Goal: Transaction & Acquisition: Book appointment/travel/reservation

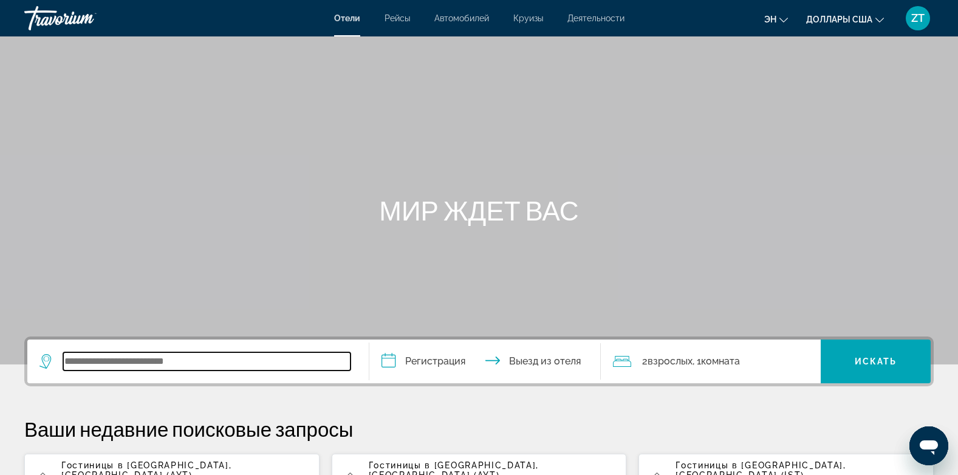
drag, startPoint x: 532, startPoint y: 404, endPoint x: 77, endPoint y: 361, distance: 457.3
click at [77, 361] on input "Виджет поиска" at bounding box center [206, 362] width 287 height 18
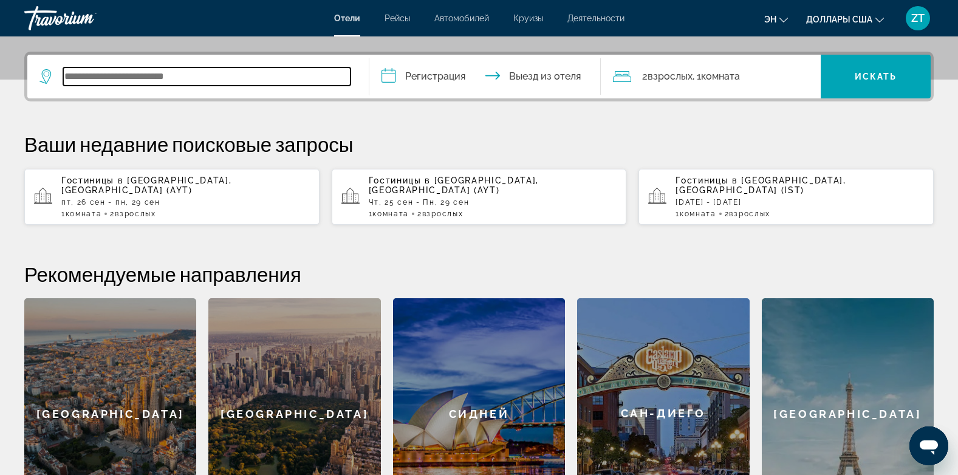
scroll to position [297, 0]
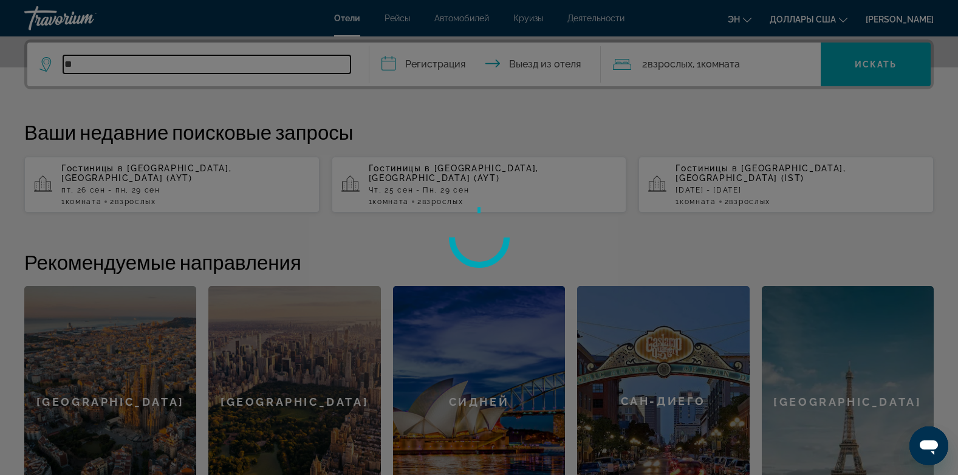
type input "*"
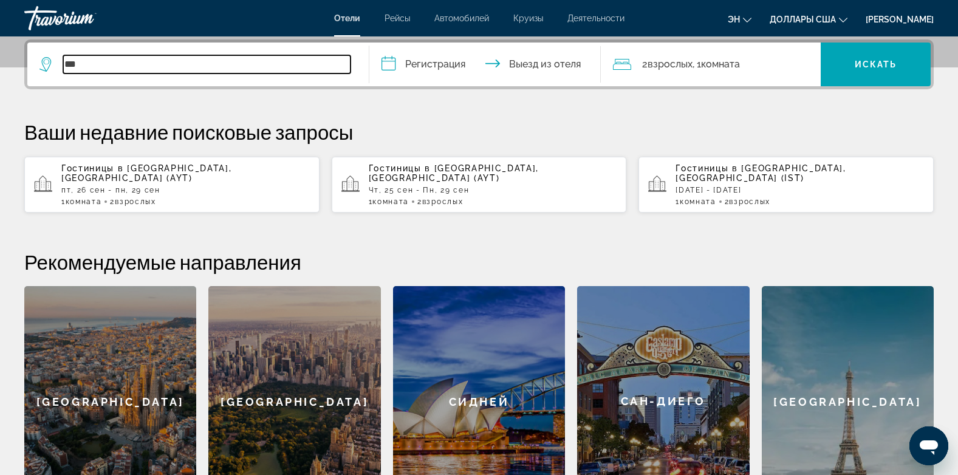
type input "***"
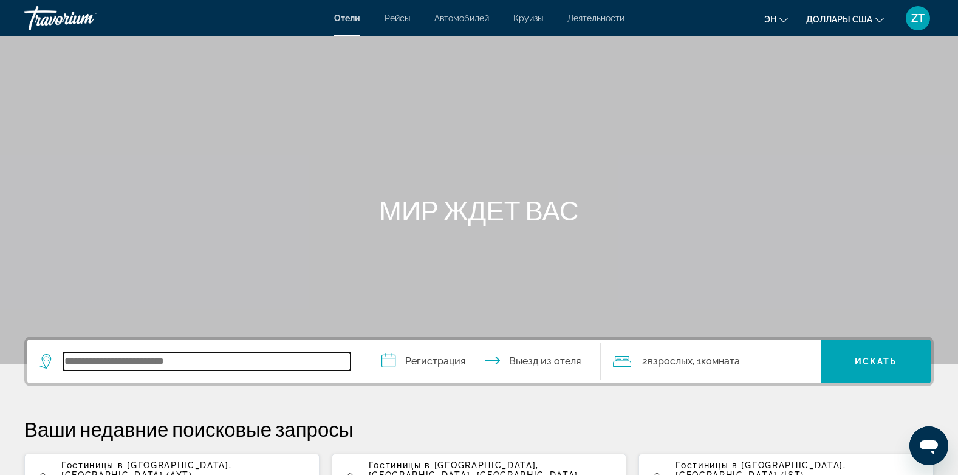
click at [69, 358] on input "Виджет поиска" at bounding box center [206, 362] width 287 height 18
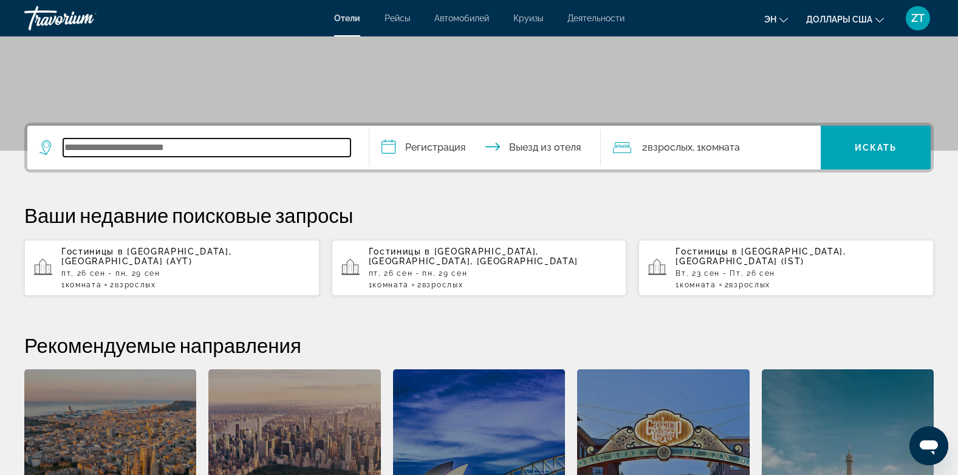
scroll to position [297, 0]
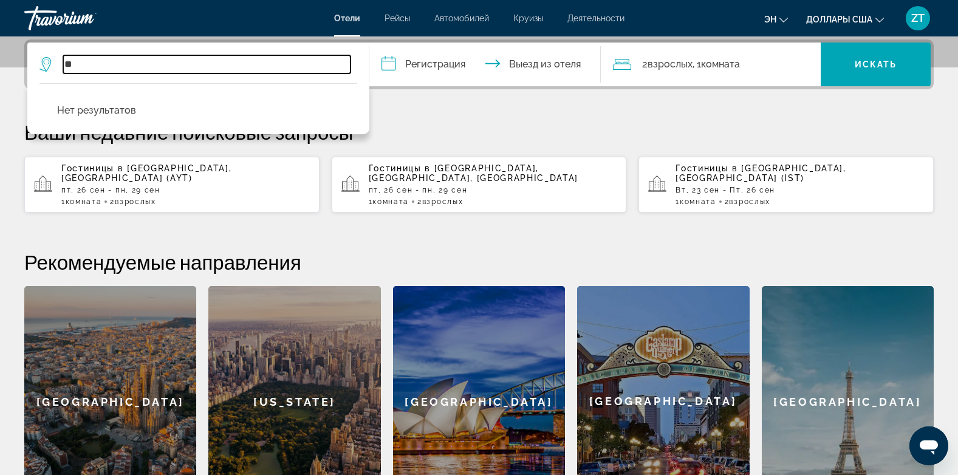
type input "*"
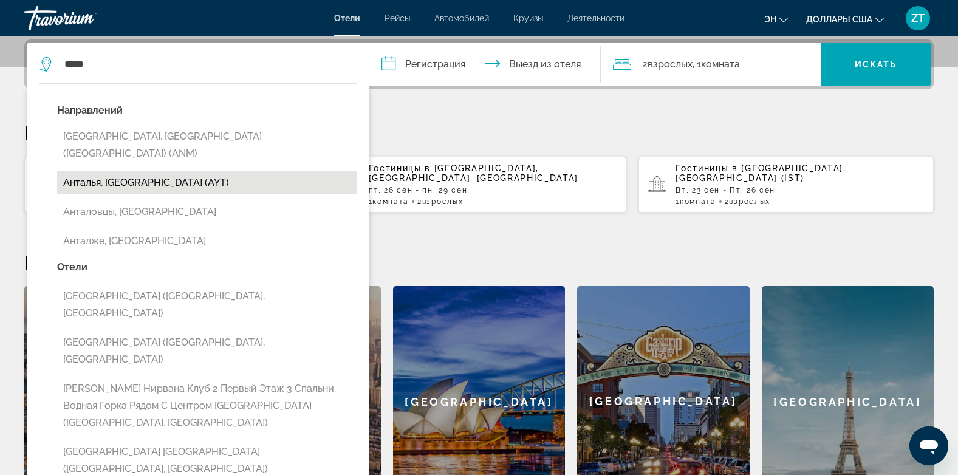
click at [93, 171] on button "Анталья, Турция (AYT)" at bounding box center [207, 182] width 300 height 23
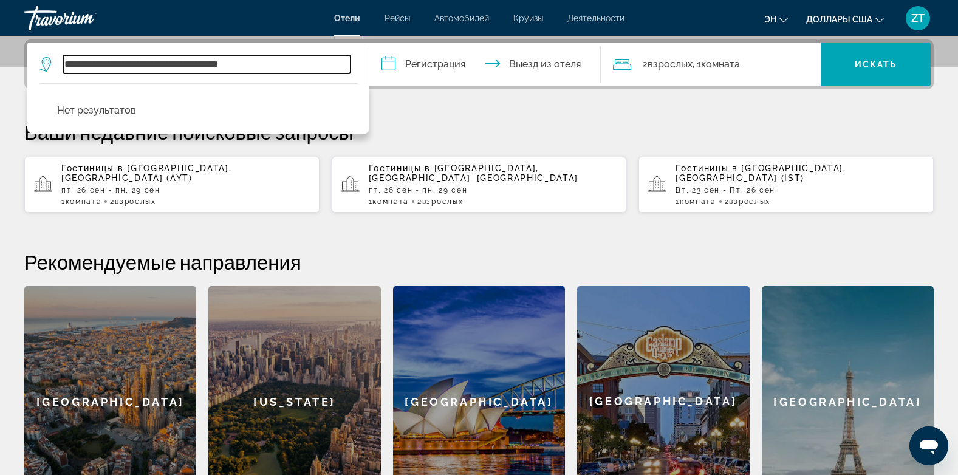
type input "**********"
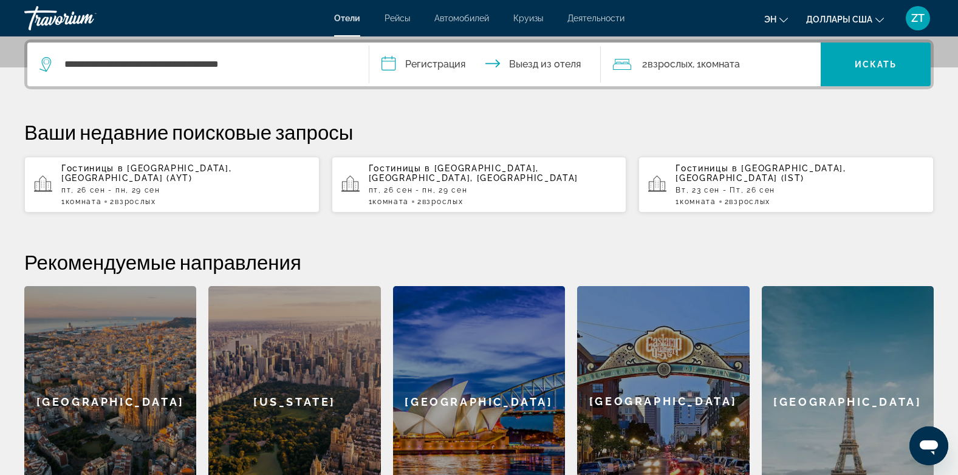
click at [87, 186] on p "пт, 26 сен - пн, 29 сен" at bounding box center [185, 190] width 249 height 9
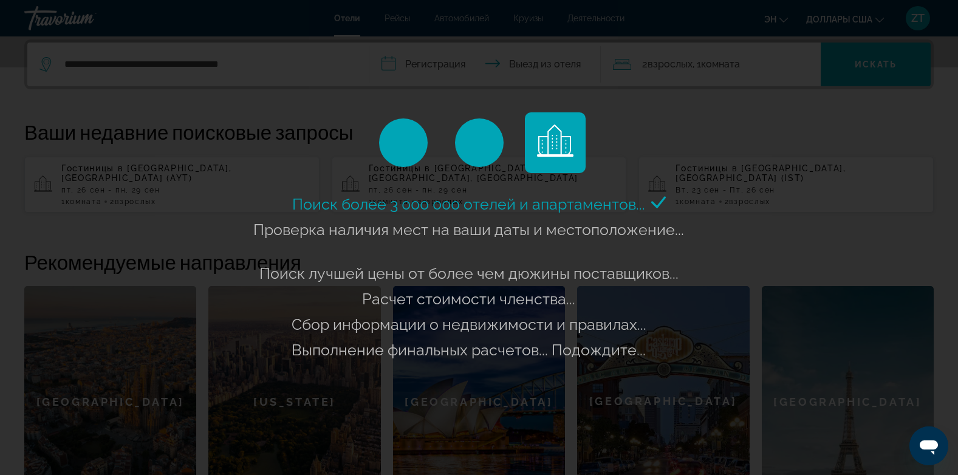
click at [388, 70] on div "Поиск более 3 000 000 отелей и апартаментов..." at bounding box center [479, 237] width 958 height 475
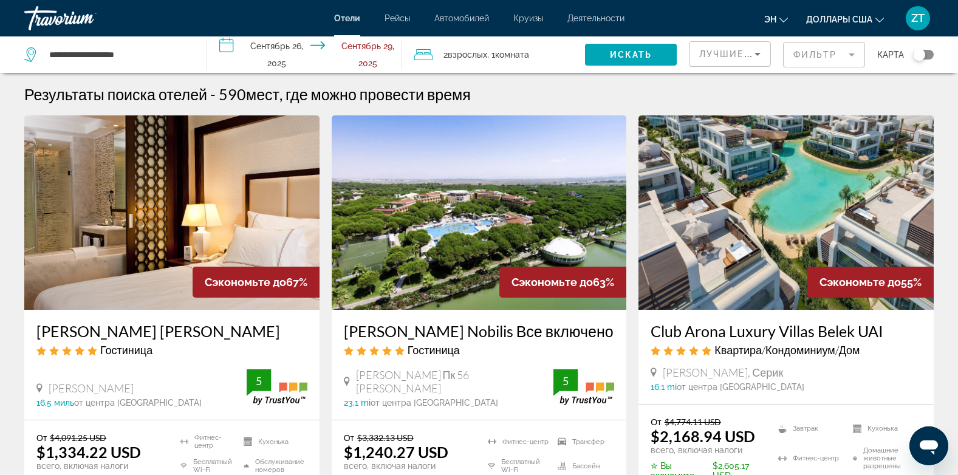
click at [346, 15] on span "Отели" at bounding box center [347, 18] width 26 height 10
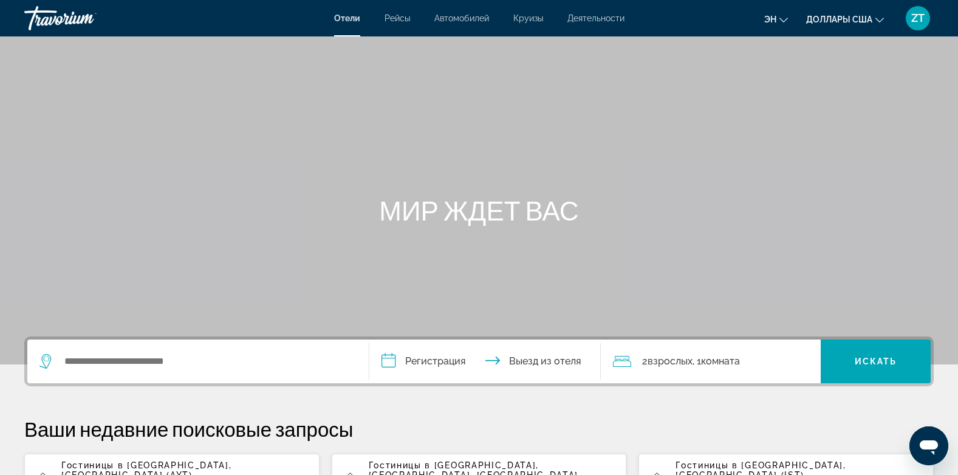
click at [177, 471] on div "Гостиницы в [GEOGRAPHIC_DATA] , [GEOGRAPHIC_DATA] (AYT) [DATE][GEOGRAPHIC_DATA]…" at bounding box center [185, 482] width 249 height 43
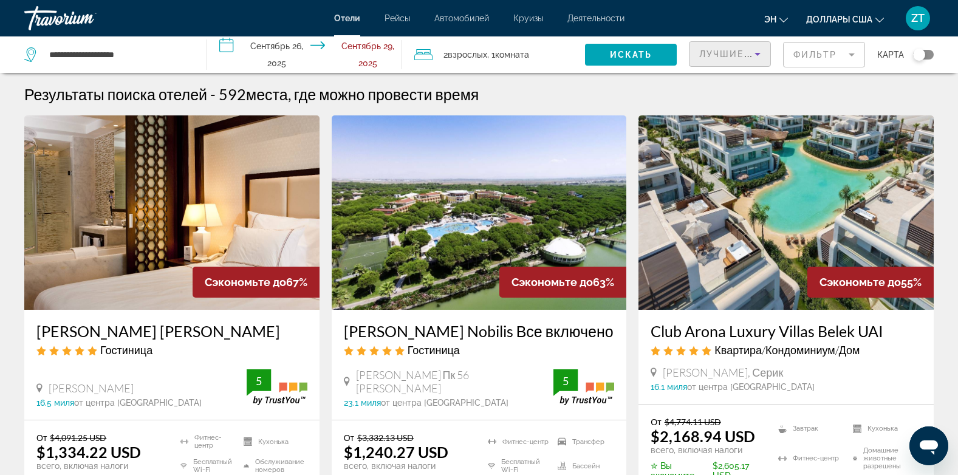
click at [715, 58] on div "Лучшие предложения" at bounding box center [727, 54] width 55 height 15
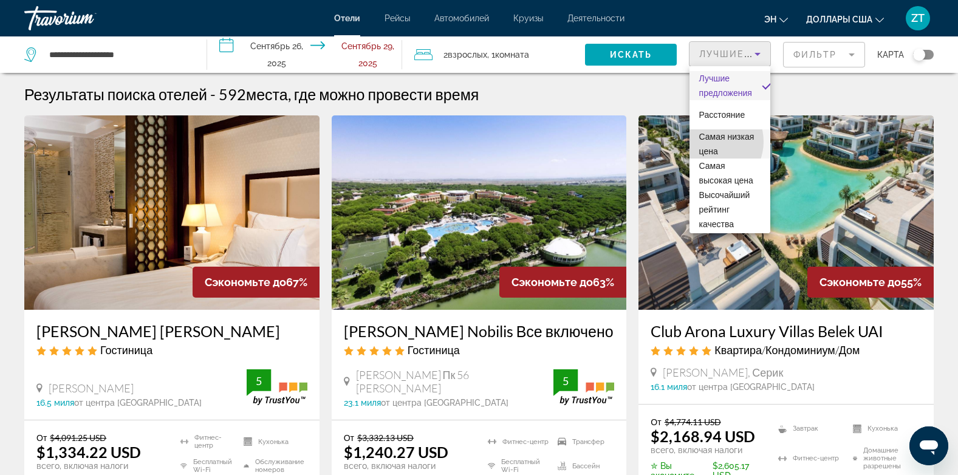
click at [709, 142] on span "Самая низкая цена" at bounding box center [730, 143] width 61 height 29
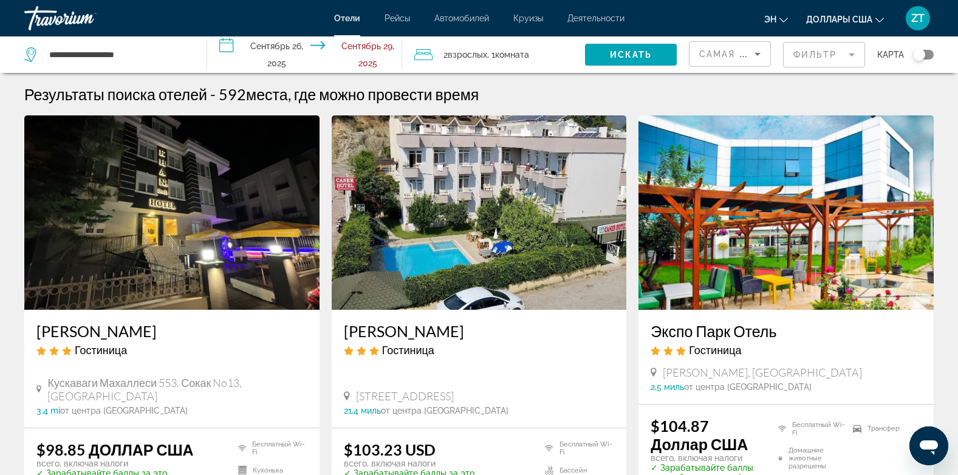
click at [807, 57] on mat-form-field "Фильтр" at bounding box center [824, 55] width 82 height 26
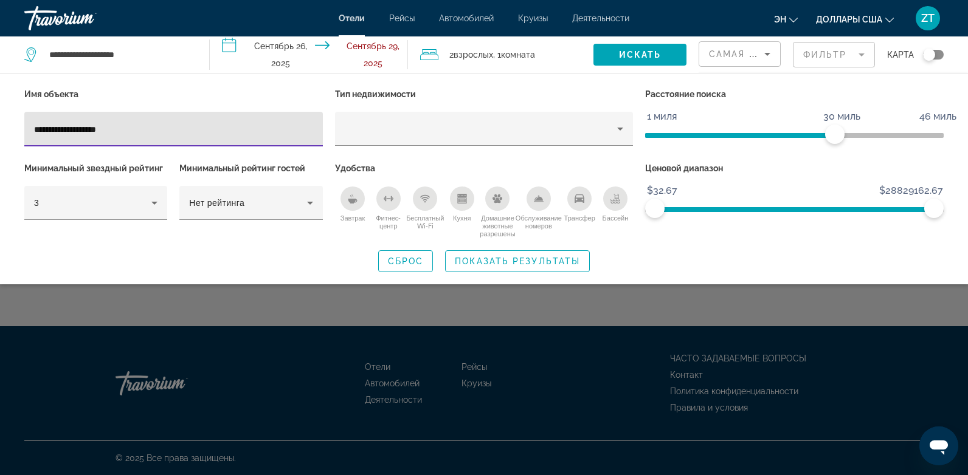
click at [87, 128] on input "**********" at bounding box center [173, 129] width 279 height 15
type input "**********"
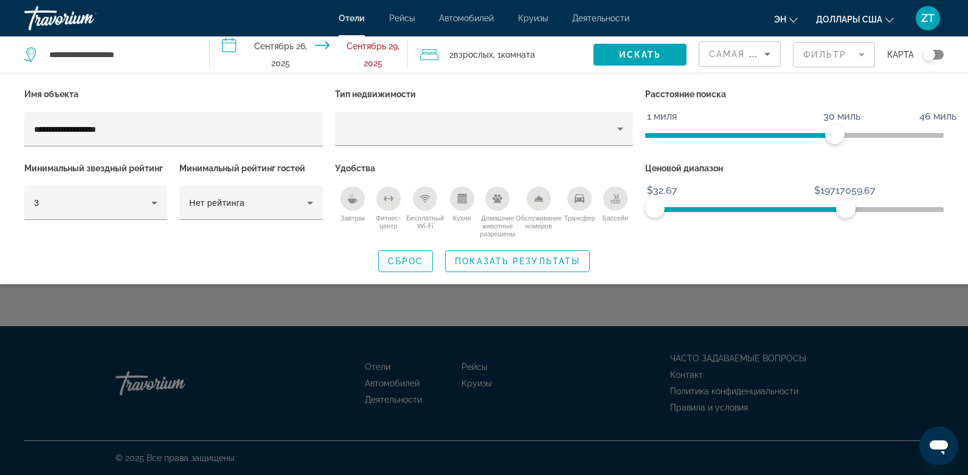
click at [845, 204] on span "ngx-слайдер" at bounding box center [750, 207] width 191 height 19
click at [746, 210] on span "ngx-слайдер" at bounding box center [795, 209] width 99 height 5
click at [711, 209] on span "ngx-слайдер" at bounding box center [794, 209] width 298 height 5
click at [647, 211] on span "ngx-слайдер" at bounding box center [794, 209] width 298 height 5
drag, startPoint x: 836, startPoint y: 207, endPoint x: 750, endPoint y: 210, distance: 86.4
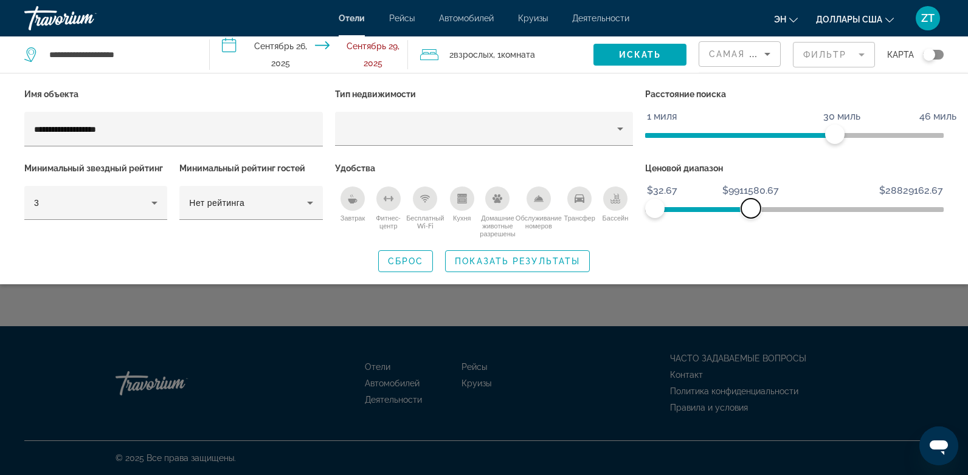
click at [750, 210] on span "ngx-слайдер-макс" at bounding box center [750, 208] width 19 height 19
click at [721, 211] on span "ngx-слайдер" at bounding box center [688, 209] width 66 height 5
drag, startPoint x: 655, startPoint y: 210, endPoint x: 679, endPoint y: 216, distance: 24.9
click at [679, 216] on span "ngx-слайдер" at bounding box center [671, 208] width 19 height 19
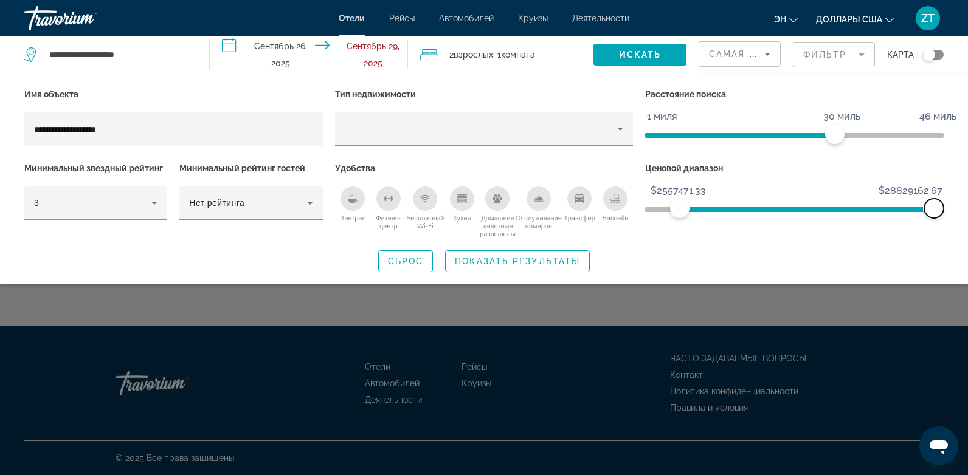
drag, startPoint x: 726, startPoint y: 216, endPoint x: 958, endPoint y: 183, distance: 234.5
click at [958, 183] on div "**********" at bounding box center [484, 179] width 968 height 187
drag, startPoint x: 679, startPoint y: 204, endPoint x: 642, endPoint y: 210, distance: 37.1
click at [642, 210] on div "Ценовой диапазон $32.67 $28829162.67 $32.67 $28829162.67 $2557471.33 - $9471591…" at bounding box center [794, 199] width 311 height 78
drag, startPoint x: 658, startPoint y: 210, endPoint x: 744, endPoint y: 180, distance: 91.5
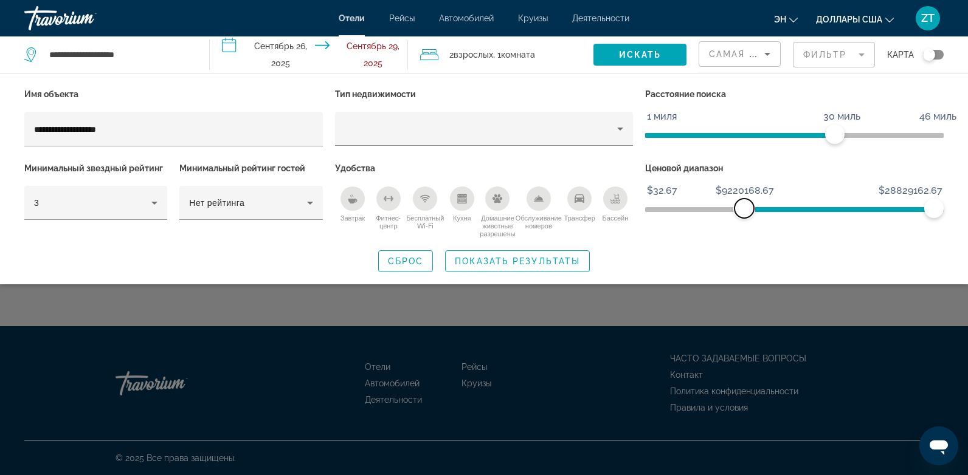
click at [744, 180] on div "Ценовой диапазон $32.67 $28829162.67 $9220168.67 $28829162.67 $19214214.67 - $2…" at bounding box center [794, 199] width 311 height 78
click at [156, 203] on icon "Фильтры отелей" at bounding box center [154, 203] width 6 height 3
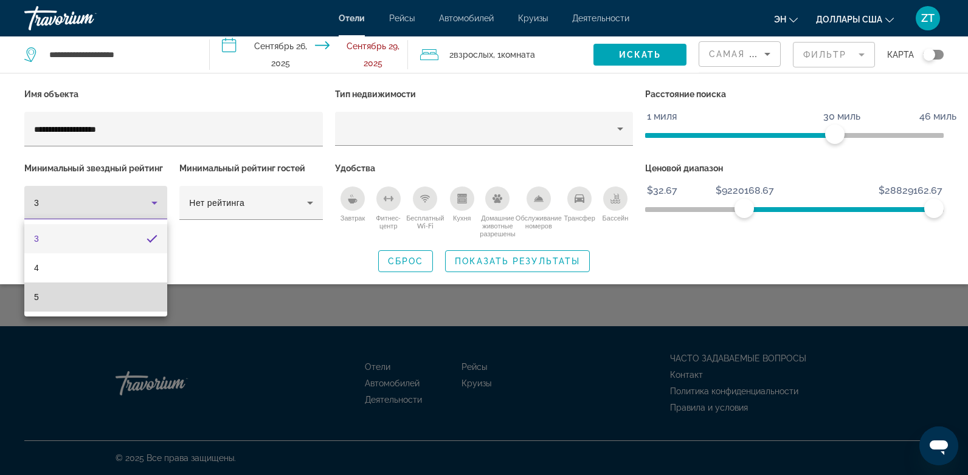
click at [35, 297] on span "5" at bounding box center [36, 297] width 5 height 15
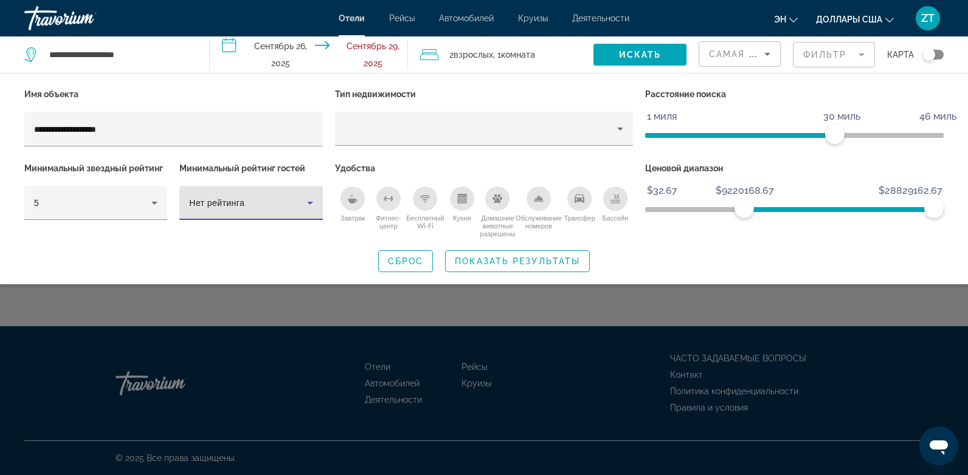
click at [310, 203] on icon "Фильтры отелей" at bounding box center [310, 203] width 6 height 3
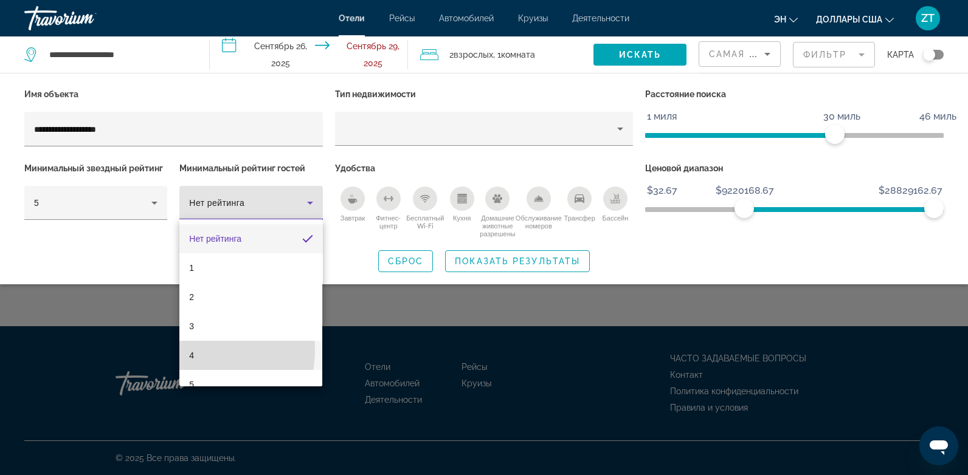
click at [193, 350] on span "4" at bounding box center [191, 355] width 5 height 15
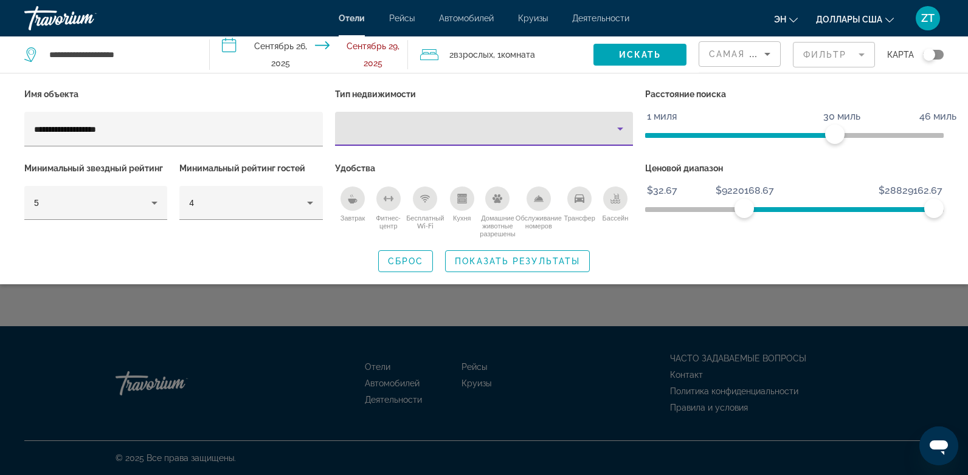
click at [619, 128] on icon "Тип недвижимости" at bounding box center [620, 129] width 6 height 3
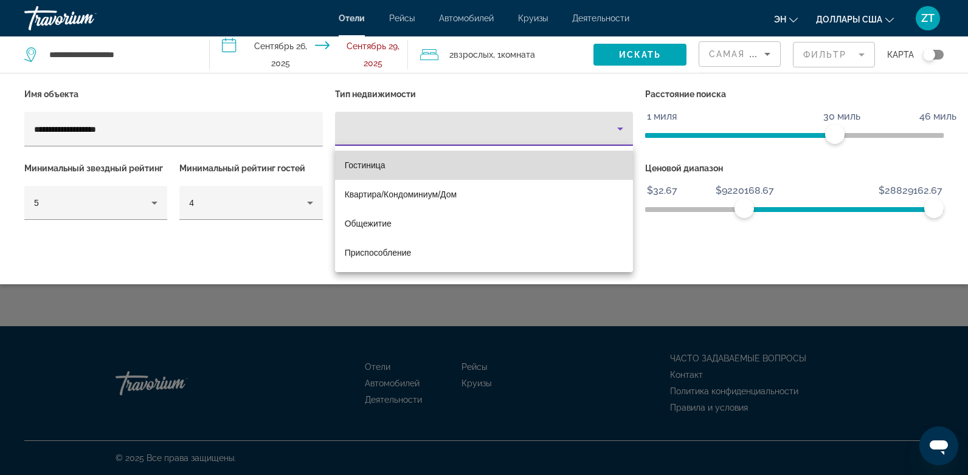
click at [369, 168] on span "Гостиница" at bounding box center [365, 165] width 41 height 10
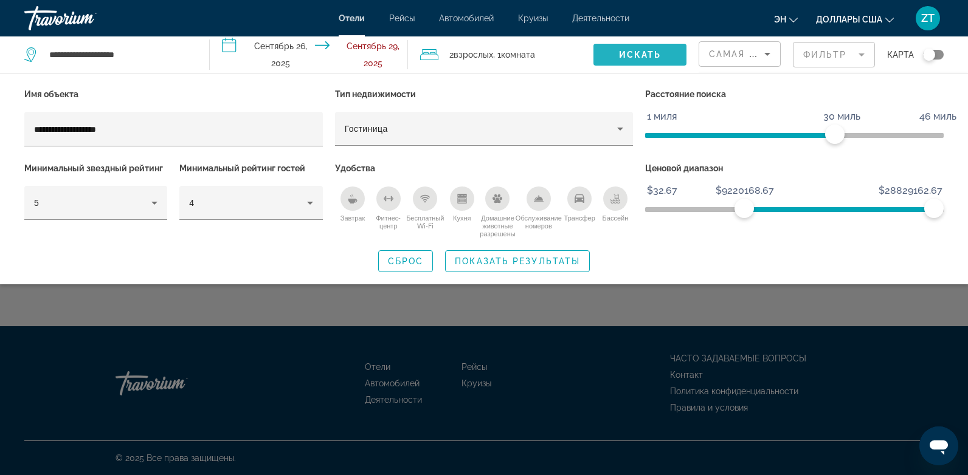
click at [651, 58] on span "Искать" at bounding box center [640, 55] width 43 height 10
click at [766, 55] on icon "Сортировать по" at bounding box center [767, 54] width 15 height 15
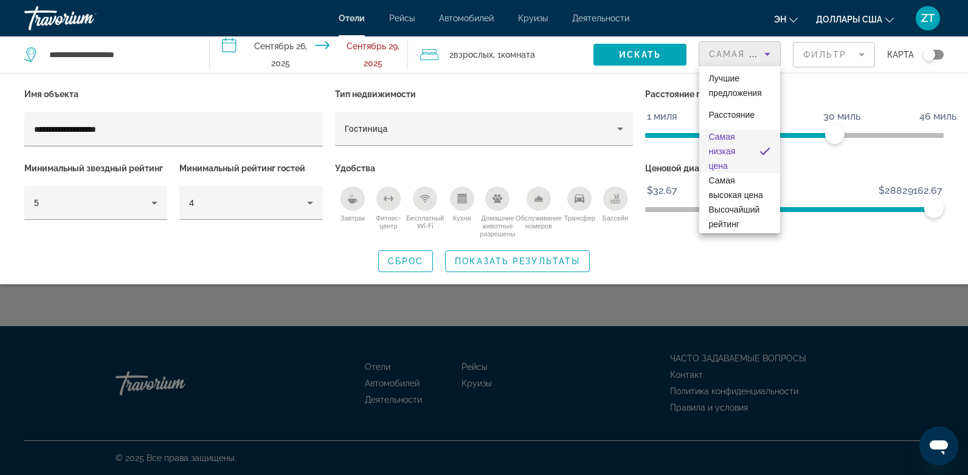
click at [610, 52] on div at bounding box center [484, 237] width 968 height 475
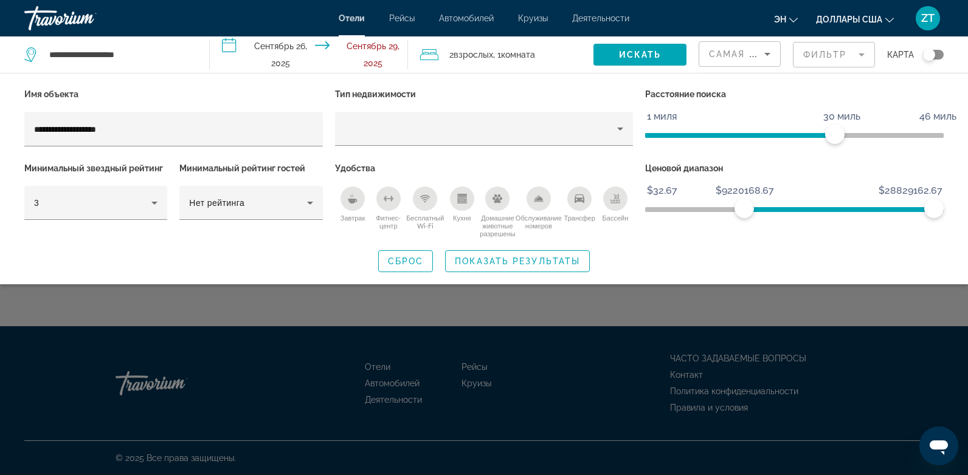
drag, startPoint x: 196, startPoint y: 114, endPoint x: 172, endPoint y: 111, distance: 23.9
click at [172, 111] on div "**********" at bounding box center [173, 123] width 311 height 74
click at [507, 258] on span "Показать результаты" at bounding box center [517, 261] width 125 height 10
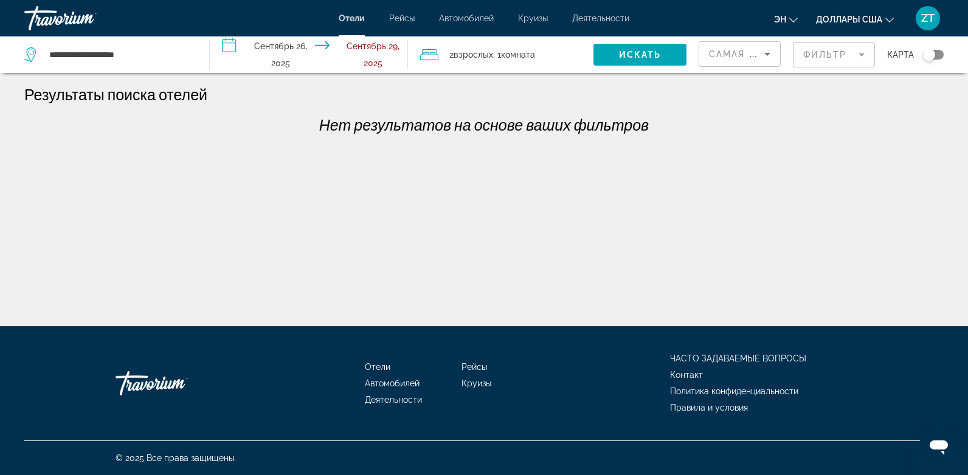
click at [312, 195] on div "**********" at bounding box center [484, 248] width 968 height 326
click at [432, 162] on div "**********" at bounding box center [484, 248] width 968 height 326
click at [432, 131] on p "Нет результатов на основе ваших фильтров" at bounding box center [483, 124] width 931 height 18
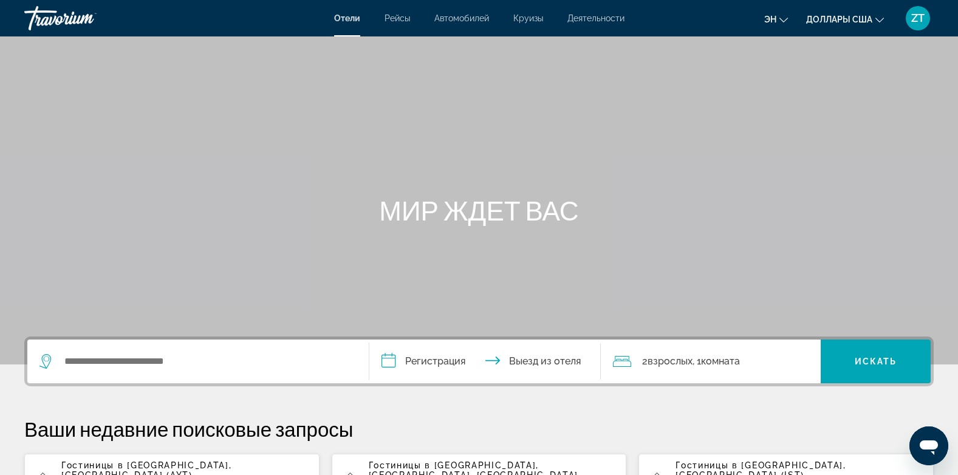
click at [152, 464] on span "Гостиницы в [GEOGRAPHIC_DATA]" at bounding box center [145, 466] width 168 height 10
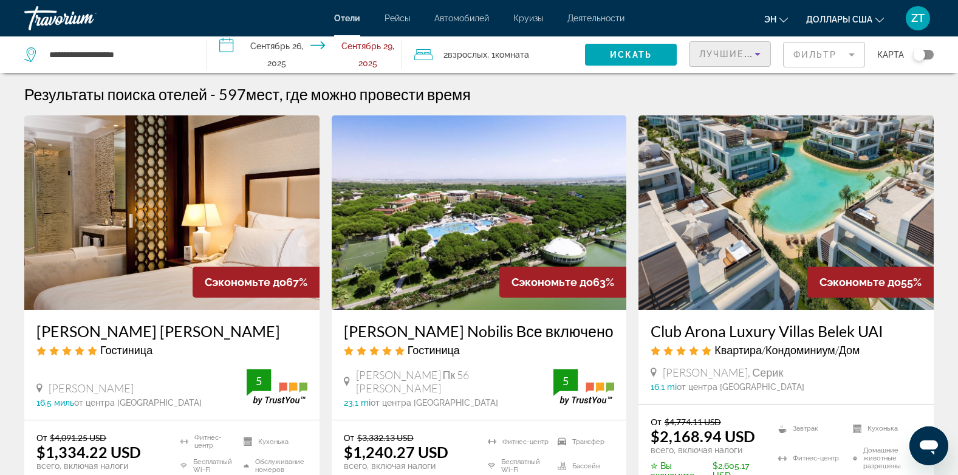
click at [720, 55] on span "Лучшие предложения" at bounding box center [764, 54] width 129 height 10
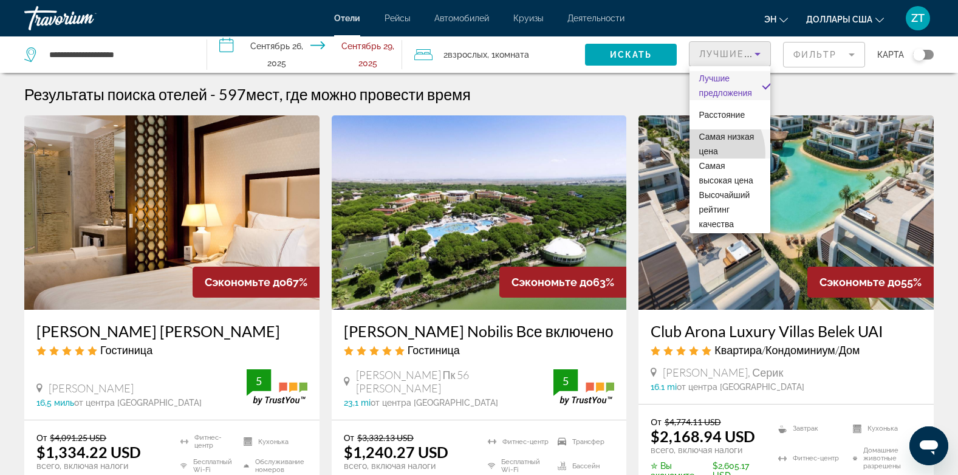
click at [698, 154] on mat-option "Самая низкая цена" at bounding box center [730, 143] width 81 height 29
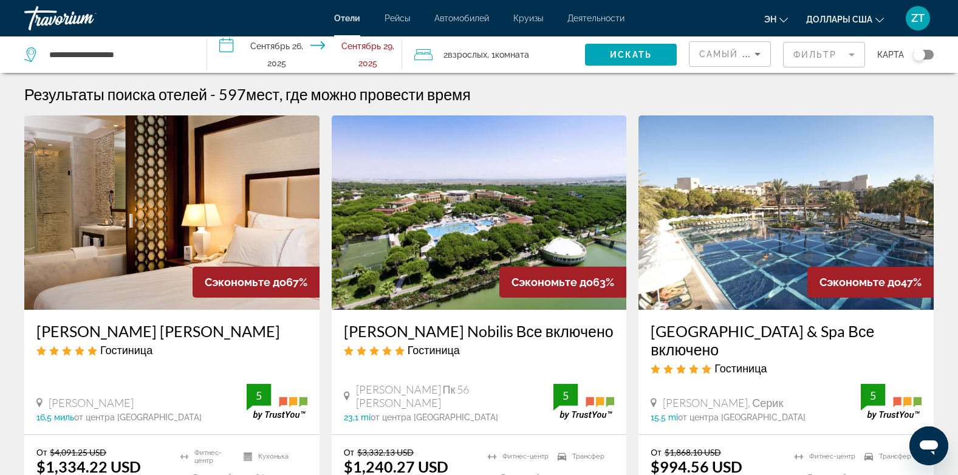
click at [618, 335] on div "[PERSON_NAME] Nobilis Все включено [GEOGRAPHIC_DATA] [PERSON_NAME] Пк 56 [PERSO…" at bounding box center [479, 372] width 295 height 125
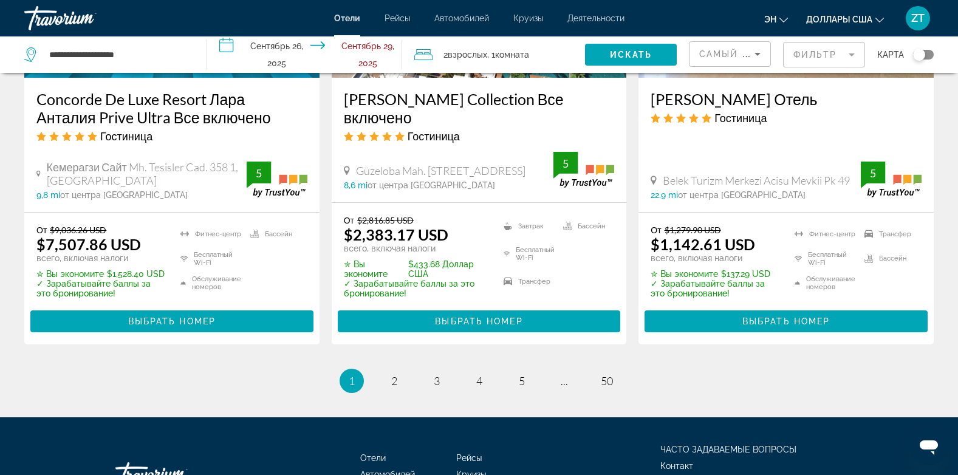
scroll to position [1763, 0]
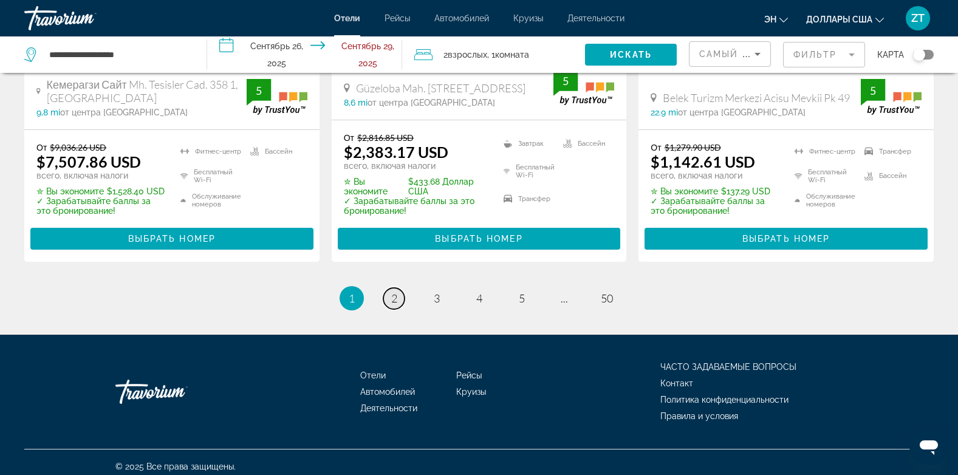
click at [396, 292] on span "2" at bounding box center [394, 298] width 6 height 13
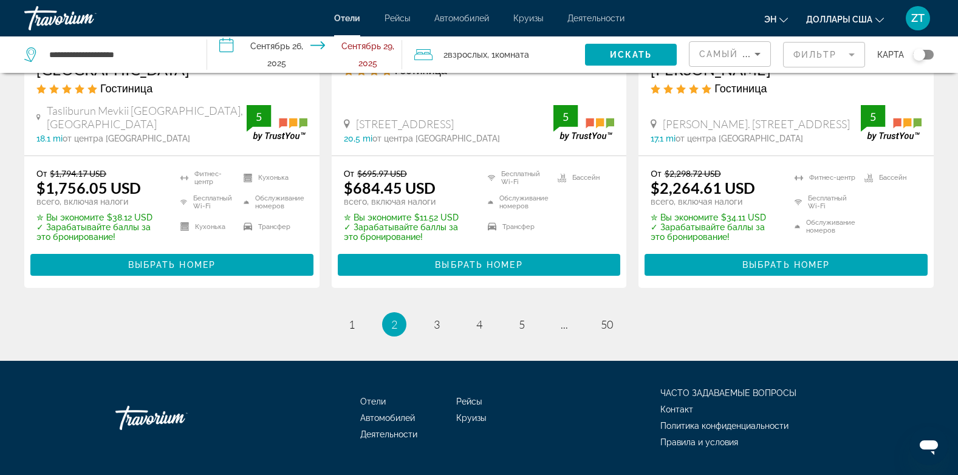
scroll to position [1716, 0]
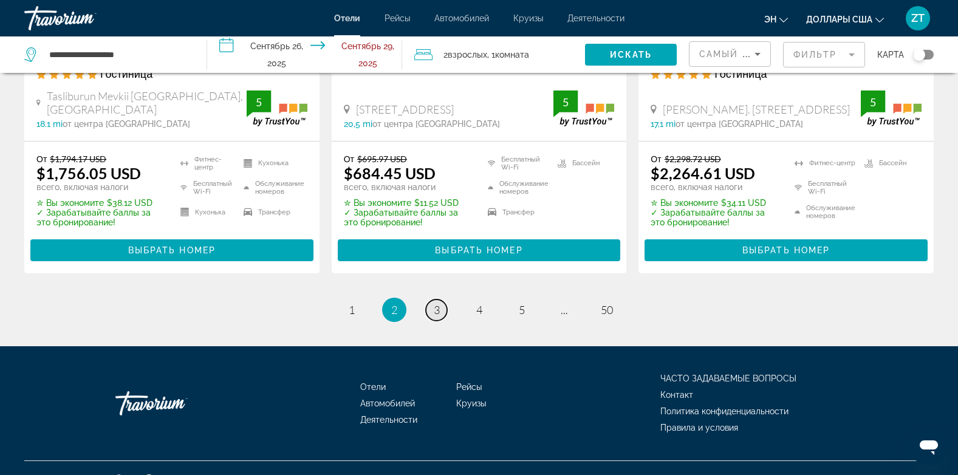
click at [439, 303] on span "3" at bounding box center [437, 309] width 6 height 13
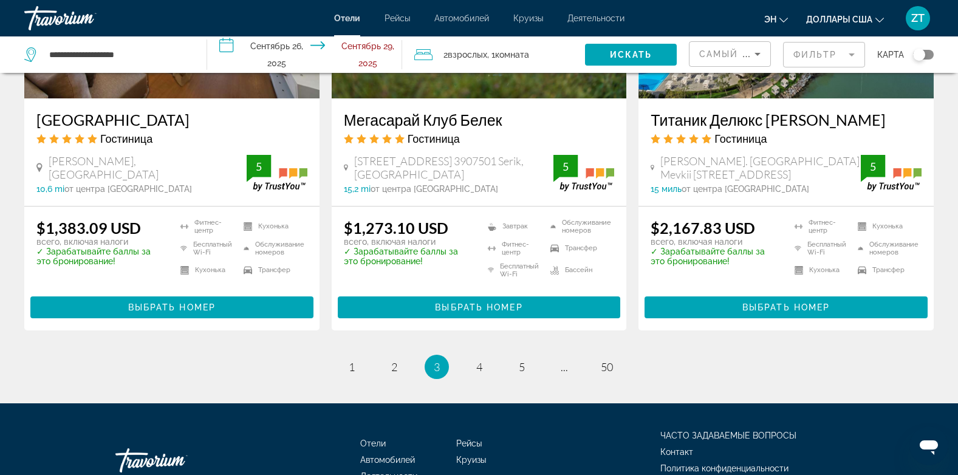
scroll to position [1666, 0]
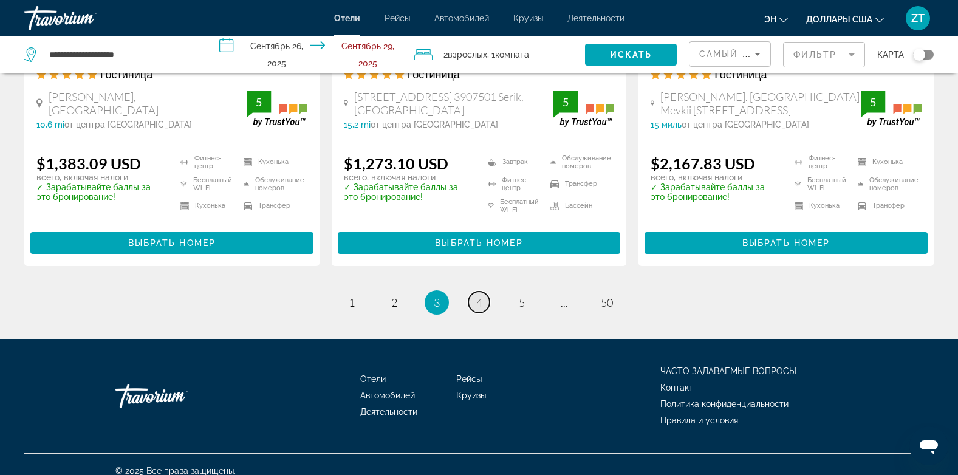
click at [481, 296] on span "4" at bounding box center [479, 302] width 6 height 13
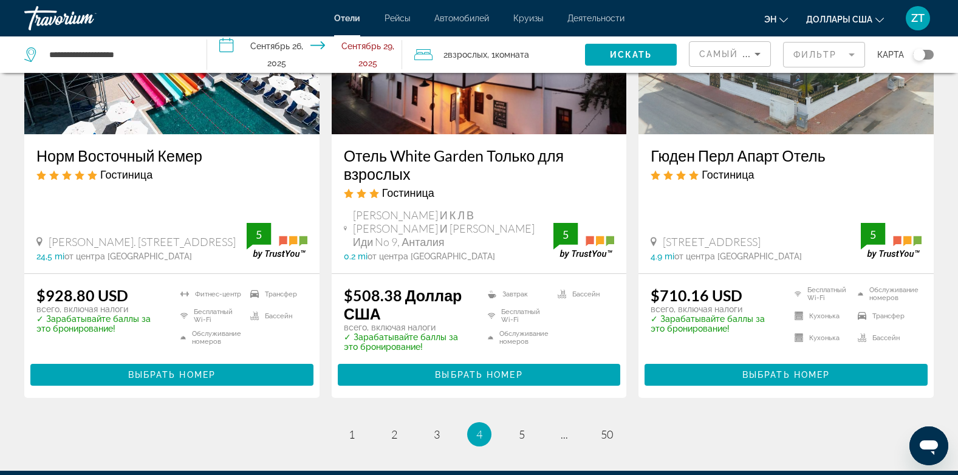
scroll to position [1675, 0]
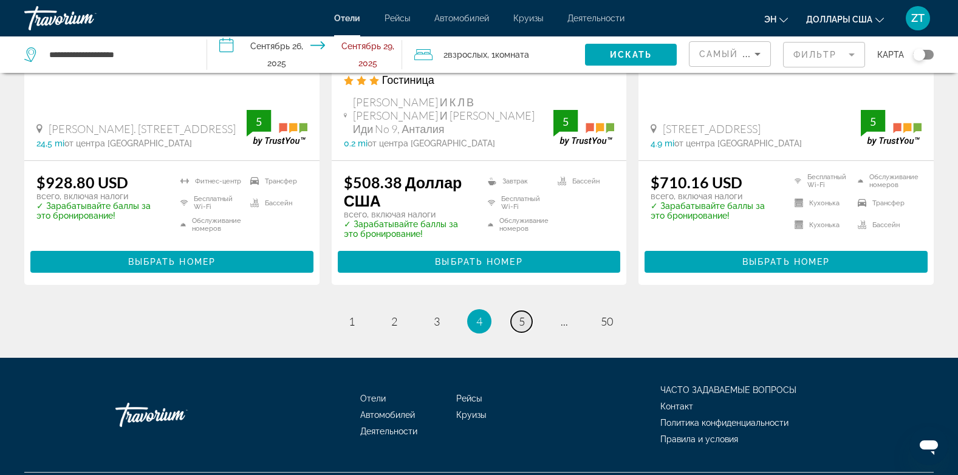
click at [523, 315] on span "5" at bounding box center [522, 321] width 6 height 13
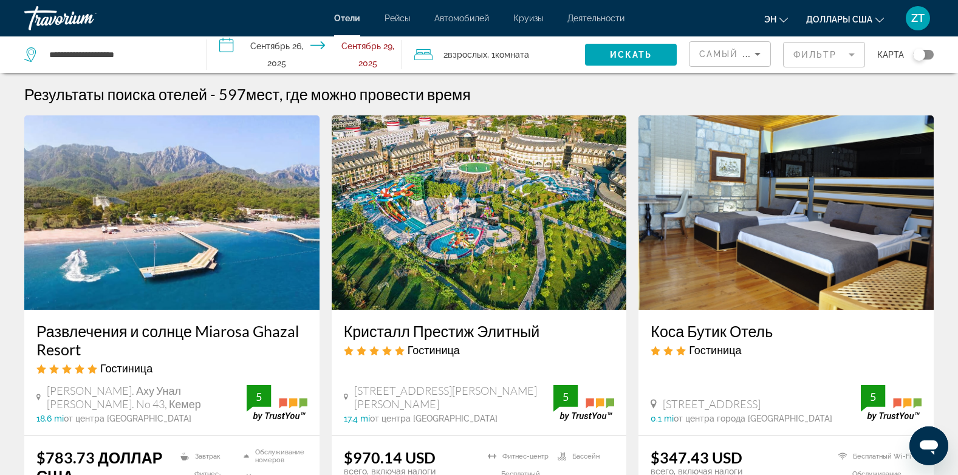
scroll to position [24, 0]
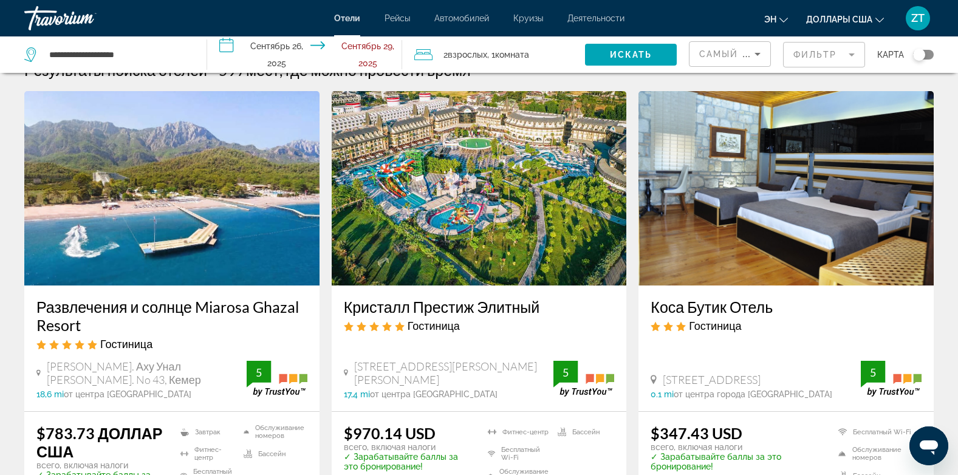
click at [157, 248] on img "Основное содержание" at bounding box center [171, 188] width 295 height 194
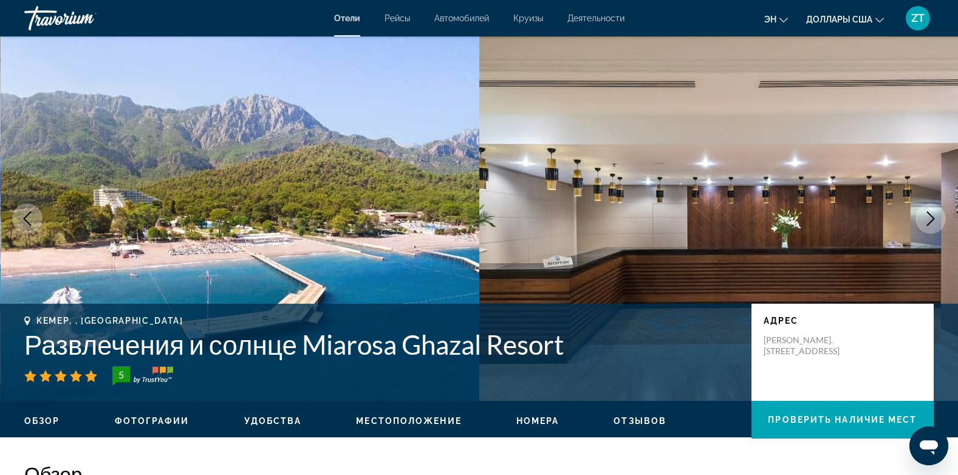
click at [157, 248] on img "Основное содержание" at bounding box center [241, 218] width 480 height 365
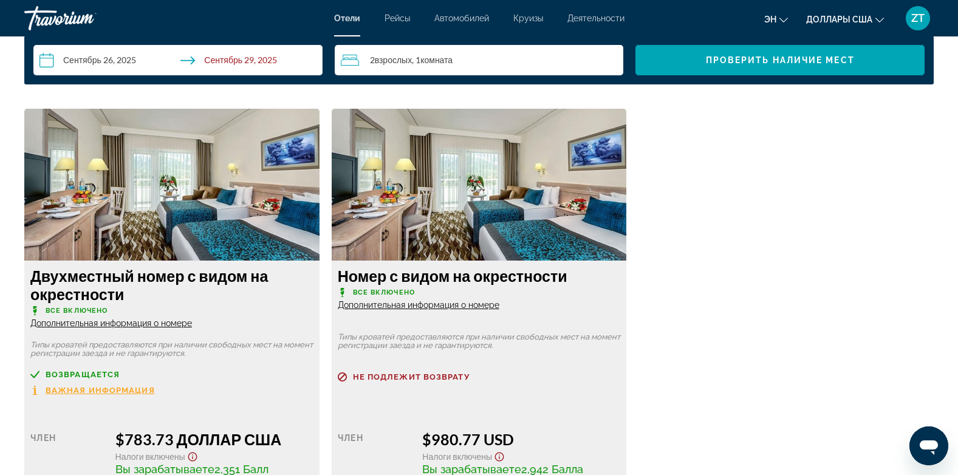
scroll to position [1629, 0]
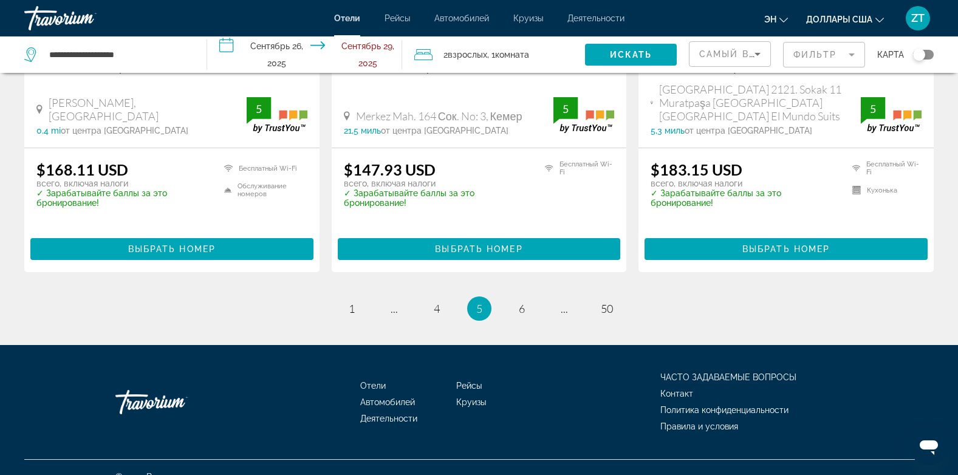
scroll to position [1684, 0]
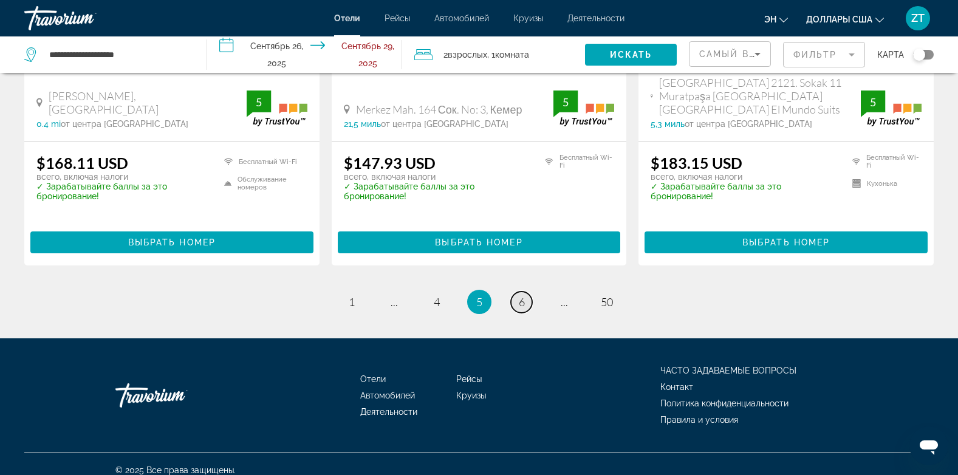
click at [523, 295] on span "6" at bounding box center [522, 301] width 6 height 13
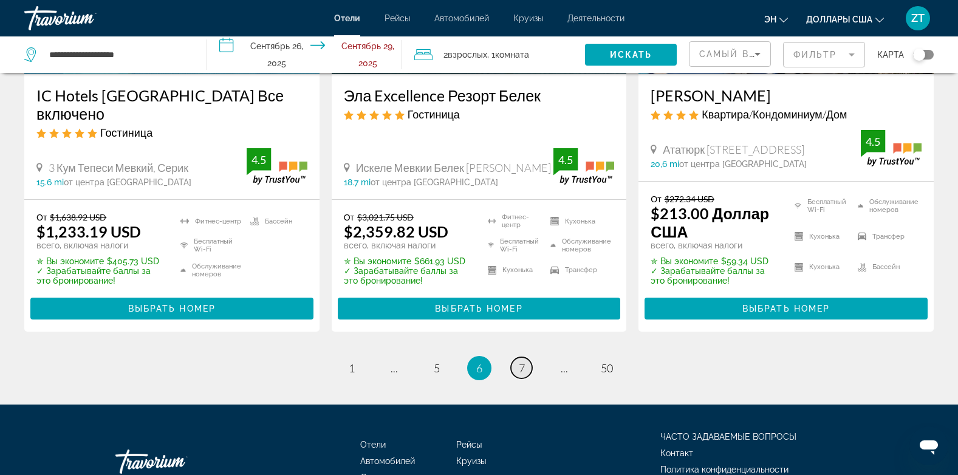
scroll to position [1746, 0]
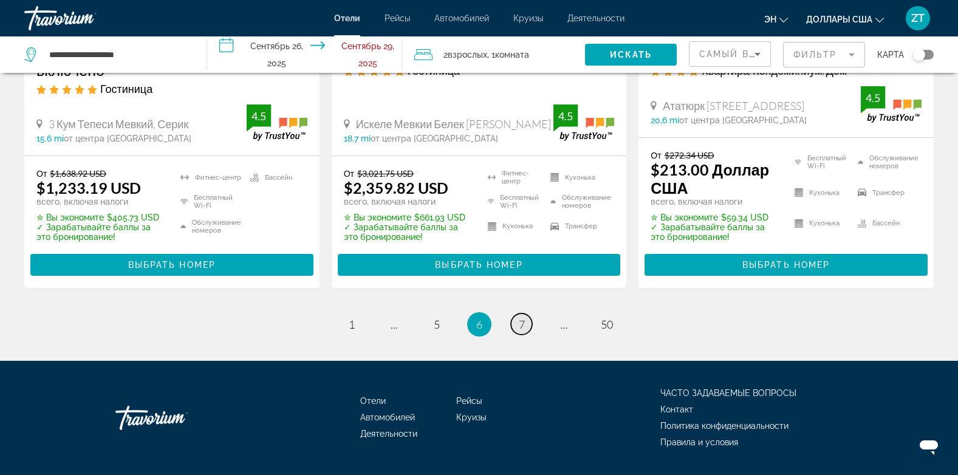
click at [523, 318] on span "7" at bounding box center [522, 324] width 6 height 13
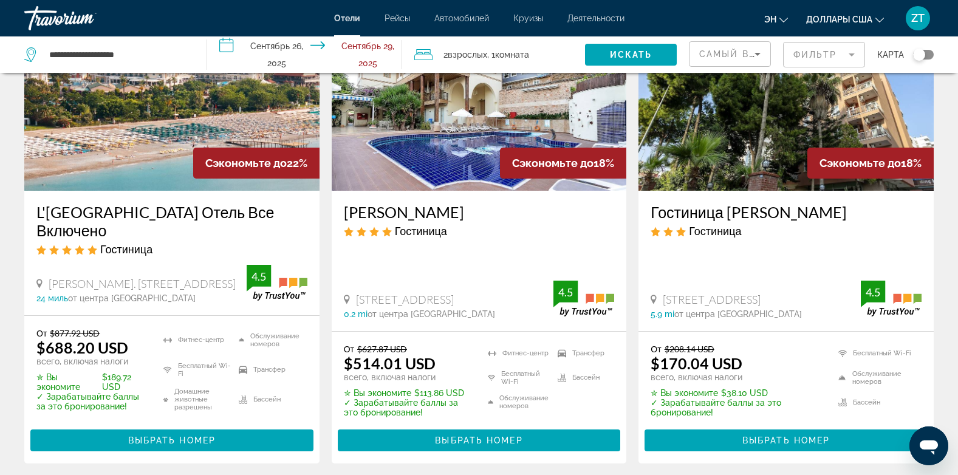
scroll to position [122, 0]
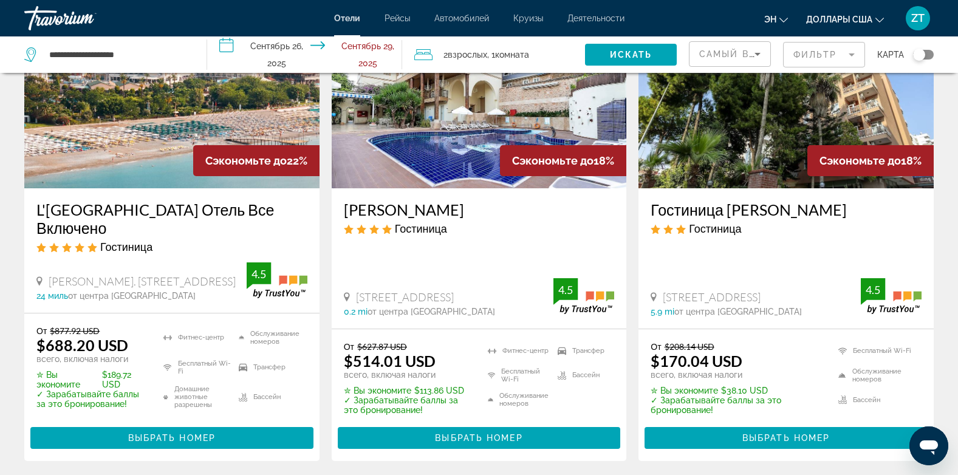
click at [157, 142] on img "Основное содержание" at bounding box center [171, 91] width 295 height 194
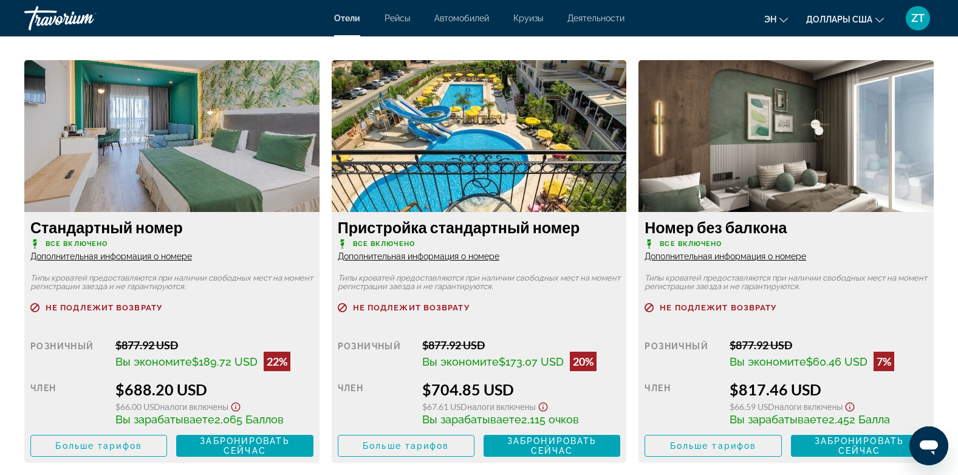
scroll to position [1750, 0]
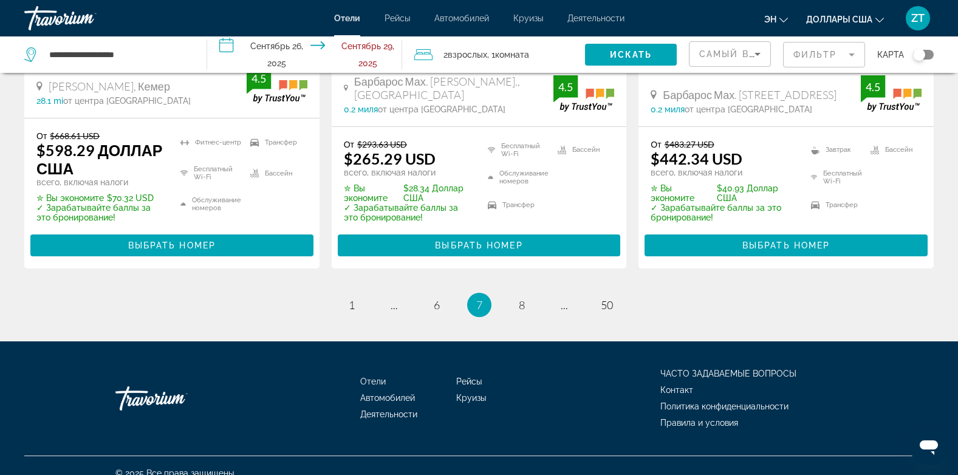
scroll to position [1778, 0]
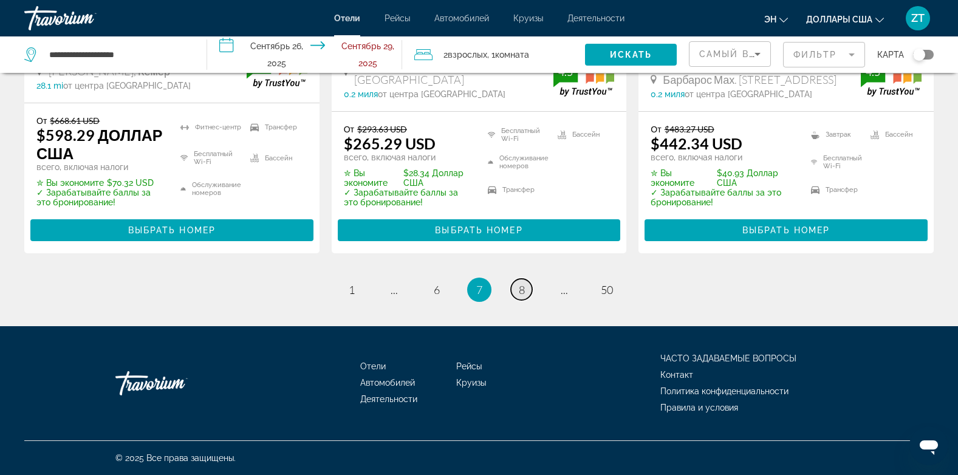
click at [519, 286] on span "8" at bounding box center [522, 289] width 6 height 13
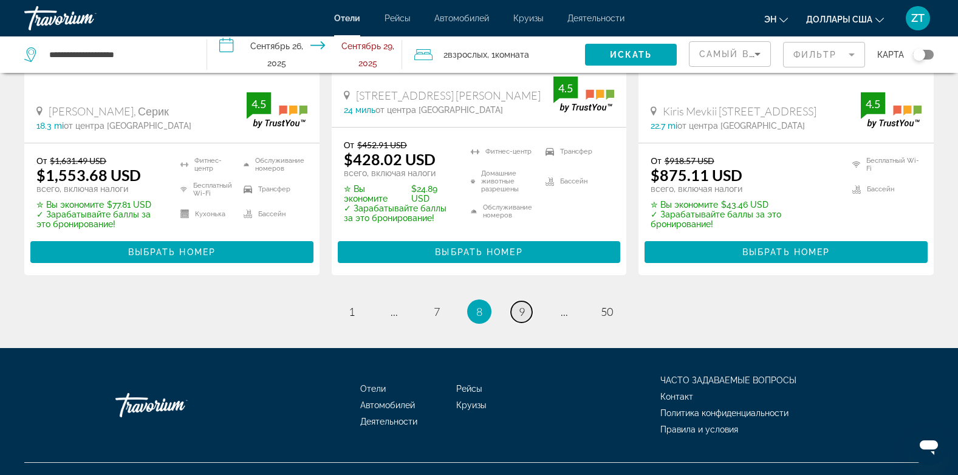
scroll to position [1726, 0]
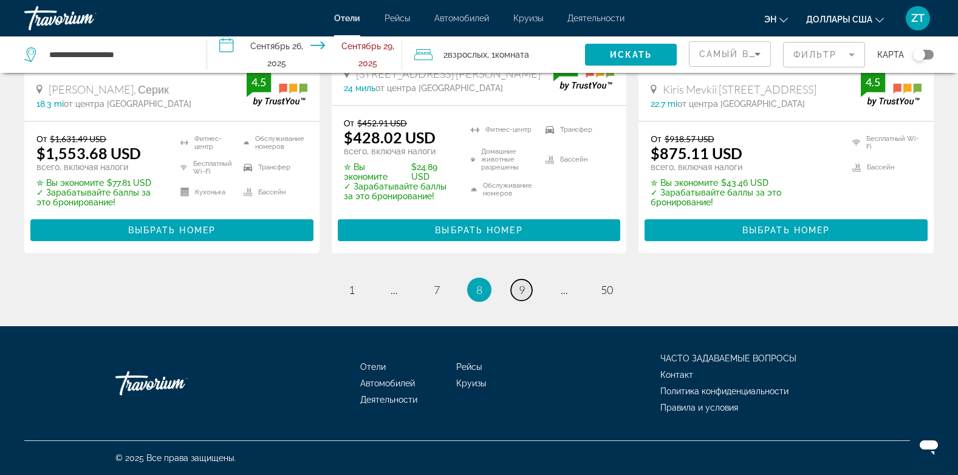
click at [519, 286] on span "9" at bounding box center [522, 289] width 6 height 13
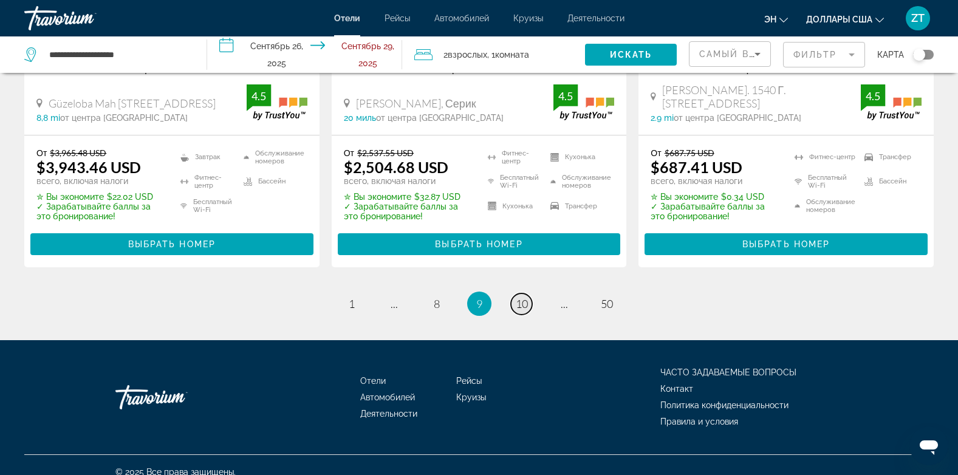
scroll to position [1721, 0]
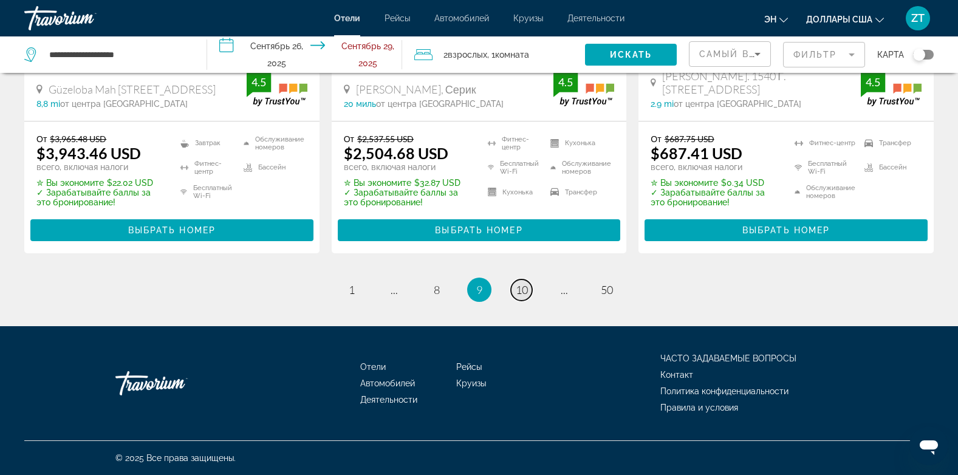
click at [518, 286] on span "10" at bounding box center [522, 289] width 12 height 13
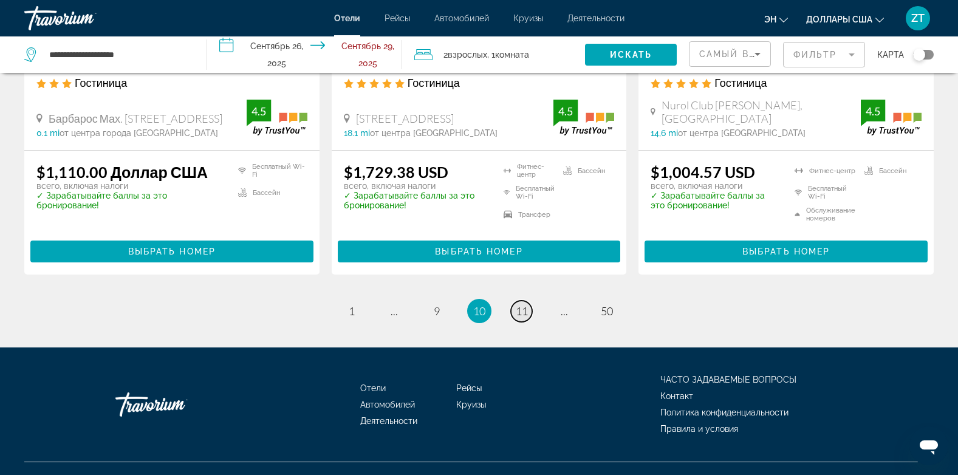
scroll to position [1710, 0]
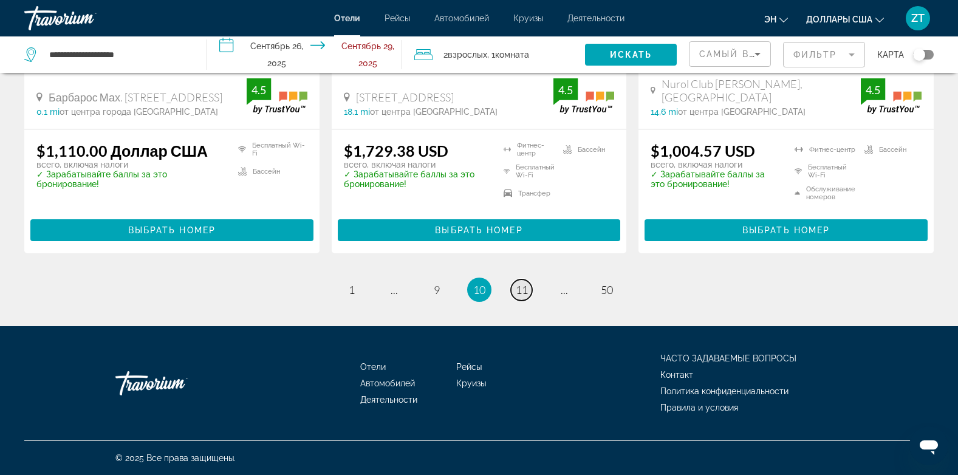
click at [518, 286] on span "11" at bounding box center [522, 289] width 12 height 13
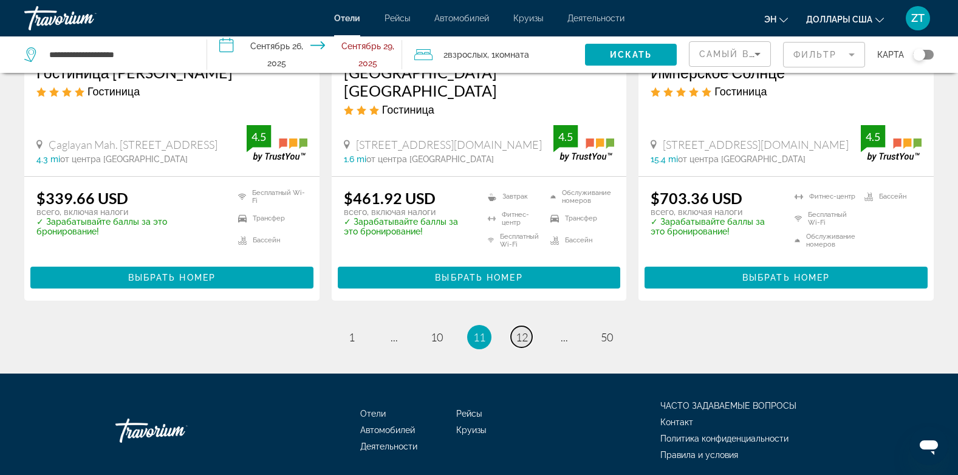
scroll to position [1660, 0]
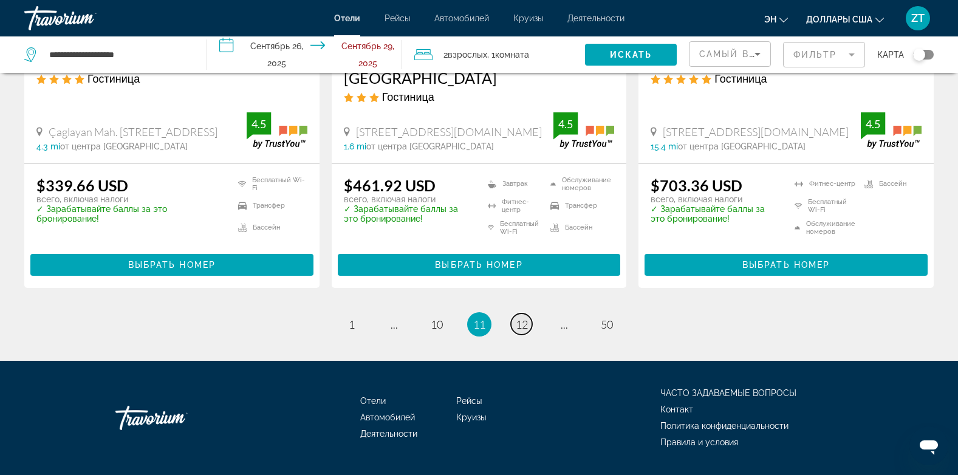
click at [518, 318] on span "12" at bounding box center [522, 324] width 12 height 13
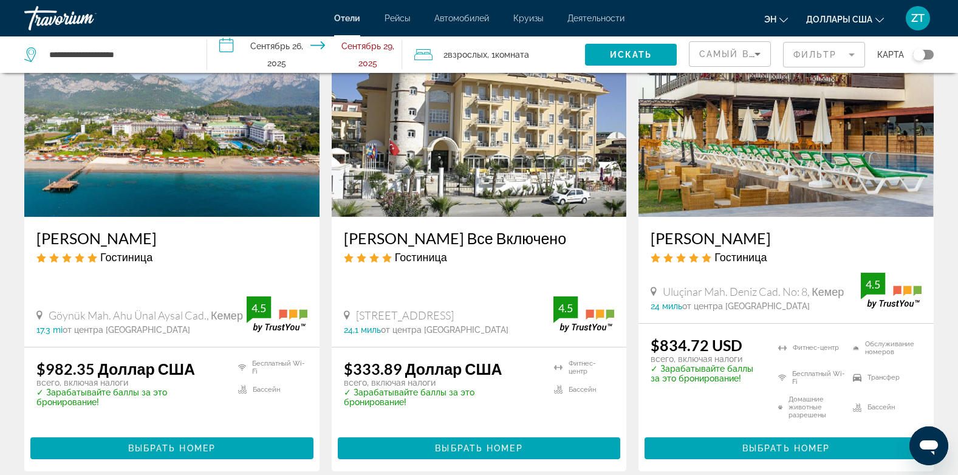
scroll to position [583, 0]
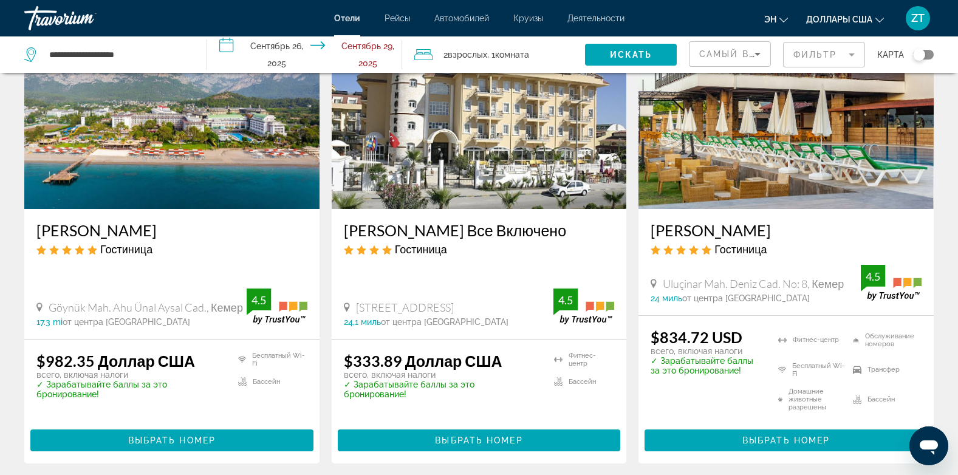
click at [565, 164] on img "Основное содержание" at bounding box center [479, 112] width 295 height 194
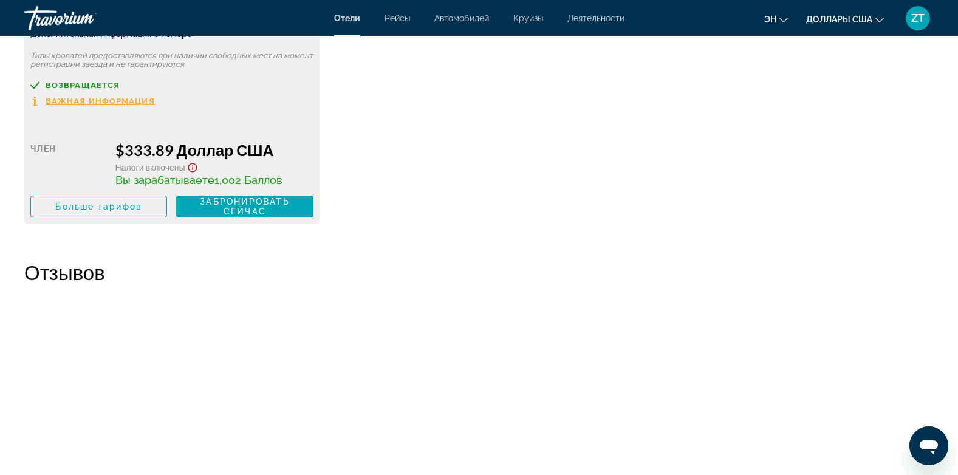
scroll to position [1993, 0]
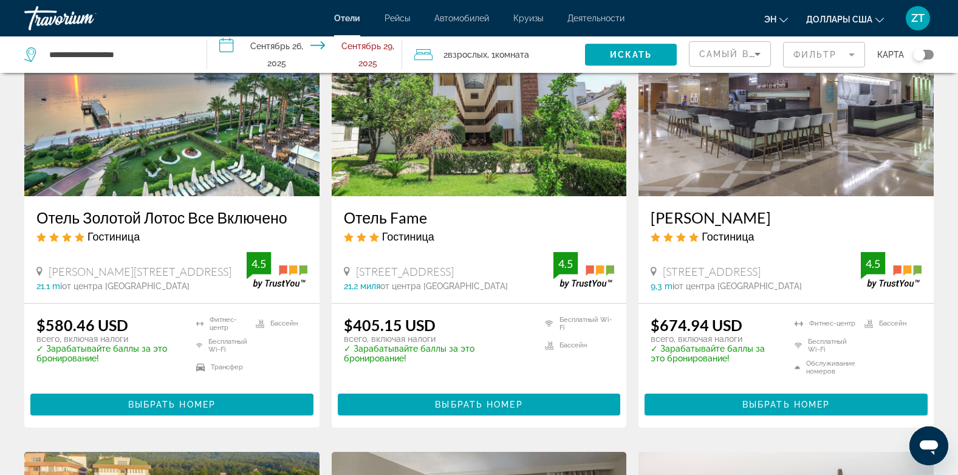
scroll to position [972, 0]
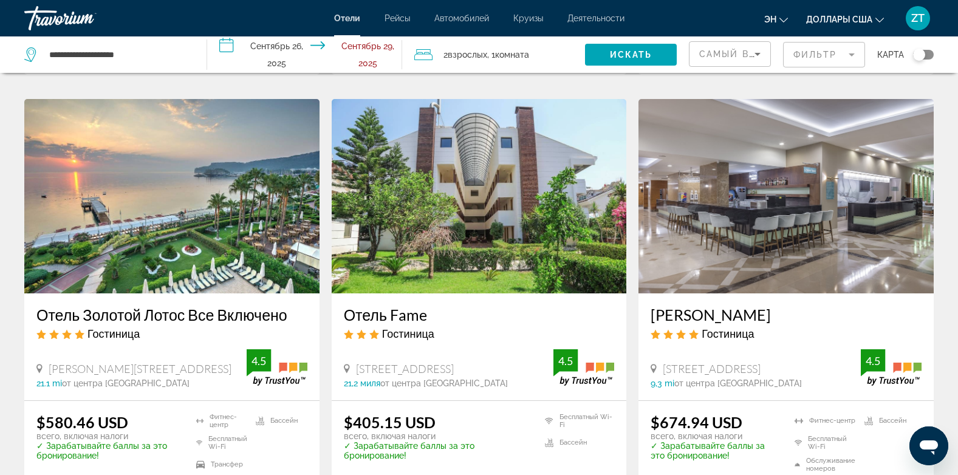
click at [136, 174] on img "Основное содержание" at bounding box center [171, 196] width 295 height 194
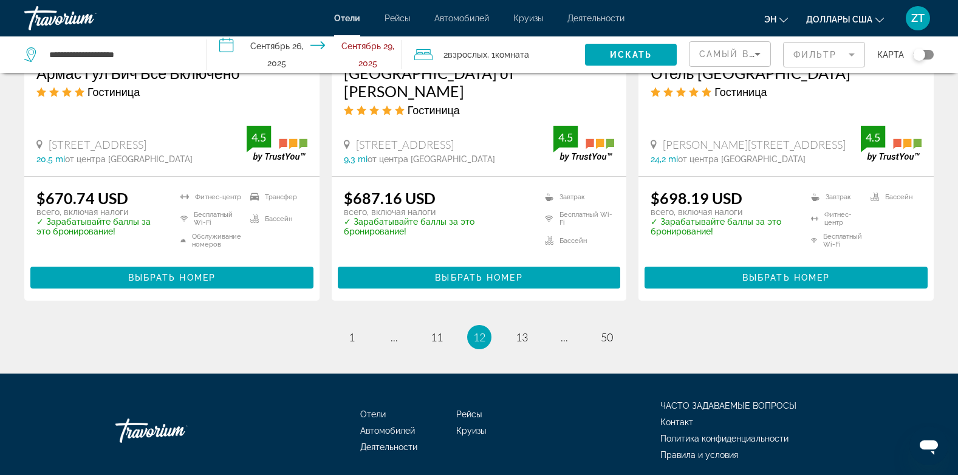
scroll to position [1682, 0]
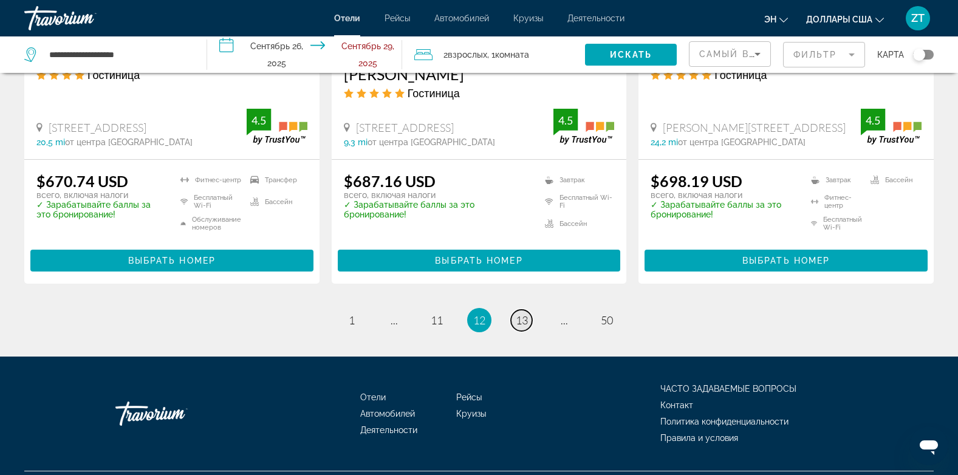
click at [526, 314] on span "13" at bounding box center [522, 320] width 12 height 13
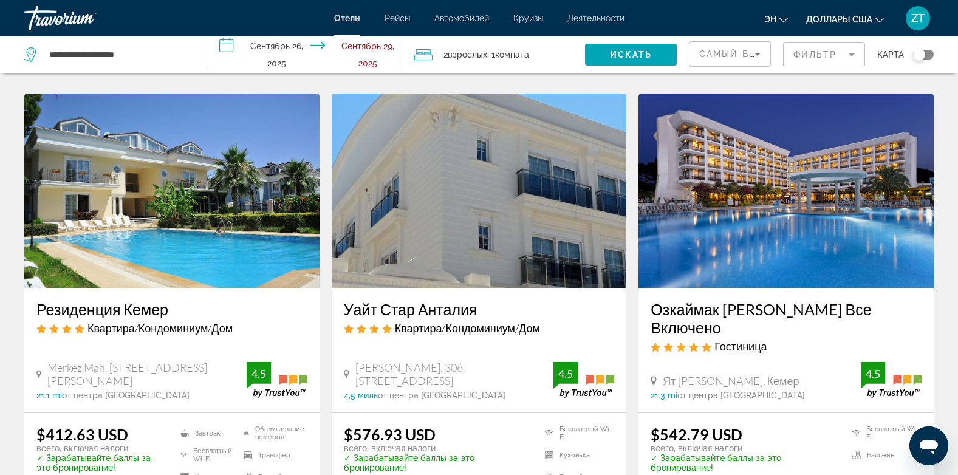
scroll to position [899, 0]
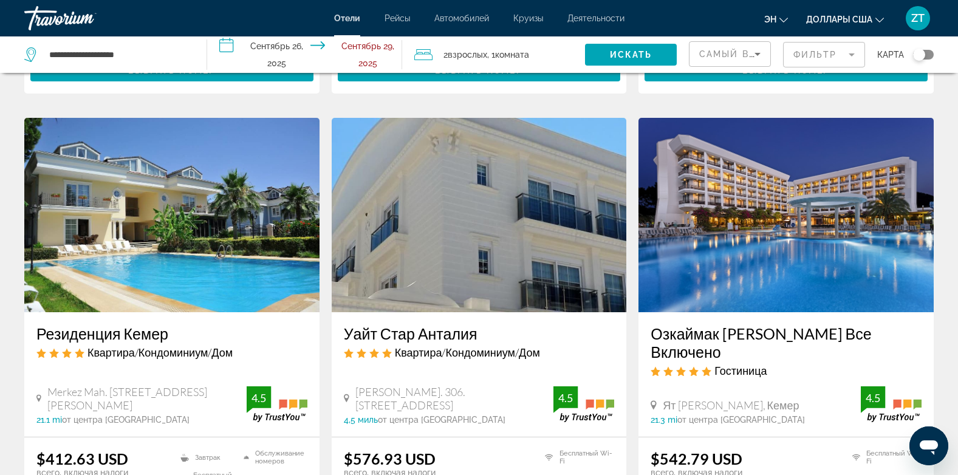
click at [806, 224] on img "Основное содержание" at bounding box center [786, 215] width 295 height 194
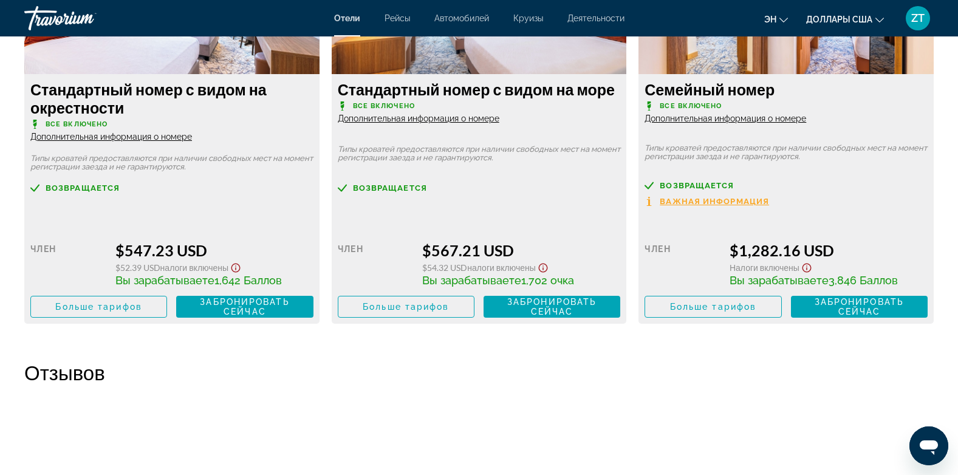
scroll to position [1799, 0]
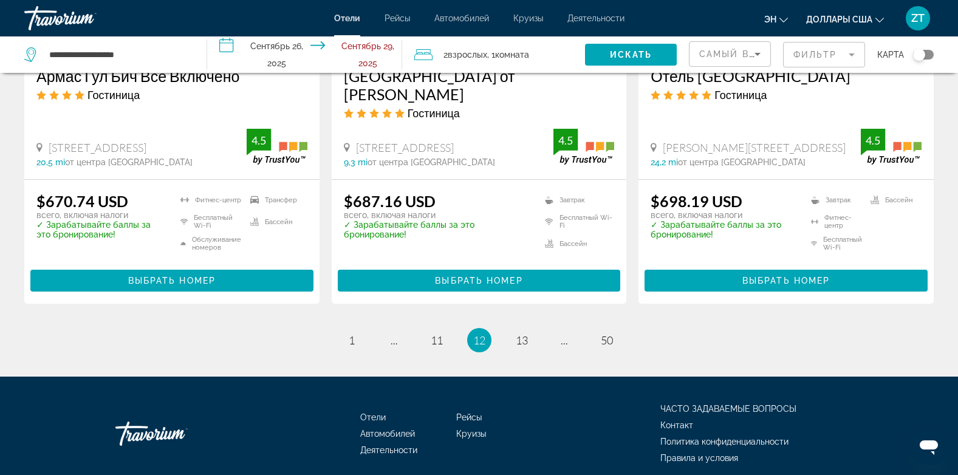
scroll to position [1682, 0]
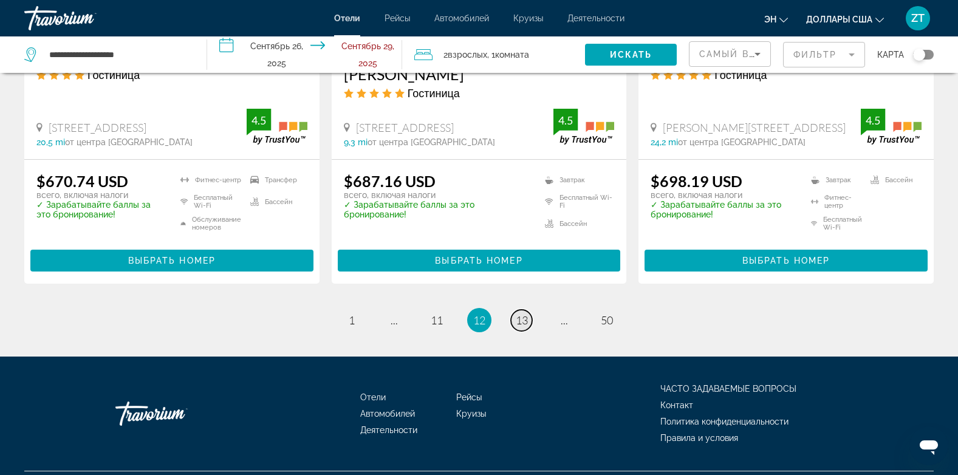
click at [522, 314] on span "13" at bounding box center [522, 320] width 12 height 13
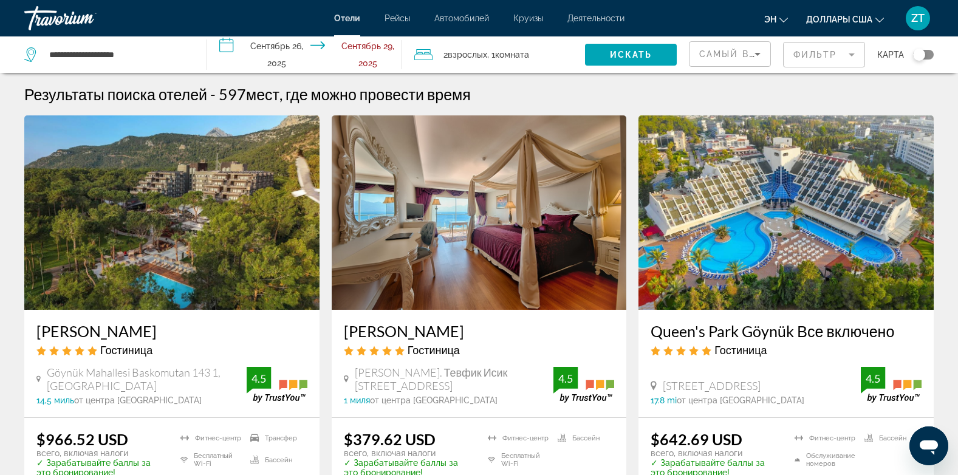
click at [527, 296] on img "Основное содержание" at bounding box center [479, 212] width 295 height 194
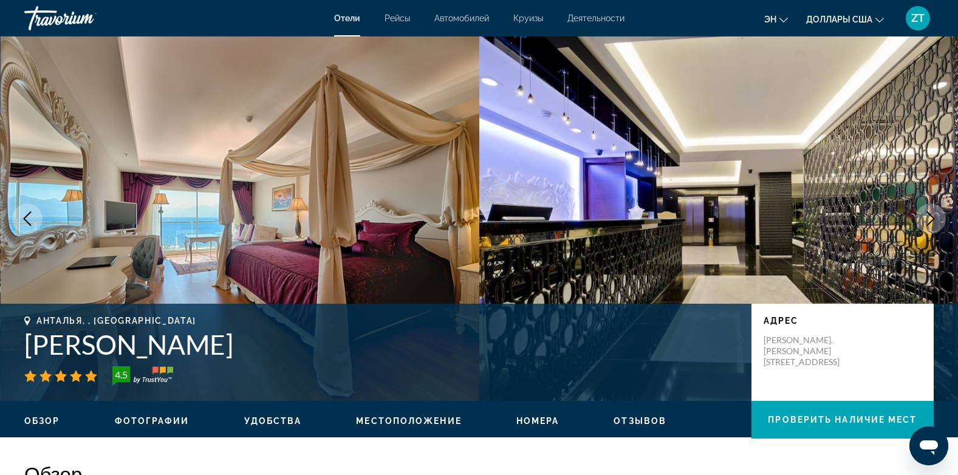
click at [277, 175] on img "Основное содержание" at bounding box center [241, 218] width 480 height 365
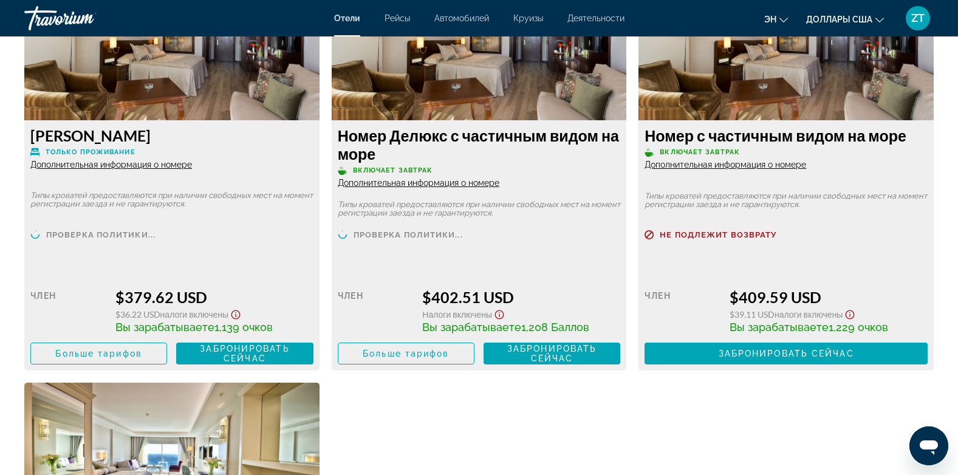
scroll to position [1775, 0]
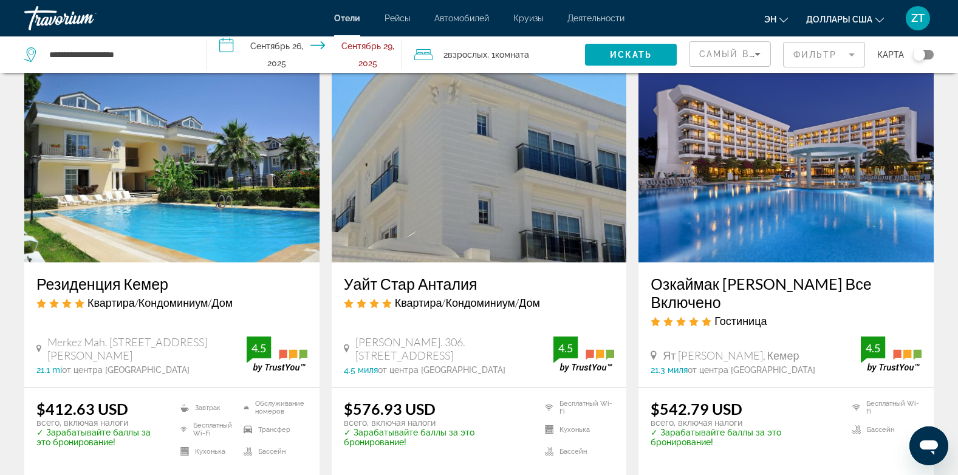
scroll to position [924, 0]
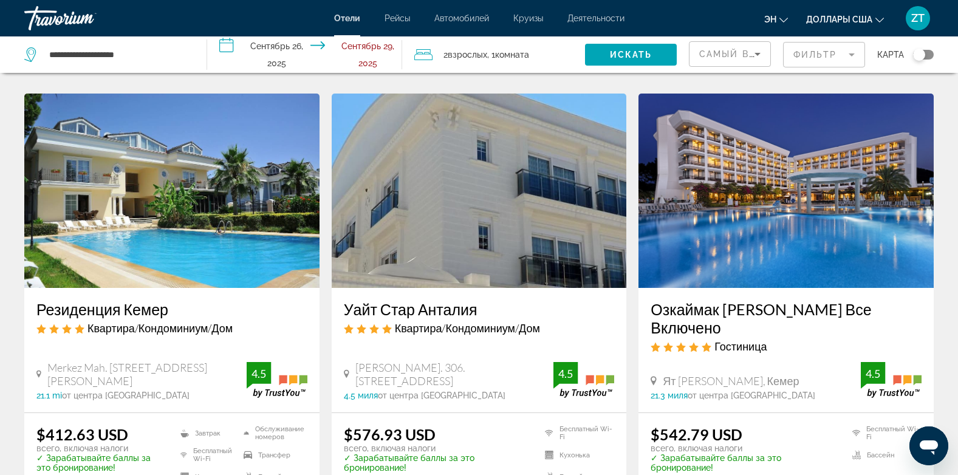
click at [748, 233] on img "Основное содержание" at bounding box center [786, 191] width 295 height 194
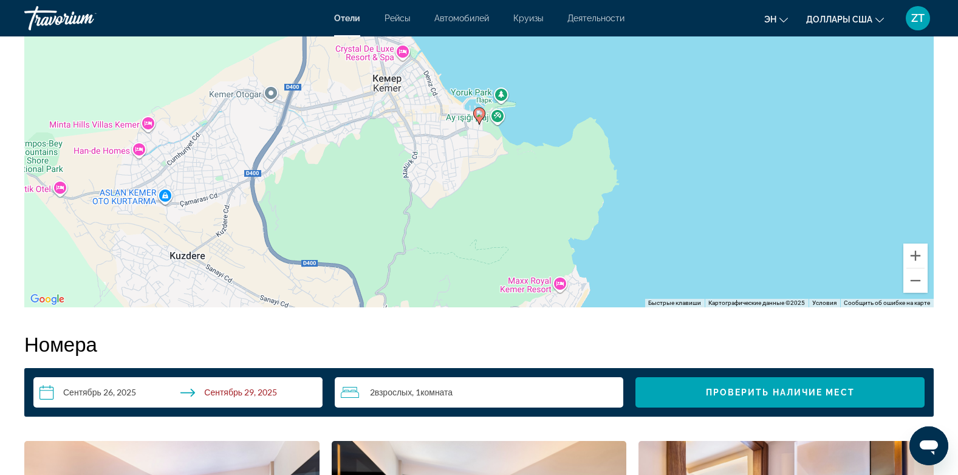
scroll to position [1240, 0]
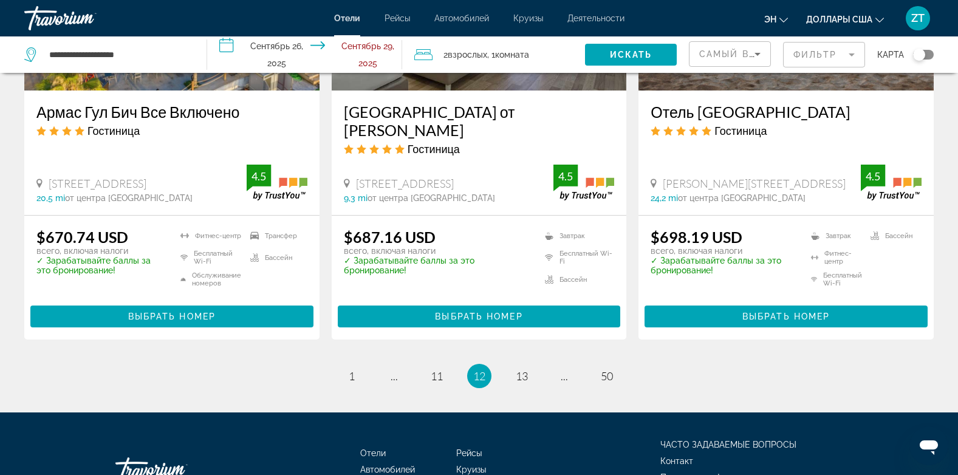
scroll to position [1682, 0]
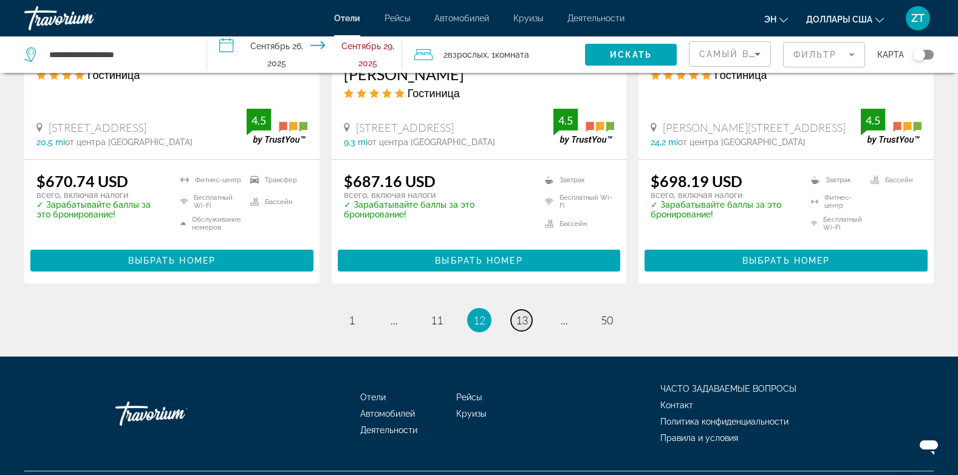
click at [523, 314] on span "13" at bounding box center [522, 320] width 12 height 13
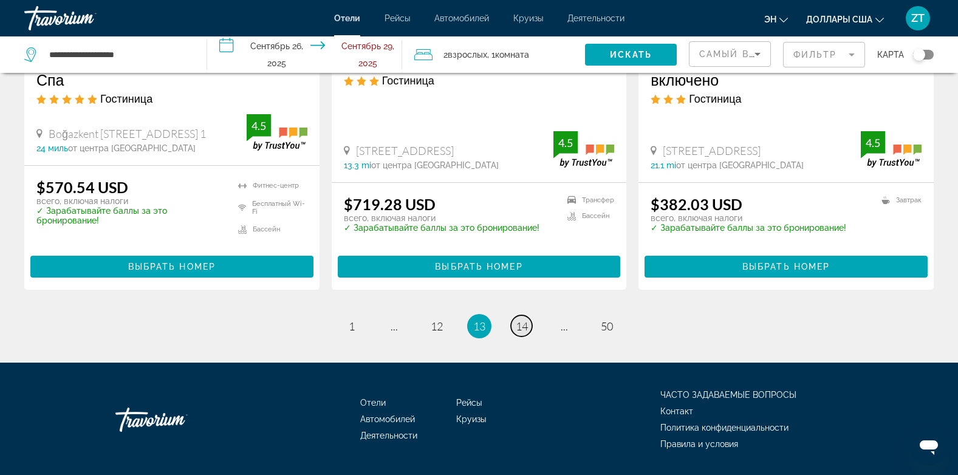
scroll to position [1676, 0]
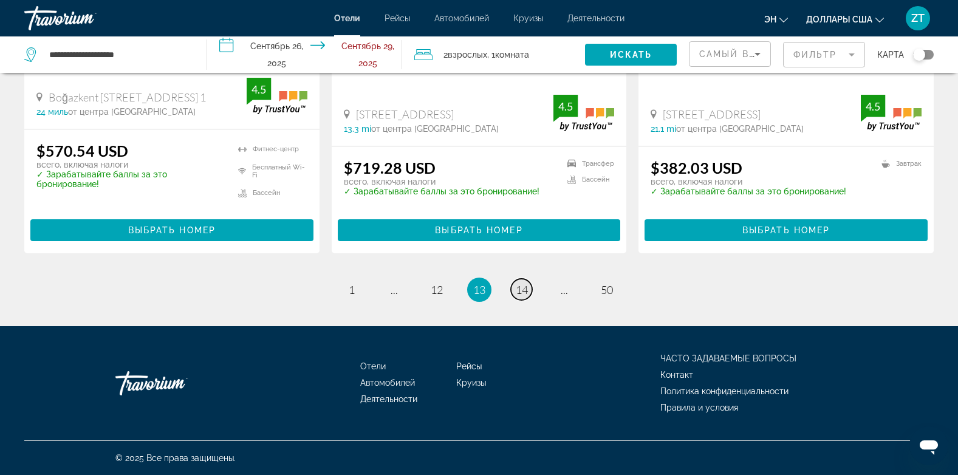
click at [523, 289] on span "14" at bounding box center [522, 289] width 12 height 13
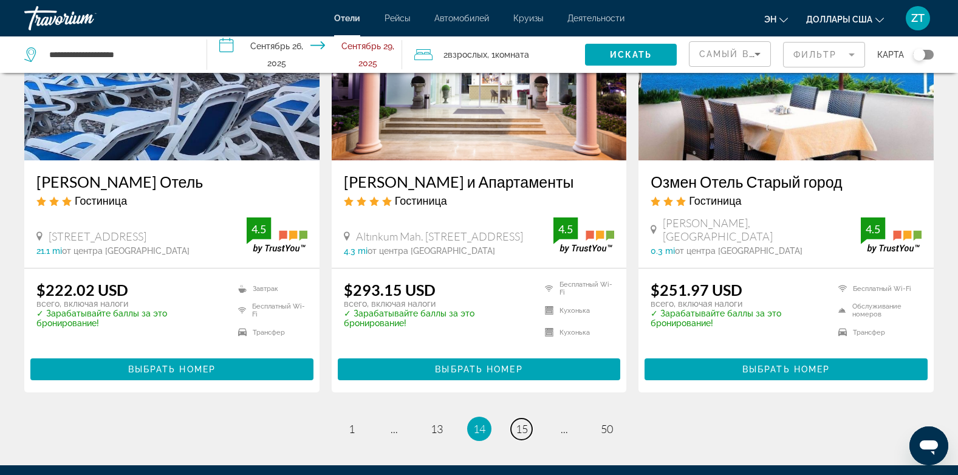
scroll to position [1659, 0]
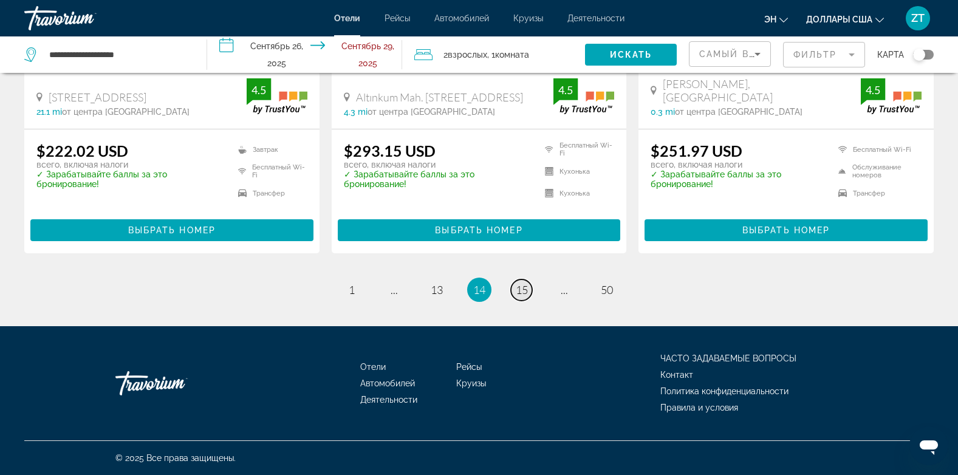
click at [525, 286] on span "15" at bounding box center [522, 289] width 12 height 13
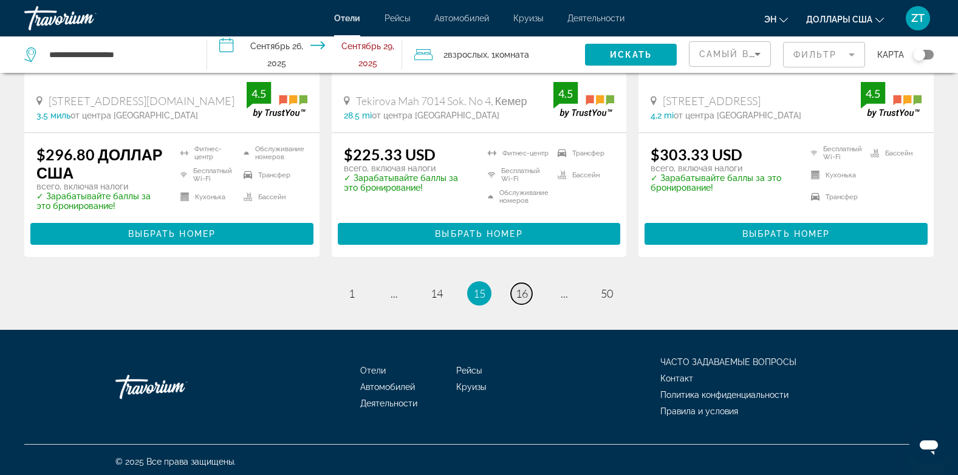
scroll to position [1664, 0]
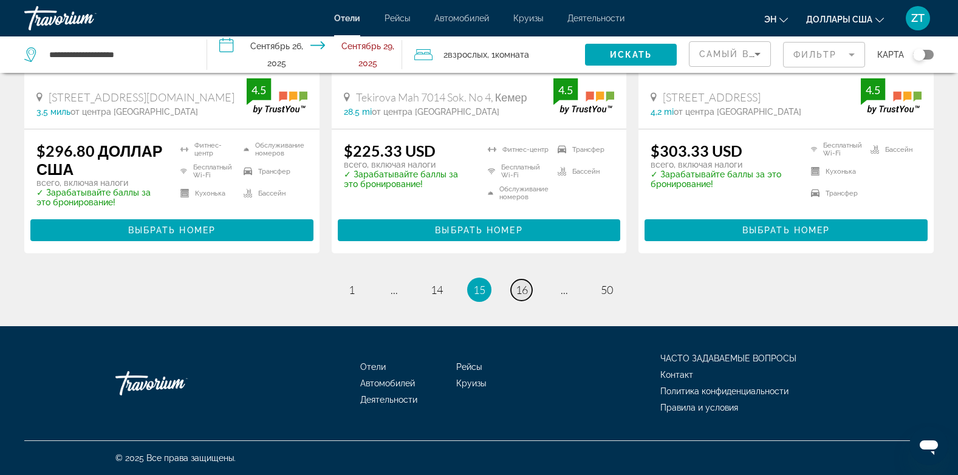
click at [518, 285] on span "16" at bounding box center [522, 289] width 12 height 13
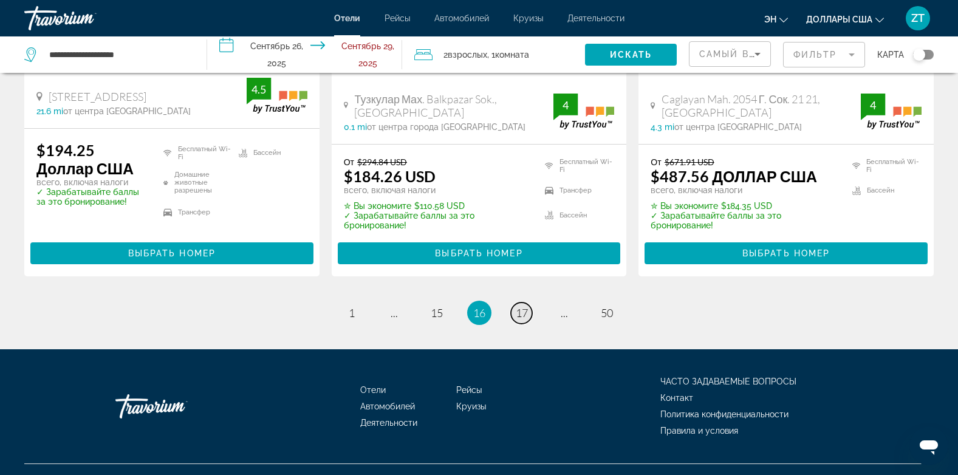
scroll to position [1664, 0]
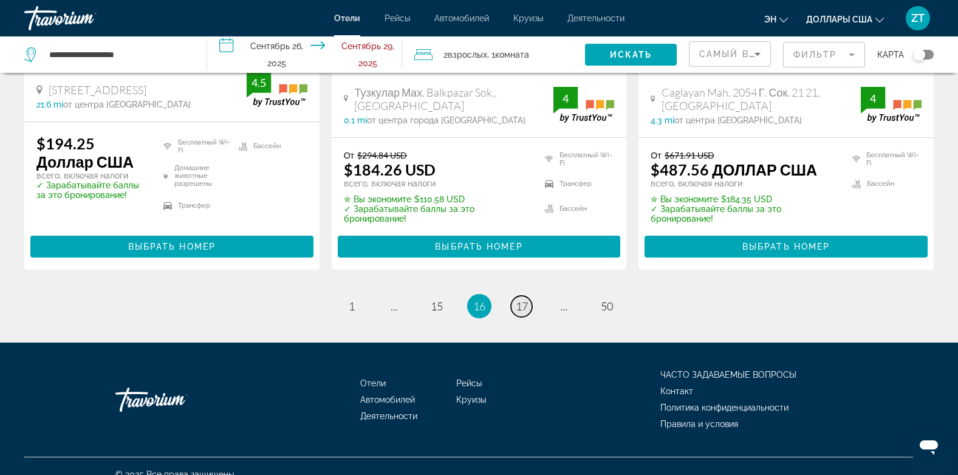
click at [518, 300] on span "17" at bounding box center [522, 306] width 12 height 13
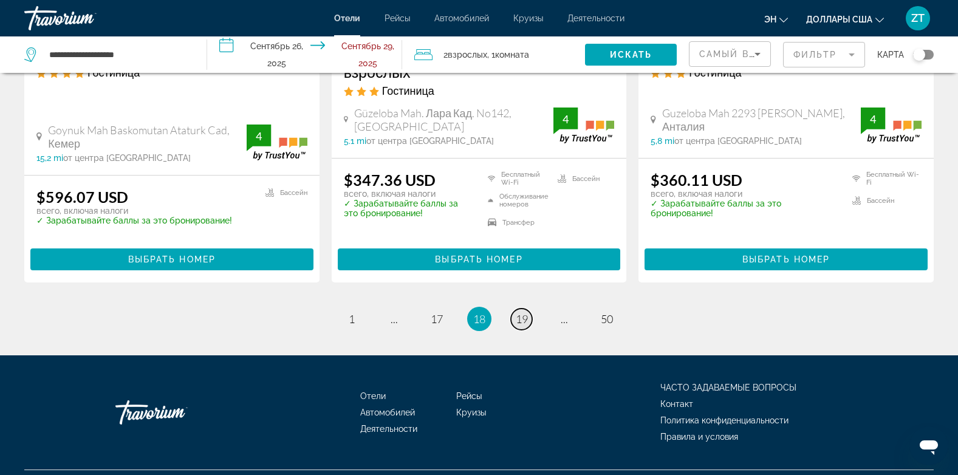
scroll to position [1642, 0]
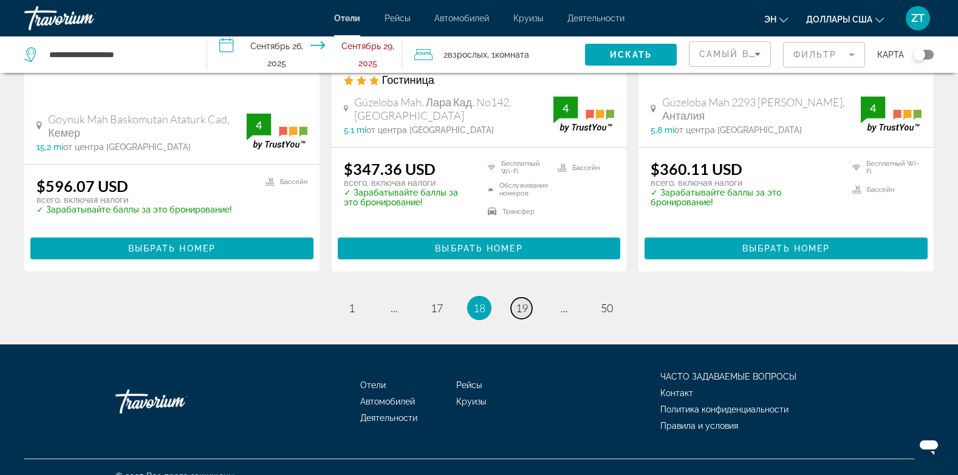
click at [517, 301] on span "19" at bounding box center [522, 307] width 12 height 13
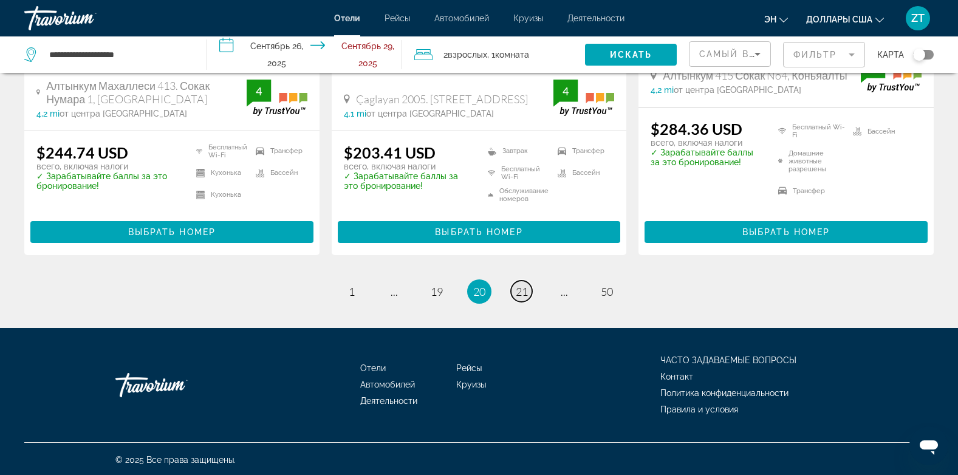
scroll to position [1664, 0]
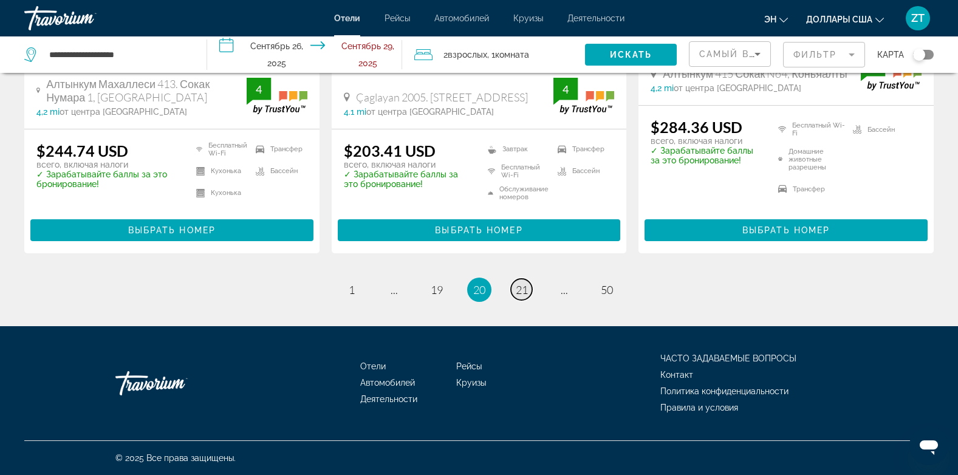
click at [517, 289] on span "21" at bounding box center [522, 289] width 12 height 13
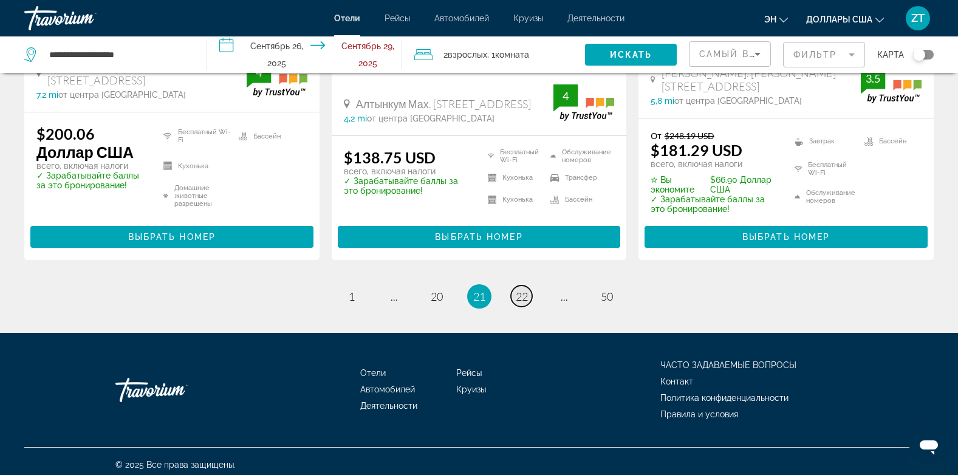
scroll to position [1689, 0]
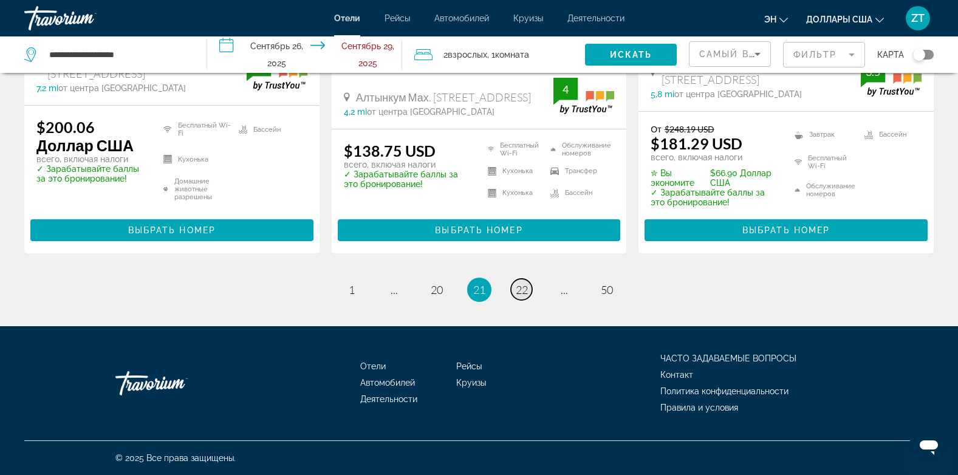
click at [523, 288] on span "22" at bounding box center [522, 289] width 12 height 13
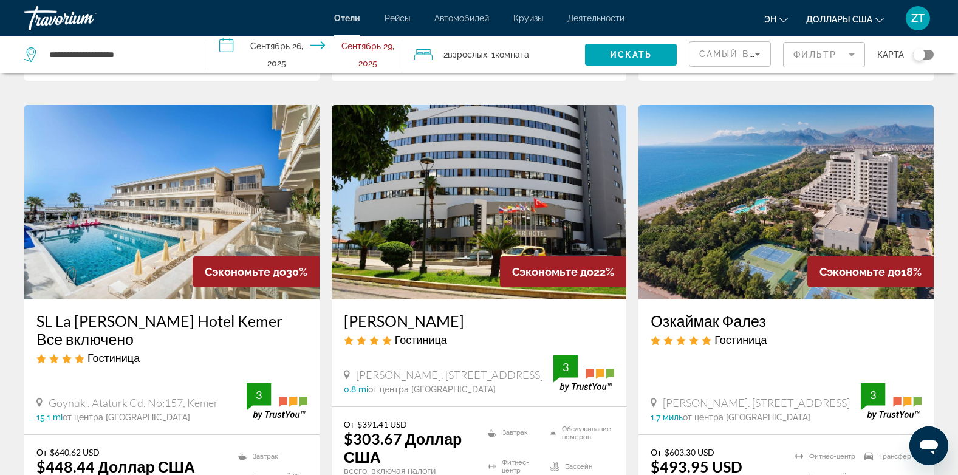
scroll to position [486, 0]
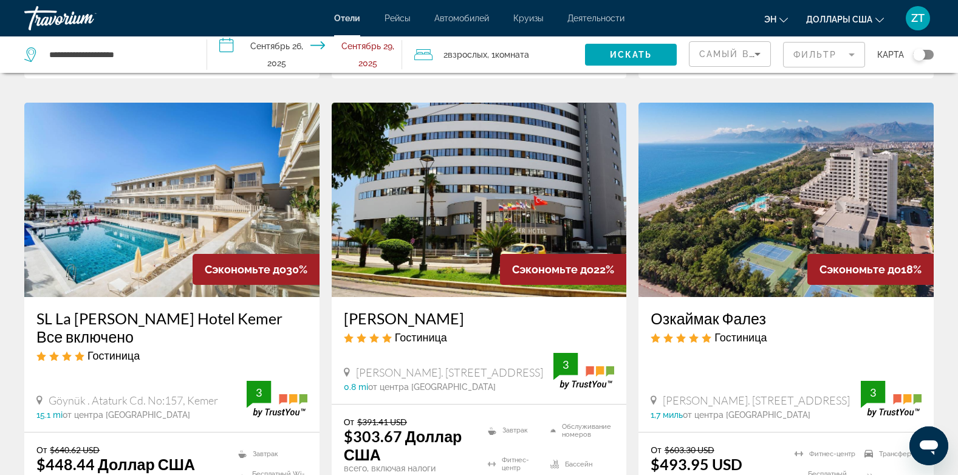
click at [765, 213] on img "Основное содержание" at bounding box center [786, 200] width 295 height 194
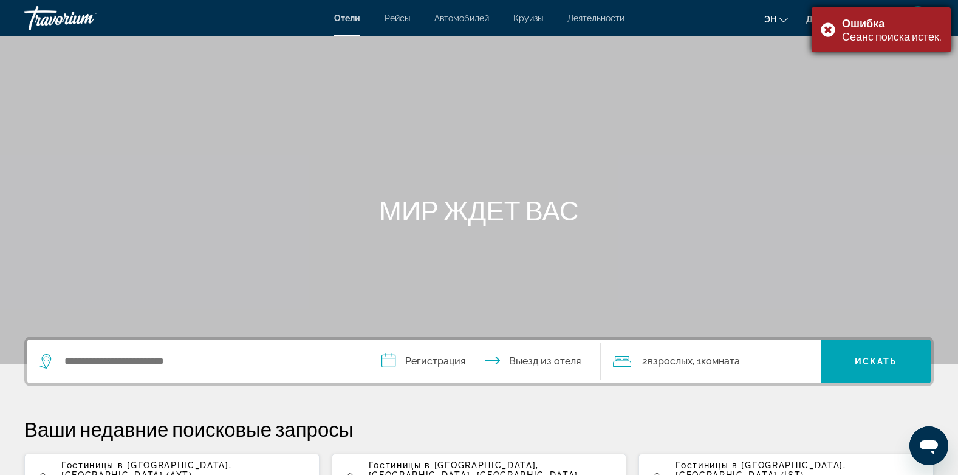
click at [830, 26] on div "Ошибка Сеанс поиска истек." at bounding box center [881, 29] width 139 height 45
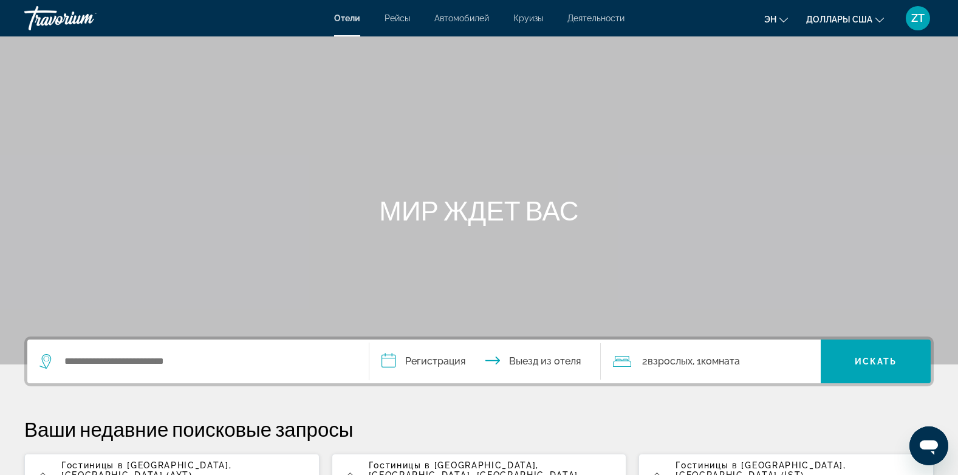
click at [186, 469] on span ", [GEOGRAPHIC_DATA] (AYT)" at bounding box center [146, 470] width 170 height 19
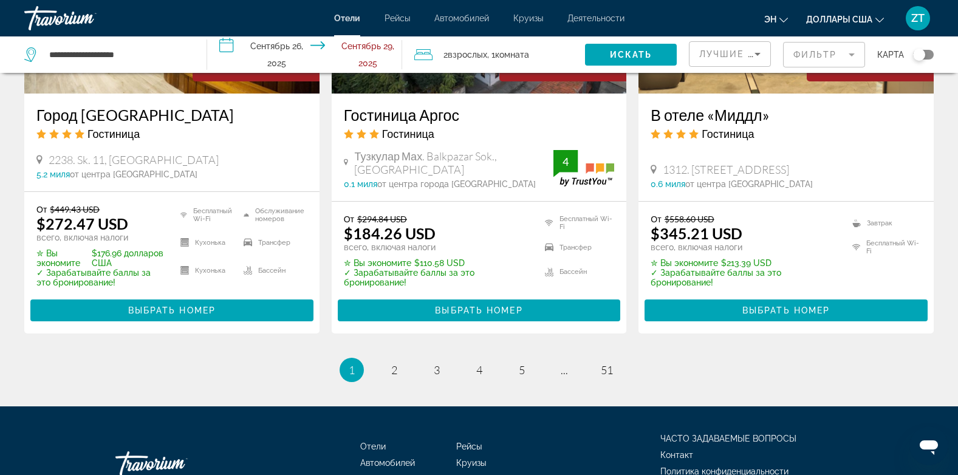
scroll to position [1706, 0]
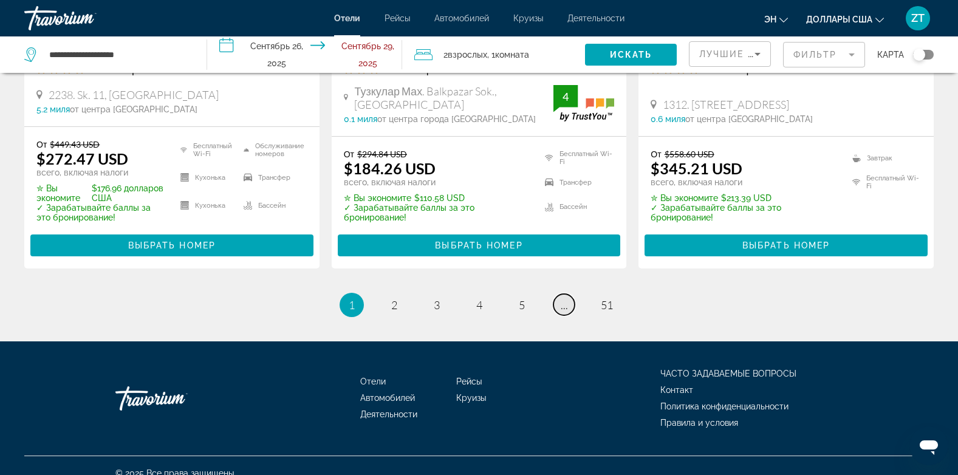
click at [562, 298] on span "..." at bounding box center [564, 304] width 7 height 13
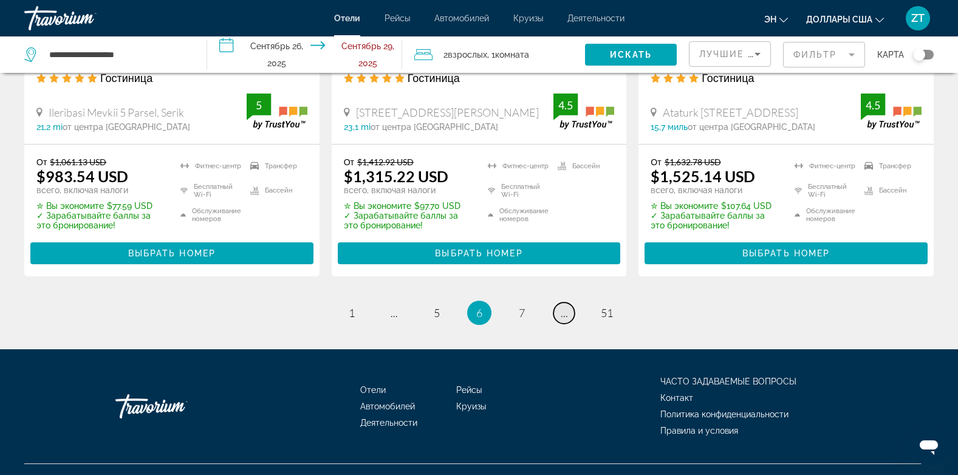
scroll to position [1705, 0]
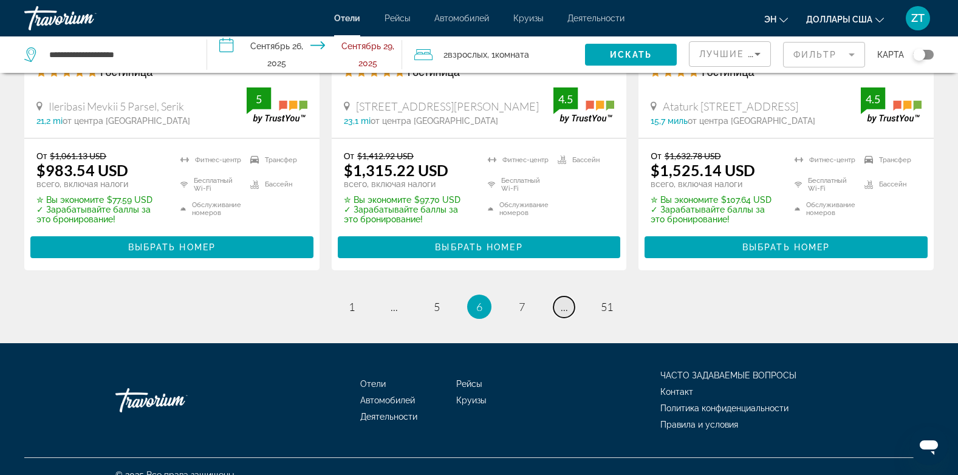
click at [569, 297] on link "страница ..." at bounding box center [564, 307] width 21 height 21
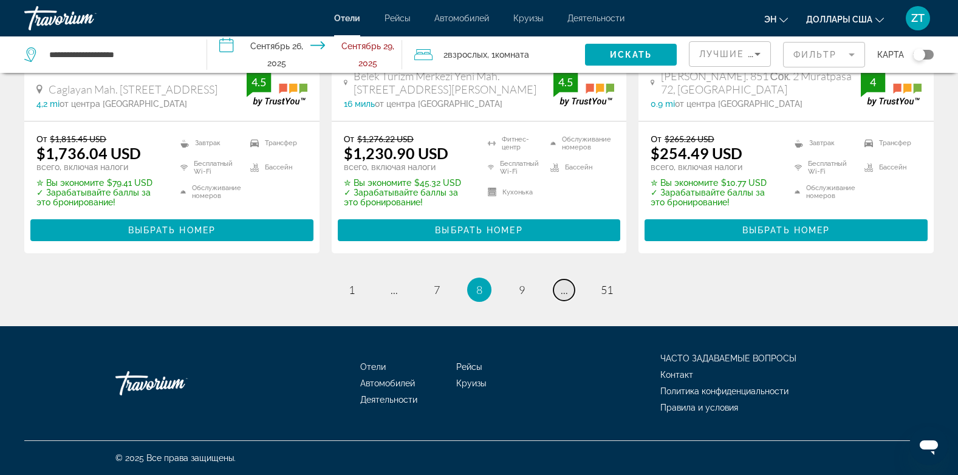
scroll to position [1747, 0]
click at [569, 293] on link "страница ..." at bounding box center [564, 290] width 21 height 21
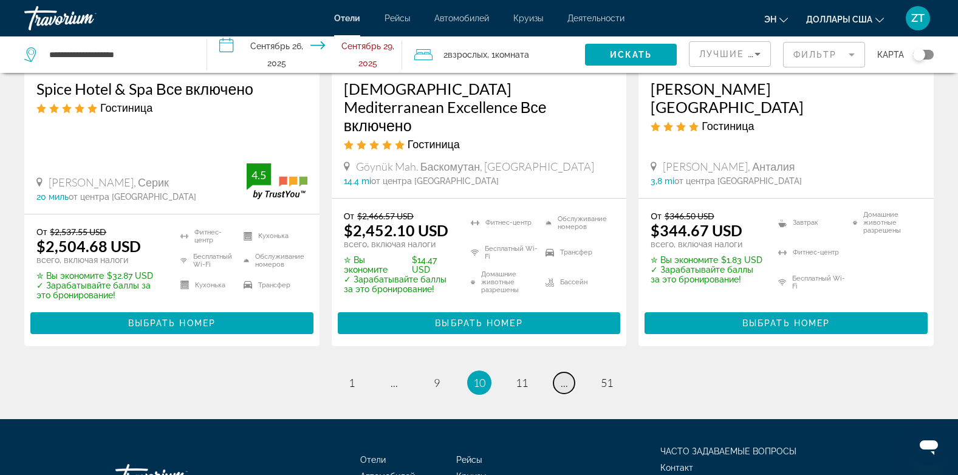
scroll to position [1727, 0]
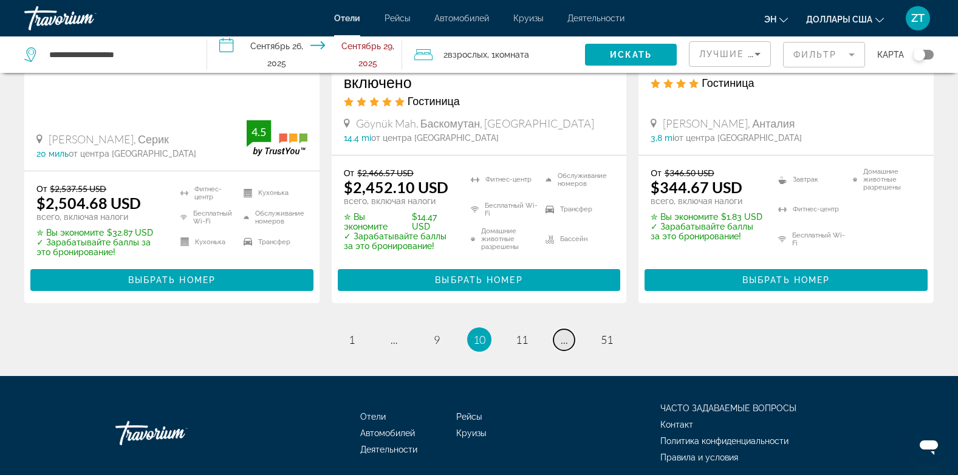
click at [569, 329] on link "страница ..." at bounding box center [564, 339] width 21 height 21
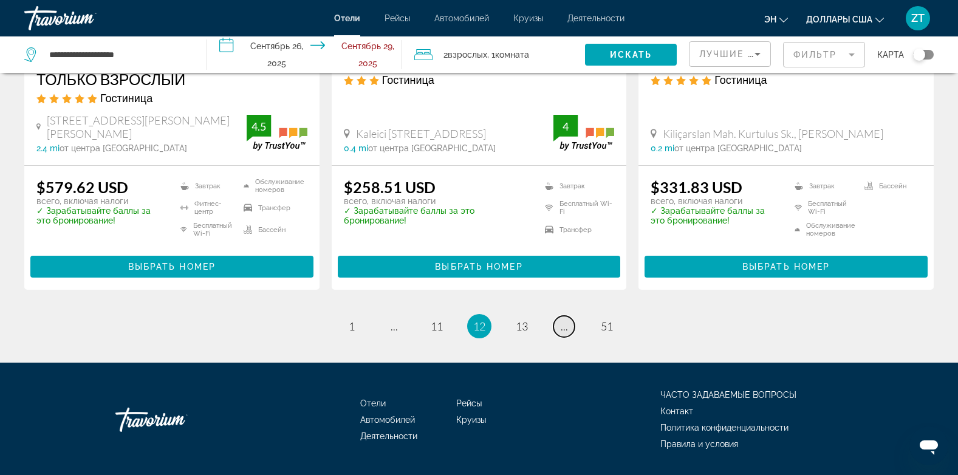
scroll to position [1693, 0]
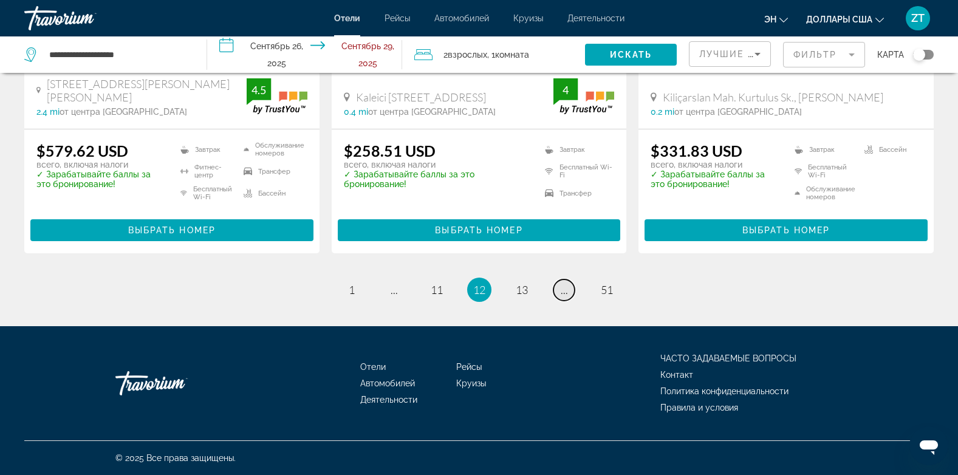
click at [569, 293] on link "страница ..." at bounding box center [564, 290] width 21 height 21
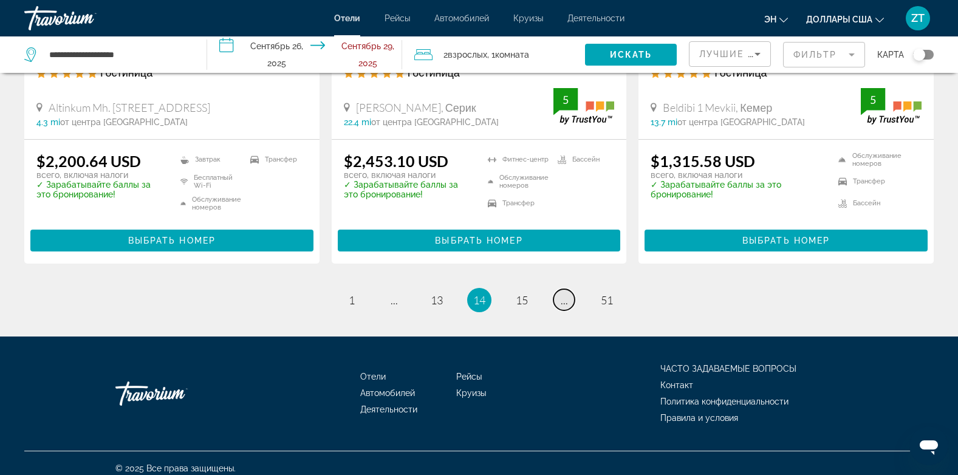
scroll to position [1642, 0]
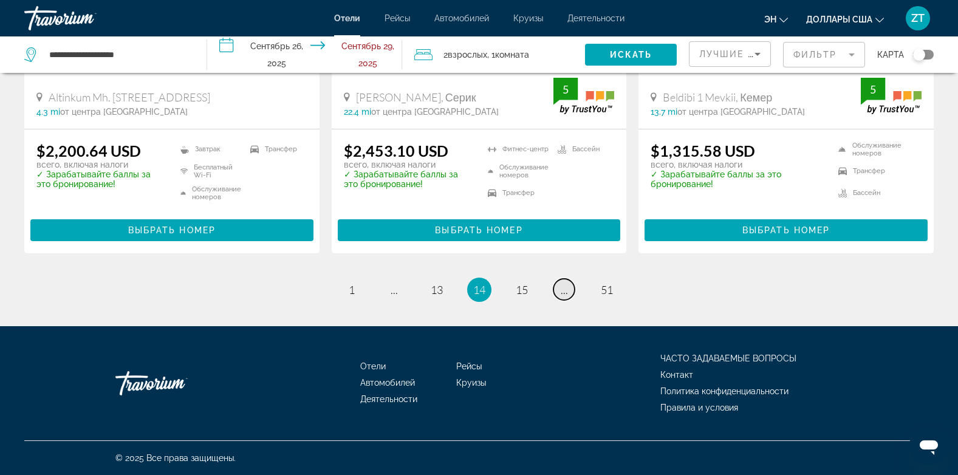
click at [569, 293] on link "страница ..." at bounding box center [564, 289] width 21 height 21
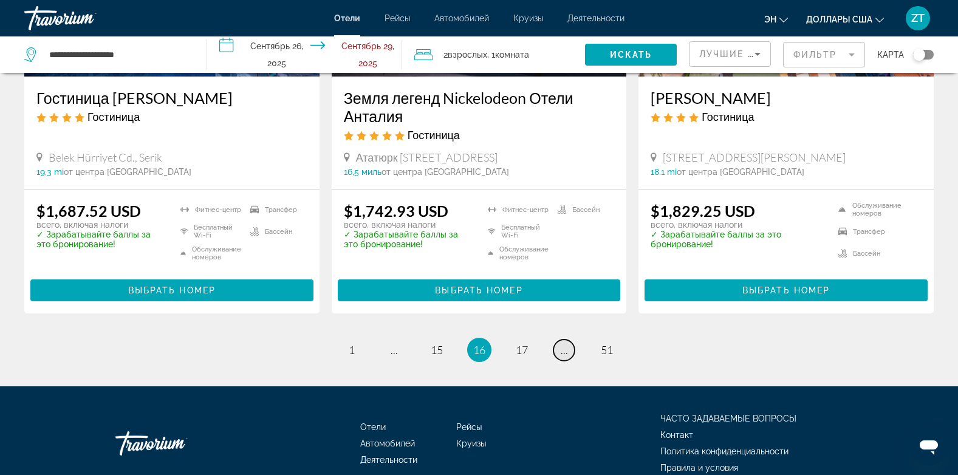
scroll to position [1663, 0]
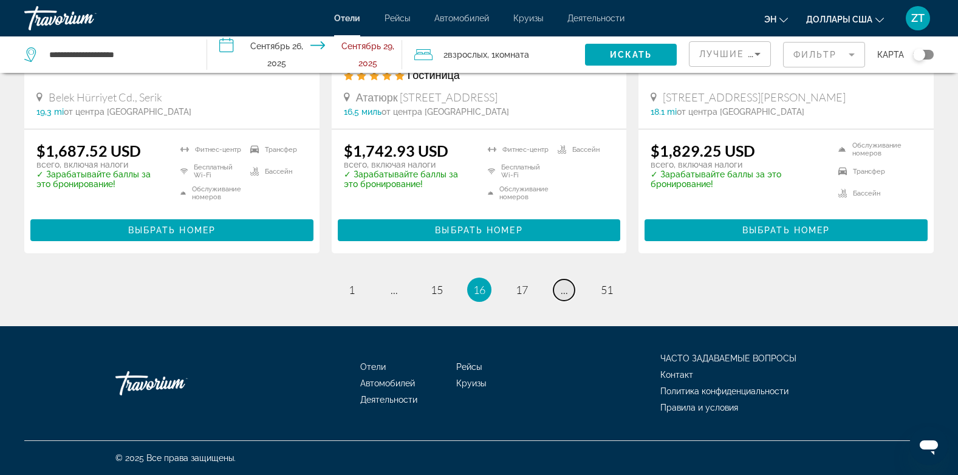
click at [569, 293] on link "страница ..." at bounding box center [564, 290] width 21 height 21
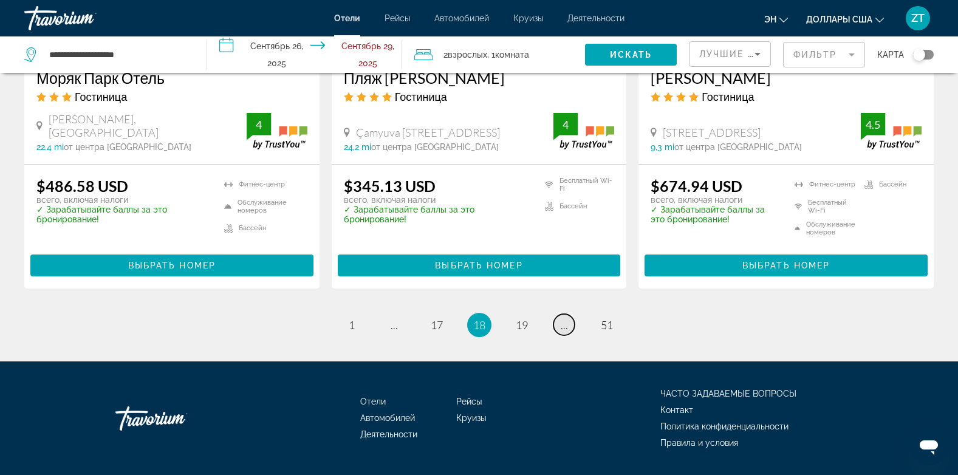
scroll to position [1663, 0]
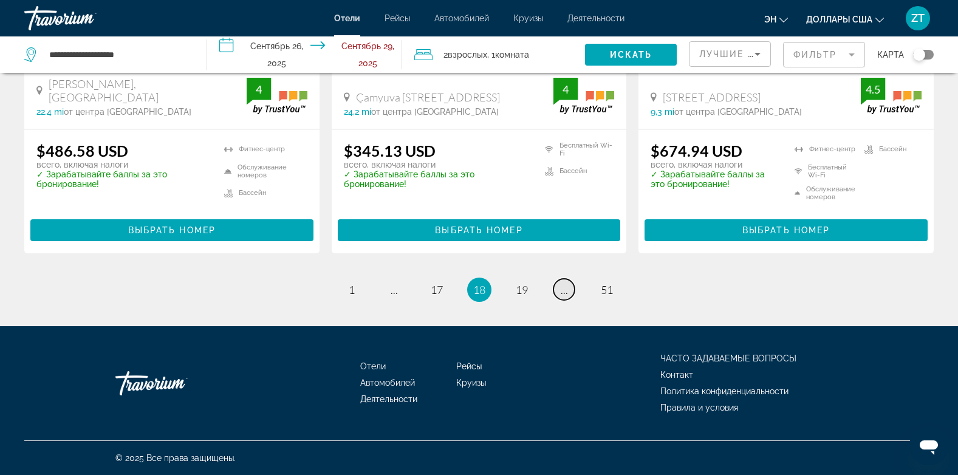
click at [569, 293] on link "страница ..." at bounding box center [564, 289] width 21 height 21
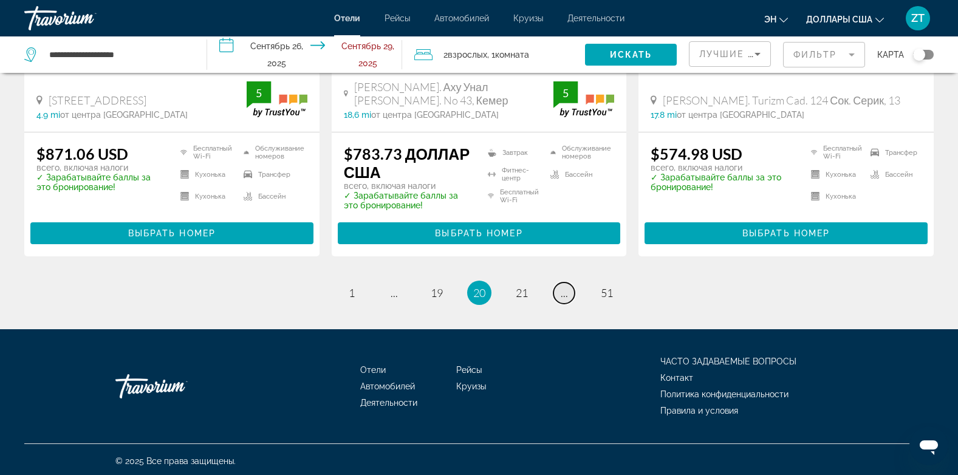
scroll to position [1660, 0]
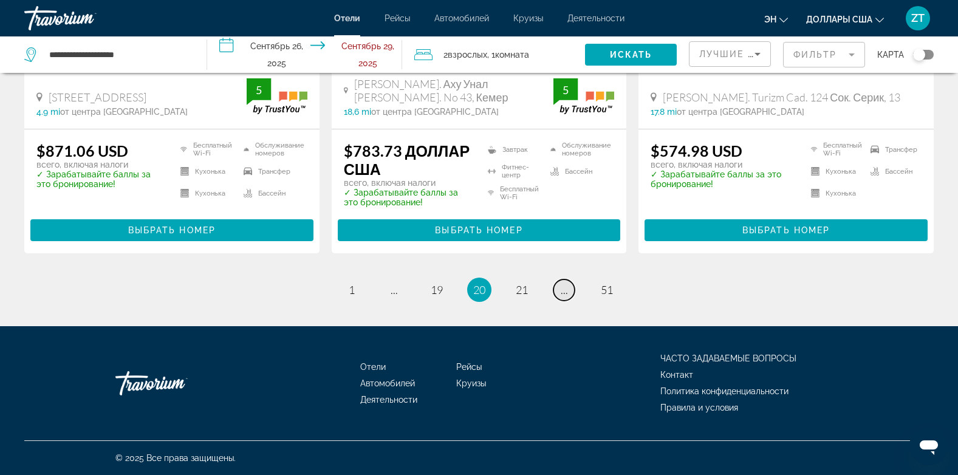
click at [569, 293] on link "страница ..." at bounding box center [564, 290] width 21 height 21
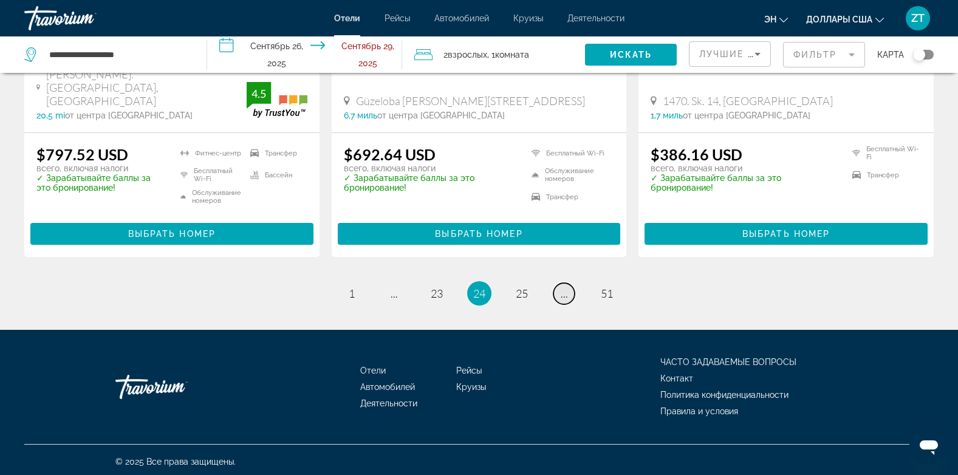
scroll to position [1653, 0]
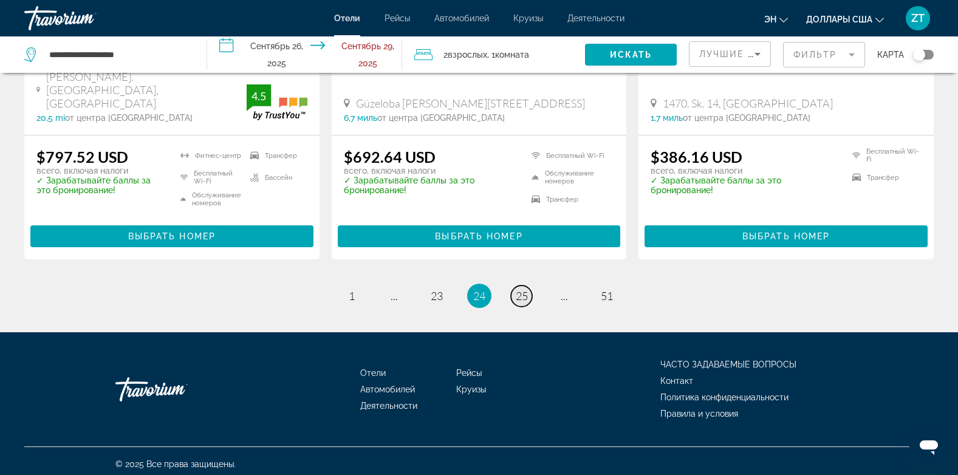
click at [523, 303] on span "25" at bounding box center [522, 295] width 12 height 13
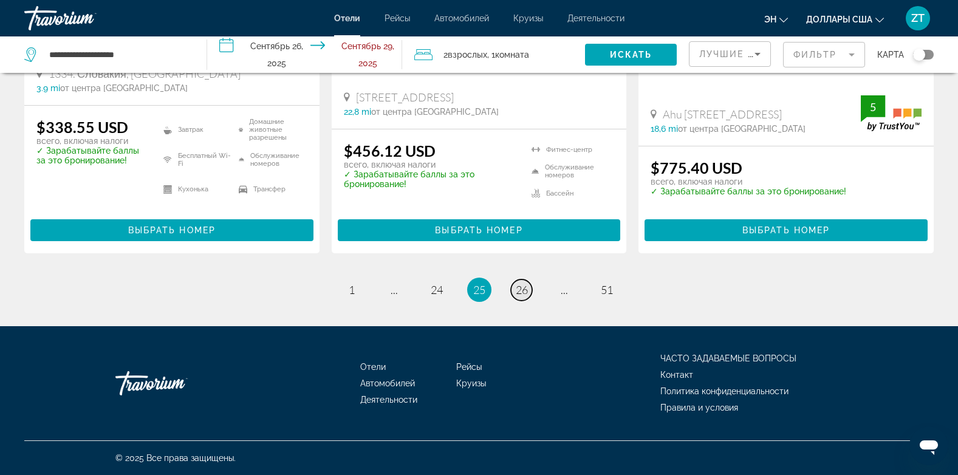
scroll to position [1667, 0]
click at [438, 295] on span "24" at bounding box center [437, 289] width 12 height 13
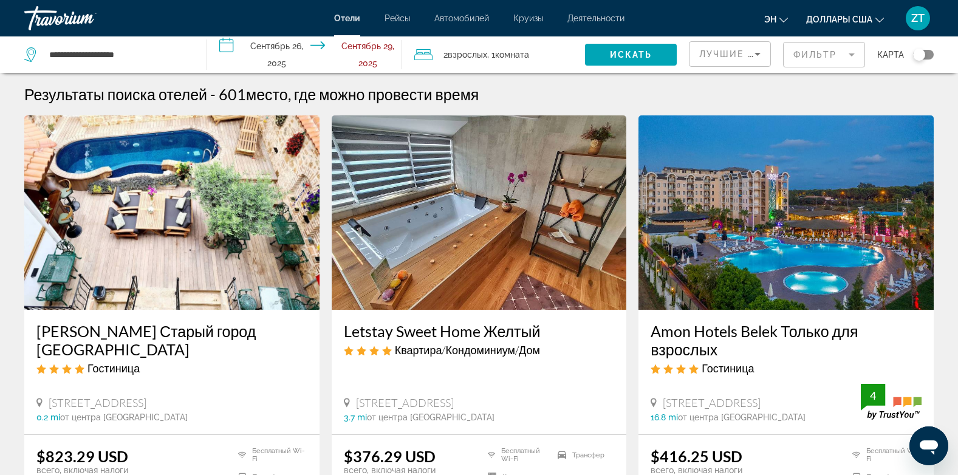
click at [501, 315] on div "Letstay Sweet Home Желтый Квартира/Кондоминиум/Дом [STREET_ADDRESS], Анталия 3.…" at bounding box center [479, 372] width 295 height 125
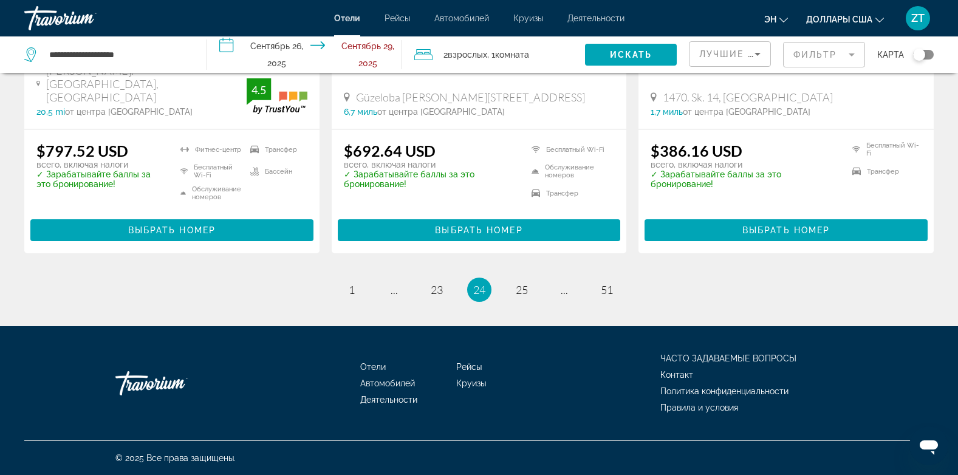
scroll to position [1677, 0]
click at [435, 289] on span "23" at bounding box center [437, 289] width 12 height 13
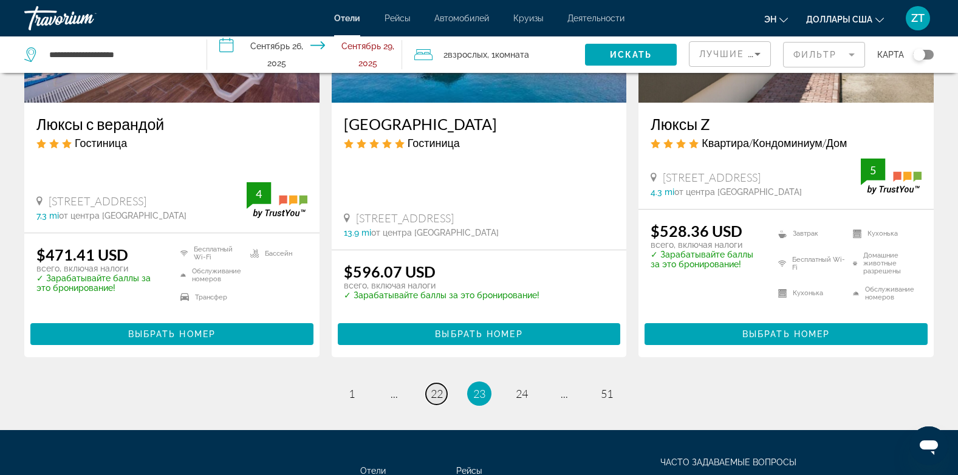
scroll to position [1699, 0]
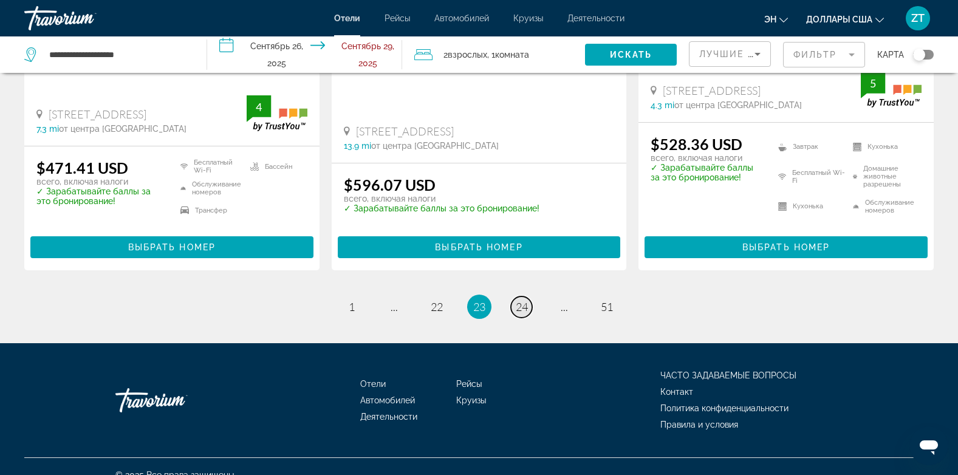
click at [518, 300] on span "24" at bounding box center [522, 306] width 12 height 13
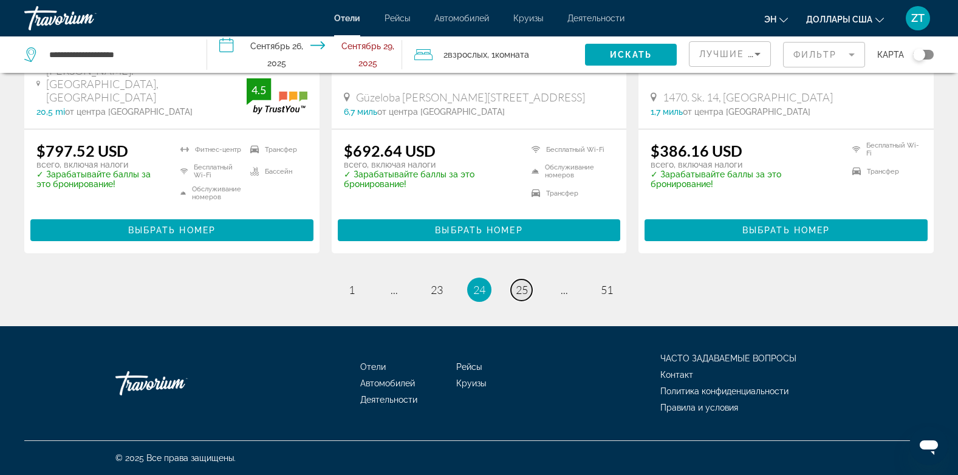
scroll to position [1677, 0]
click at [526, 291] on span "25" at bounding box center [522, 289] width 12 height 13
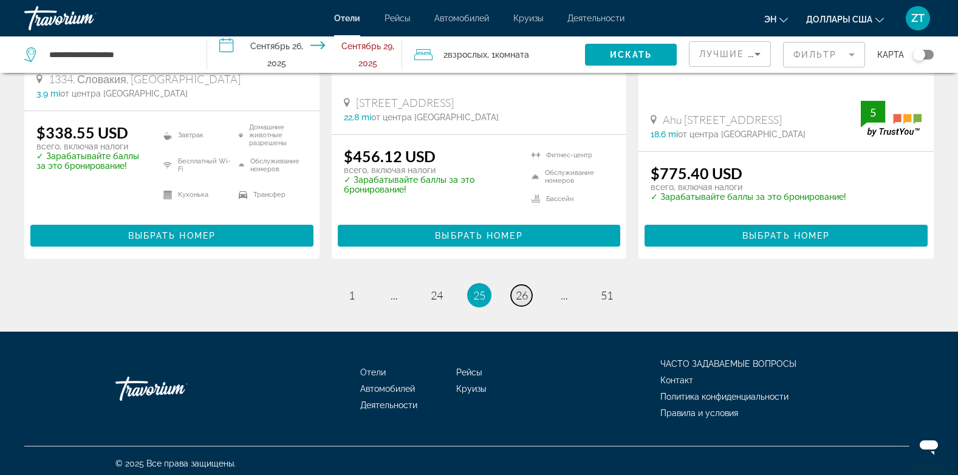
scroll to position [1667, 0]
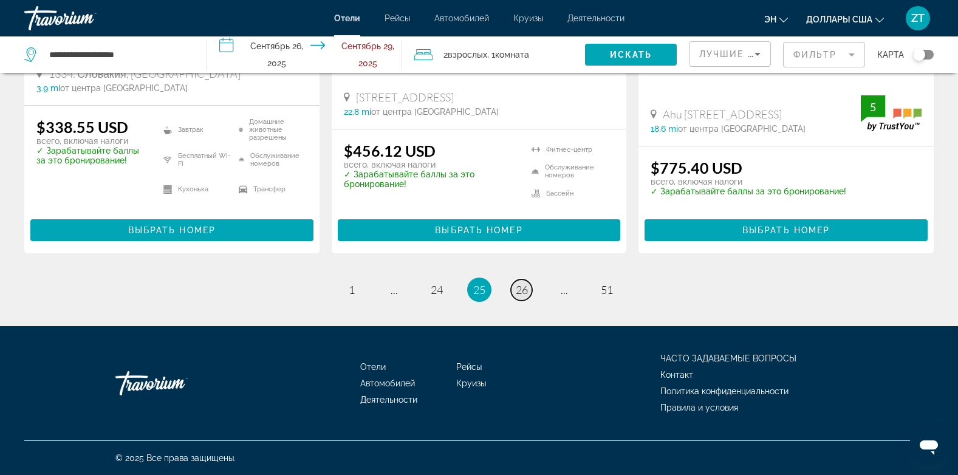
click at [526, 291] on span "26" at bounding box center [522, 289] width 12 height 13
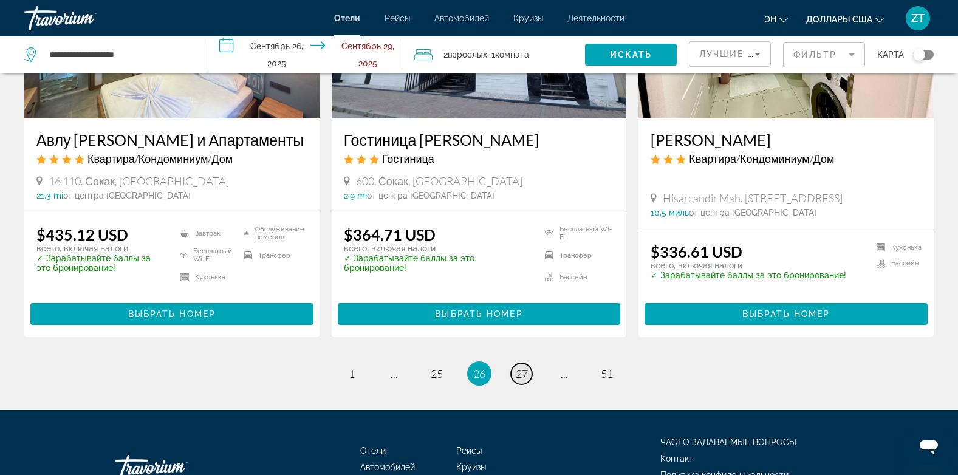
scroll to position [1639, 0]
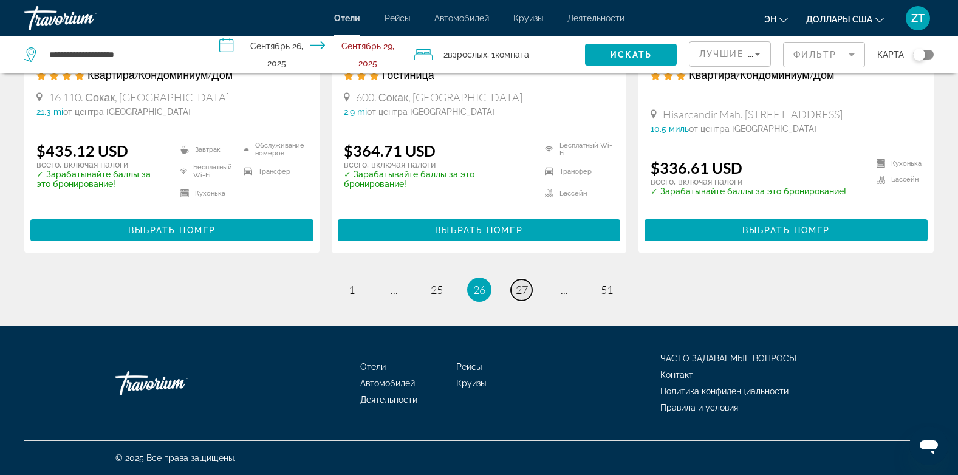
click at [526, 291] on span "27" at bounding box center [522, 289] width 12 height 13
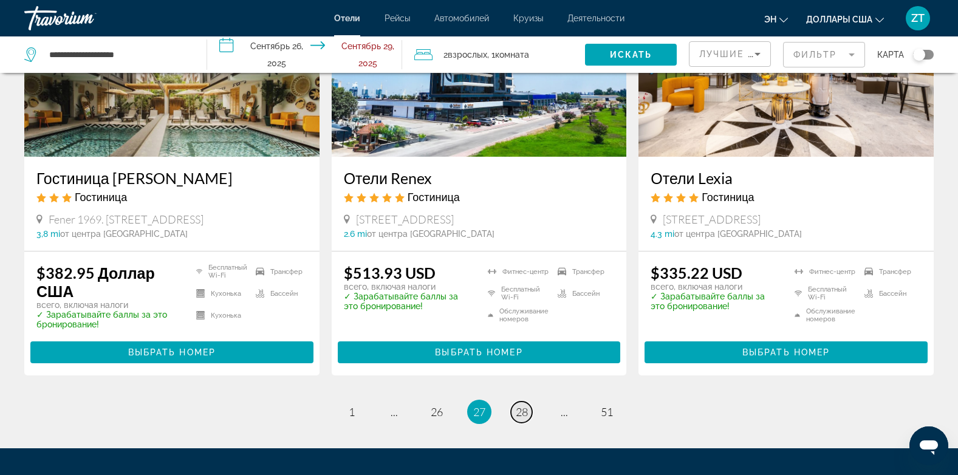
scroll to position [1606, 0]
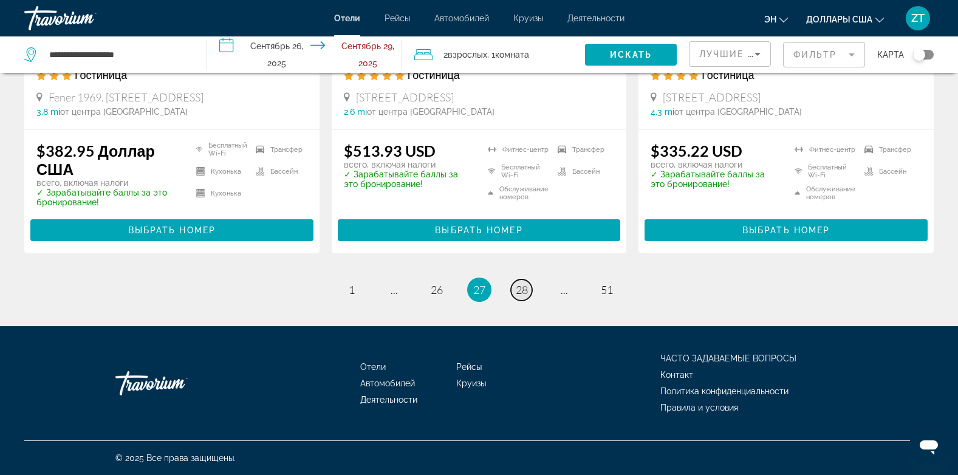
click at [526, 291] on span "28" at bounding box center [522, 289] width 12 height 13
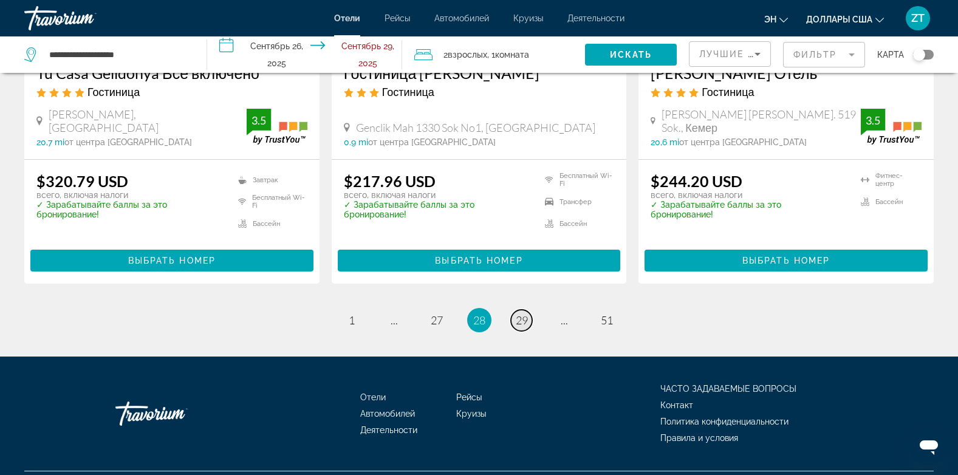
scroll to position [1624, 0]
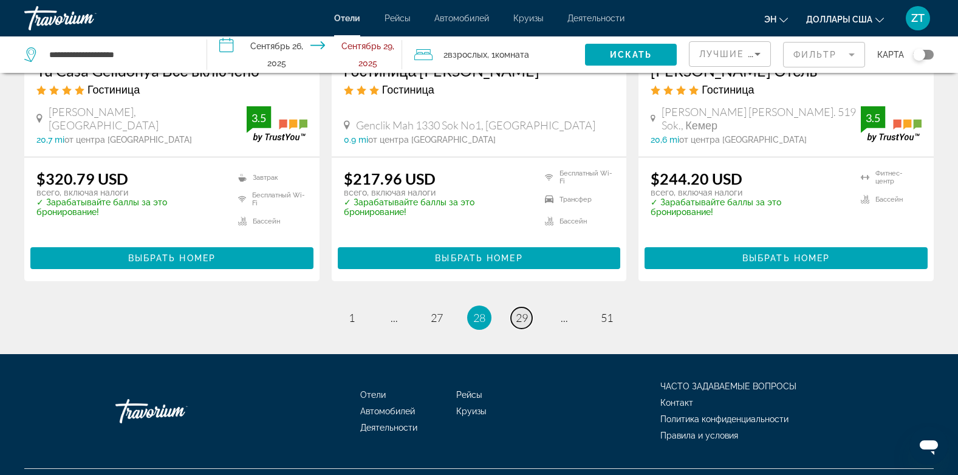
click at [526, 311] on span "29" at bounding box center [522, 317] width 12 height 13
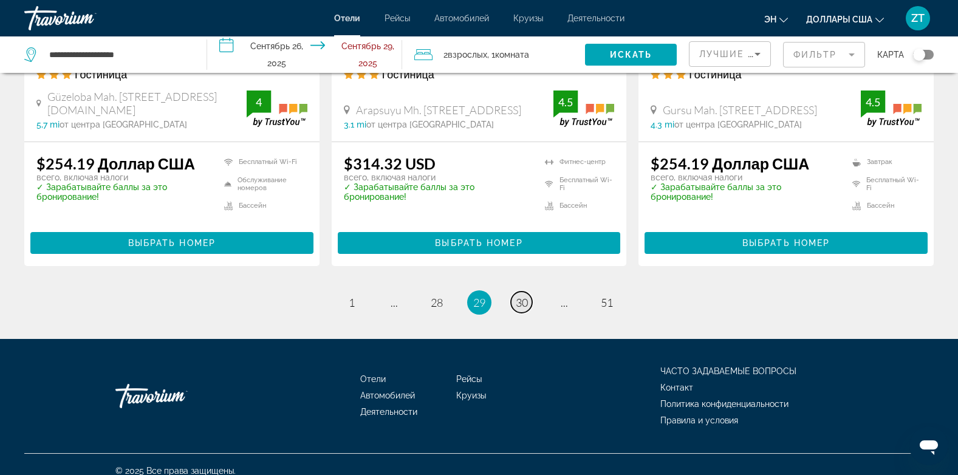
scroll to position [1640, 0]
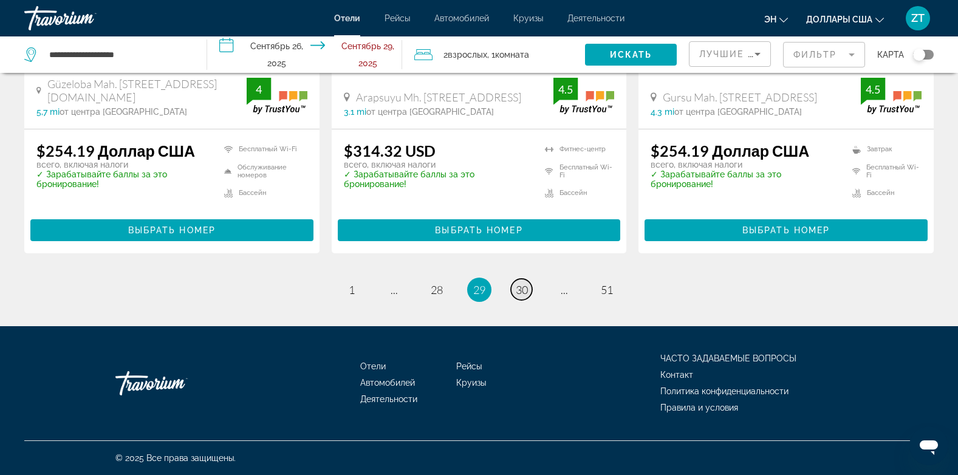
click at [526, 291] on span "30" at bounding box center [522, 289] width 12 height 13
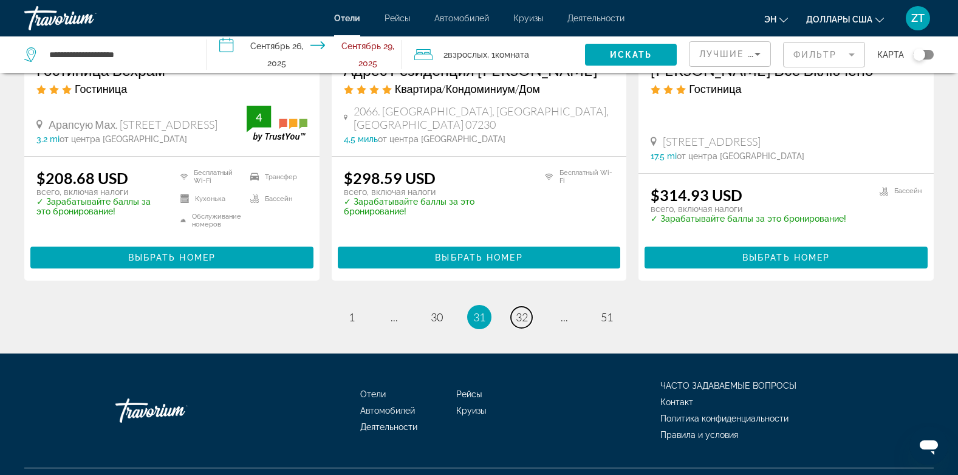
scroll to position [1689, 0]
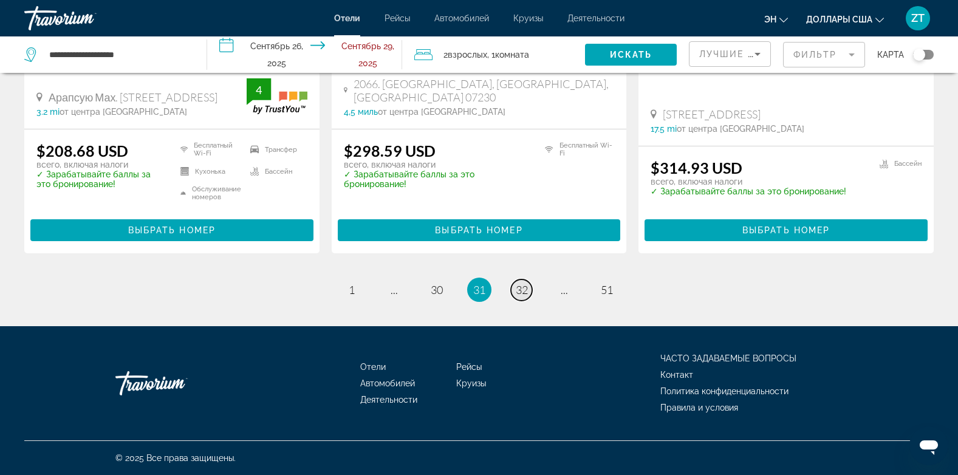
click at [522, 291] on span "32" at bounding box center [522, 289] width 12 height 13
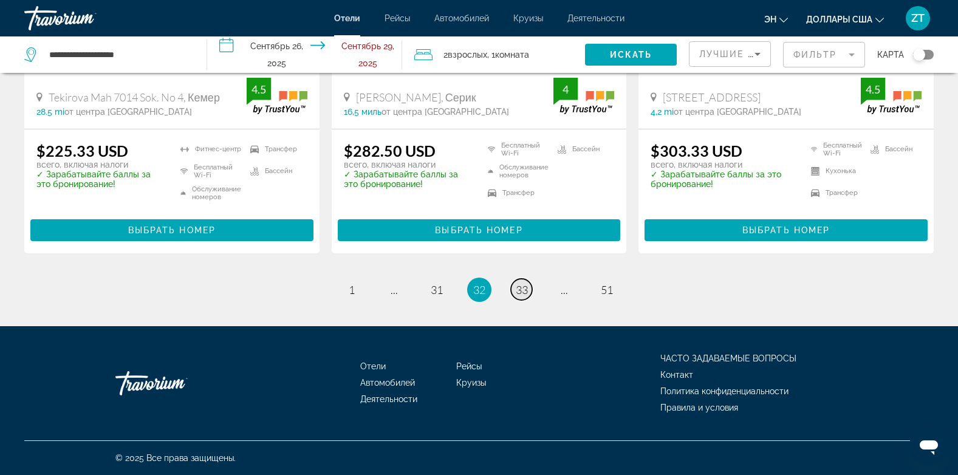
scroll to position [1640, 0]
click at [522, 291] on span "33" at bounding box center [522, 289] width 12 height 13
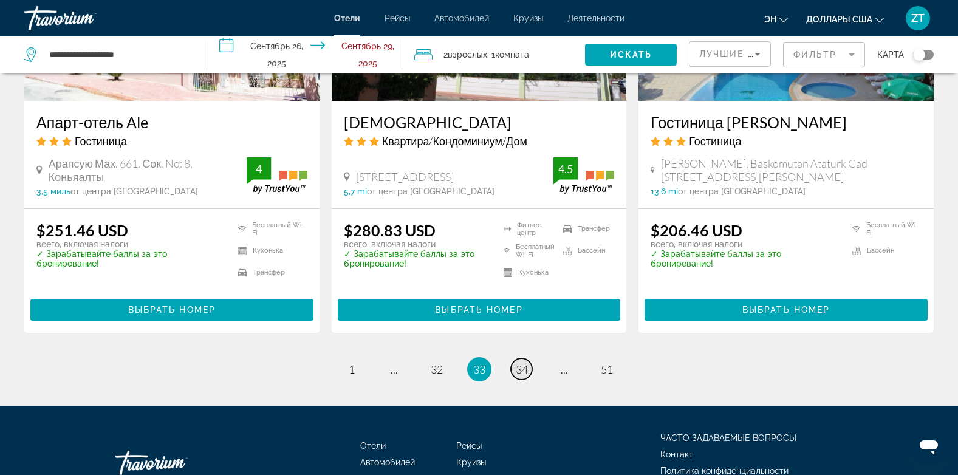
scroll to position [1639, 0]
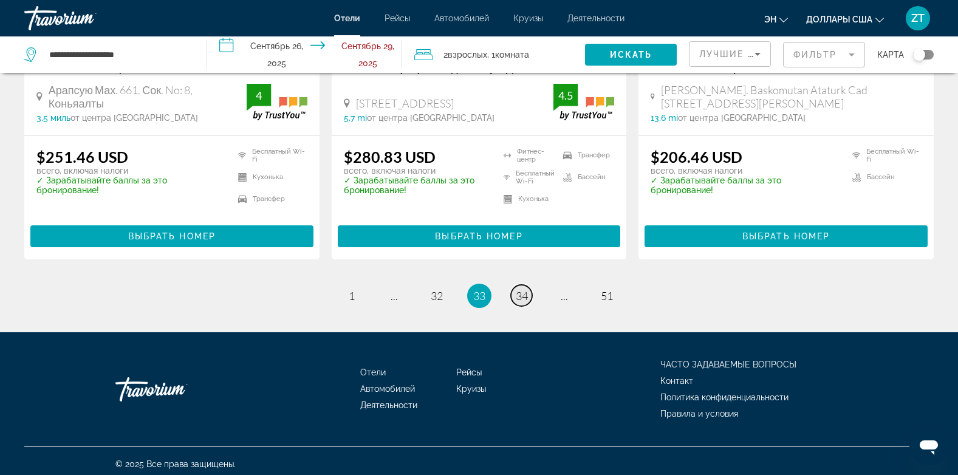
click at [522, 291] on span "34" at bounding box center [522, 295] width 12 height 13
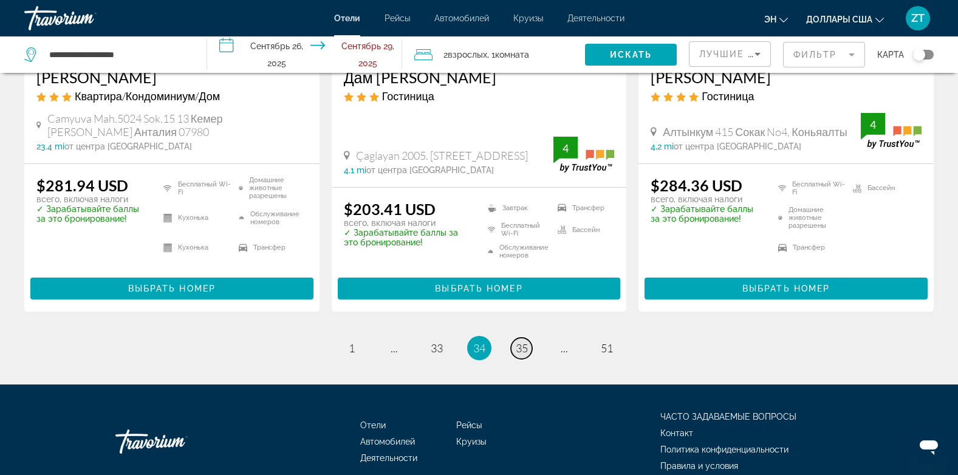
scroll to position [1656, 0]
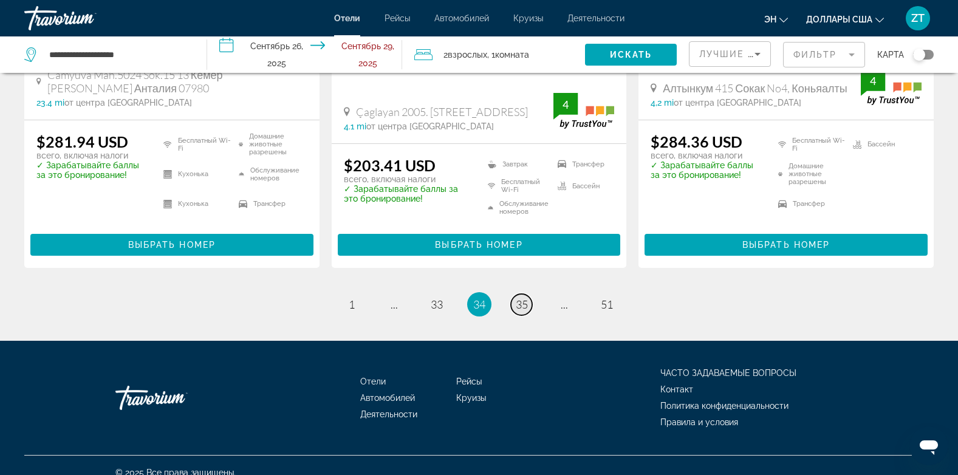
click at [522, 298] on span "35" at bounding box center [522, 304] width 12 height 13
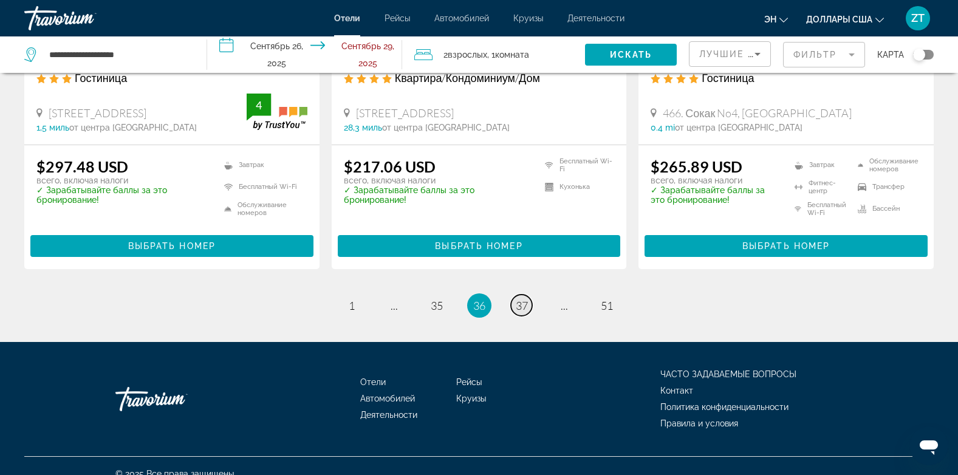
scroll to position [1646, 0]
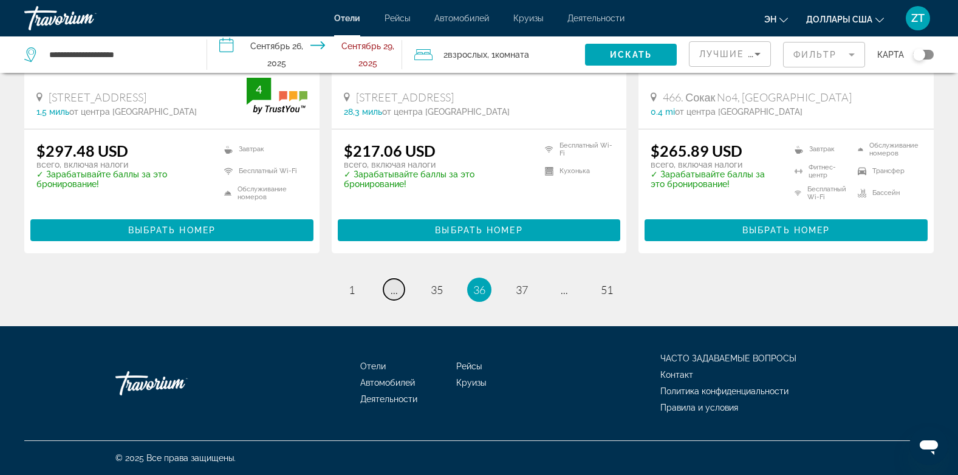
click at [393, 292] on span "..." at bounding box center [394, 289] width 7 height 13
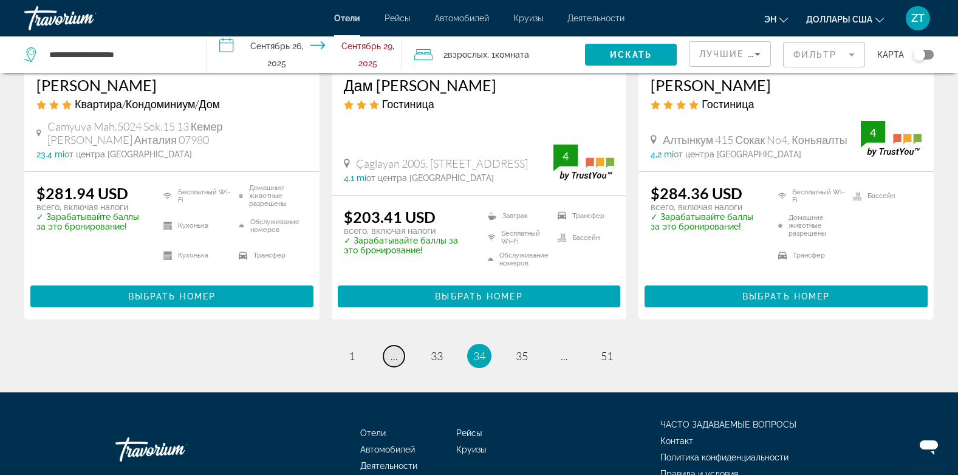
scroll to position [1656, 0]
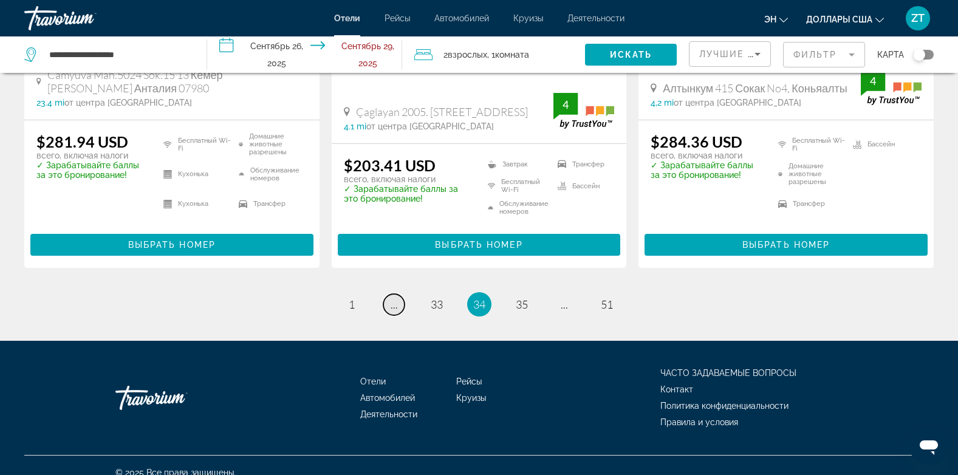
click at [393, 298] on span "..." at bounding box center [394, 304] width 7 height 13
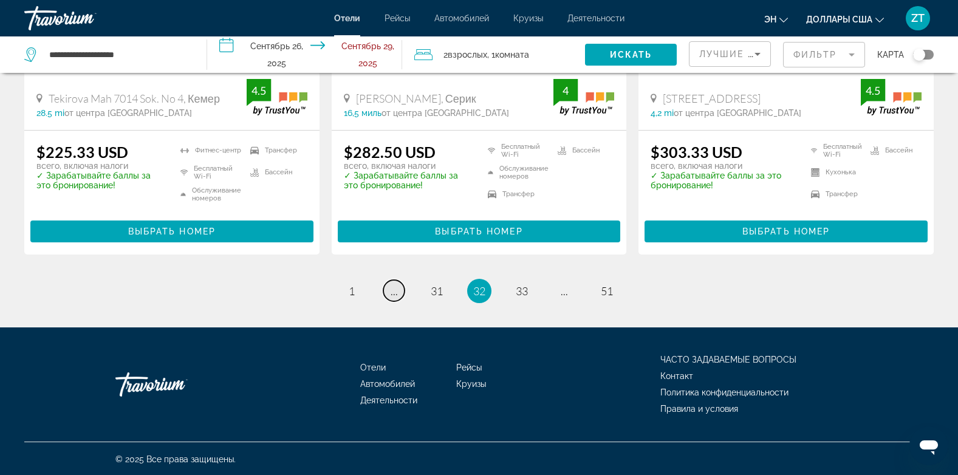
scroll to position [1640, 0]
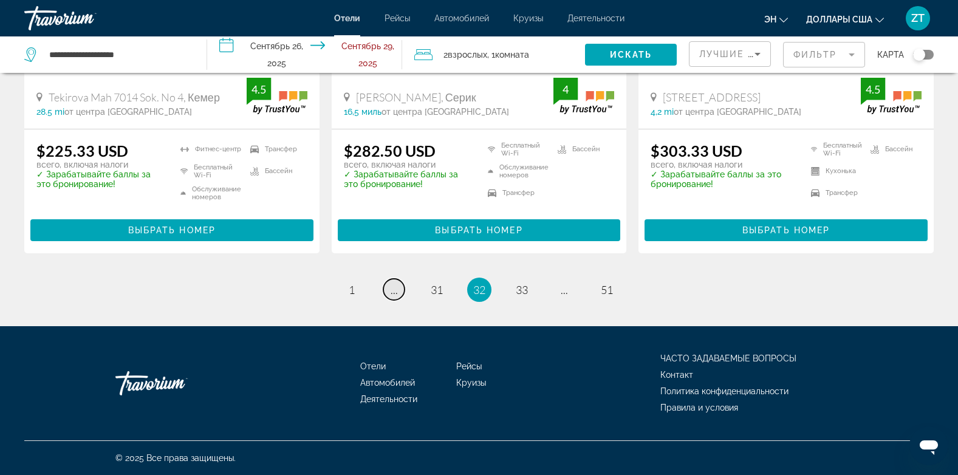
click at [394, 287] on span "..." at bounding box center [394, 289] width 7 height 13
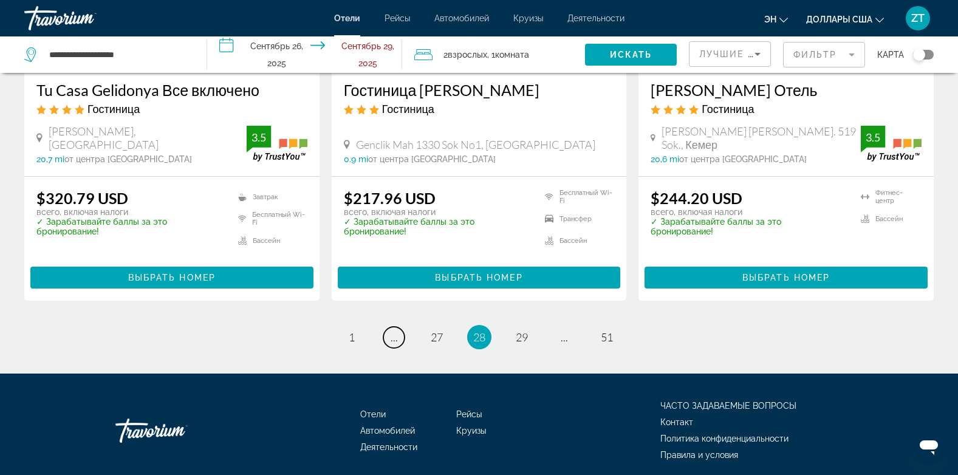
scroll to position [1624, 0]
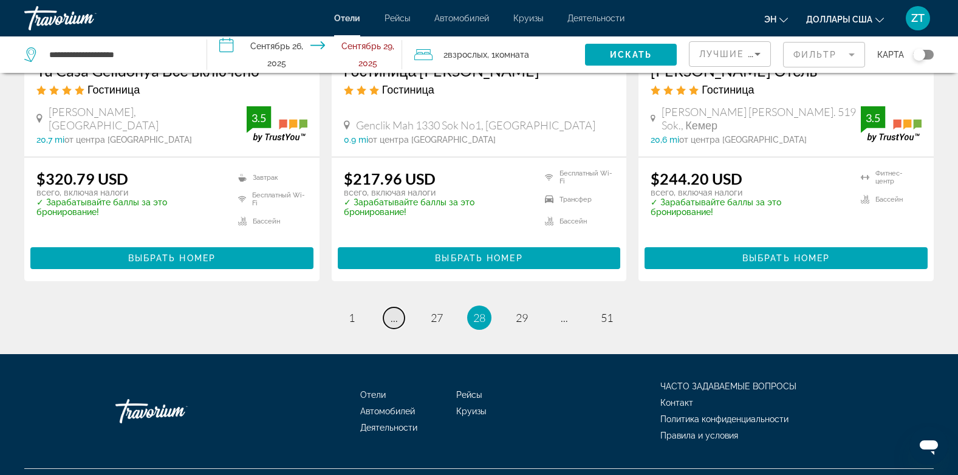
click at [394, 311] on span "..." at bounding box center [394, 317] width 7 height 13
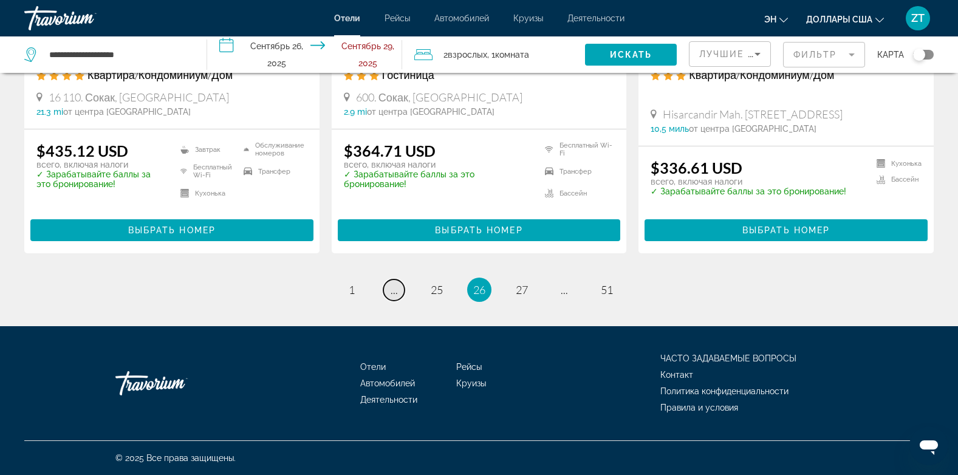
scroll to position [1639, 0]
click at [438, 292] on span "25" at bounding box center [437, 289] width 12 height 13
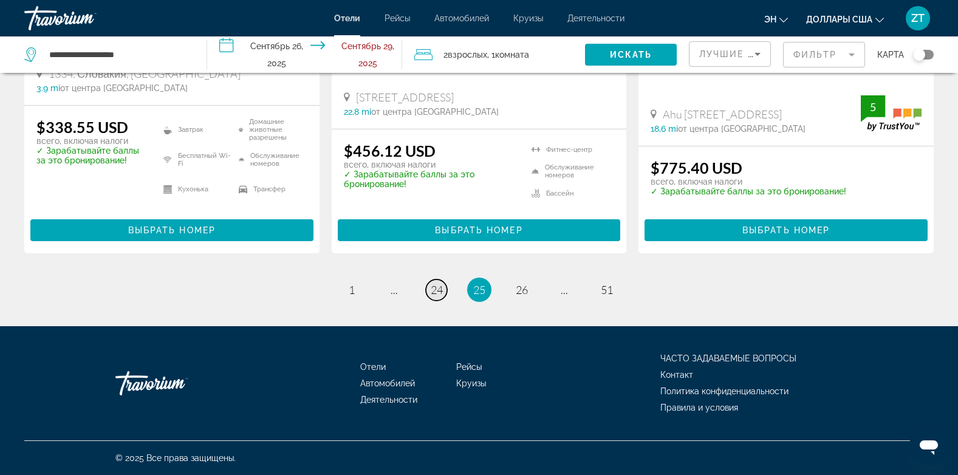
scroll to position [1667, 0]
click at [438, 292] on span "24" at bounding box center [437, 289] width 12 height 13
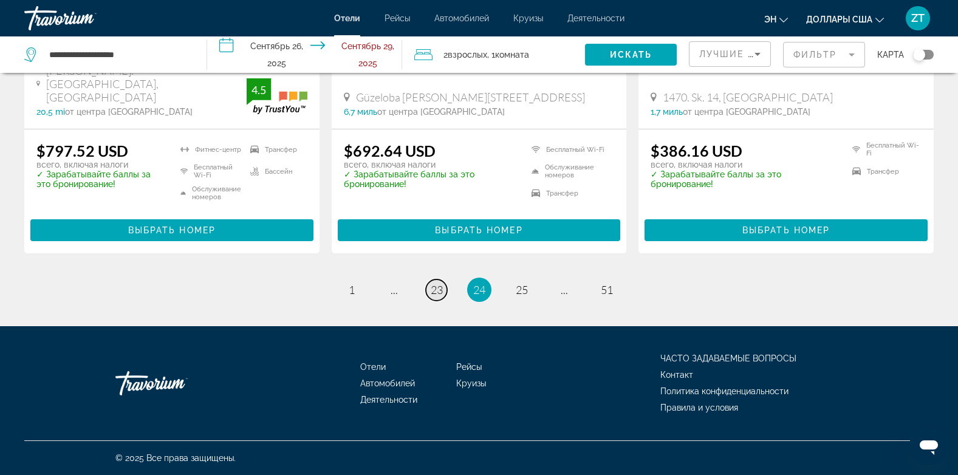
scroll to position [1677, 0]
click at [438, 292] on span "23" at bounding box center [437, 289] width 12 height 13
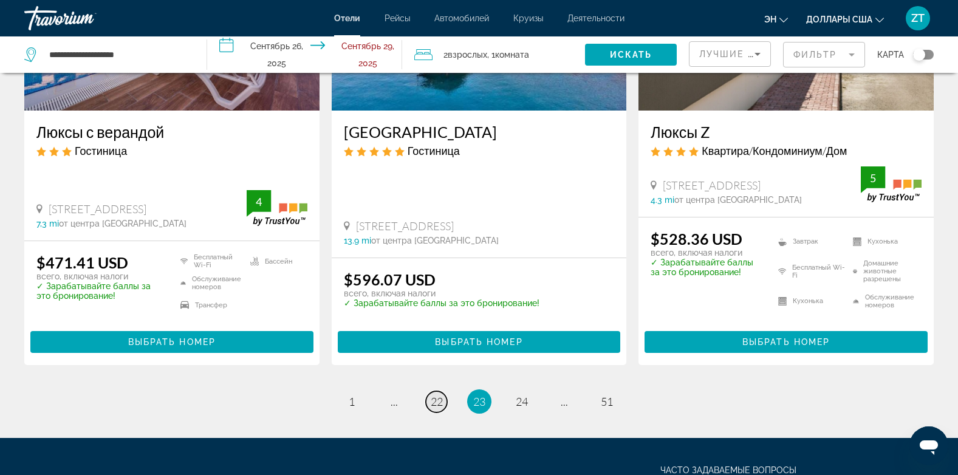
scroll to position [1699, 0]
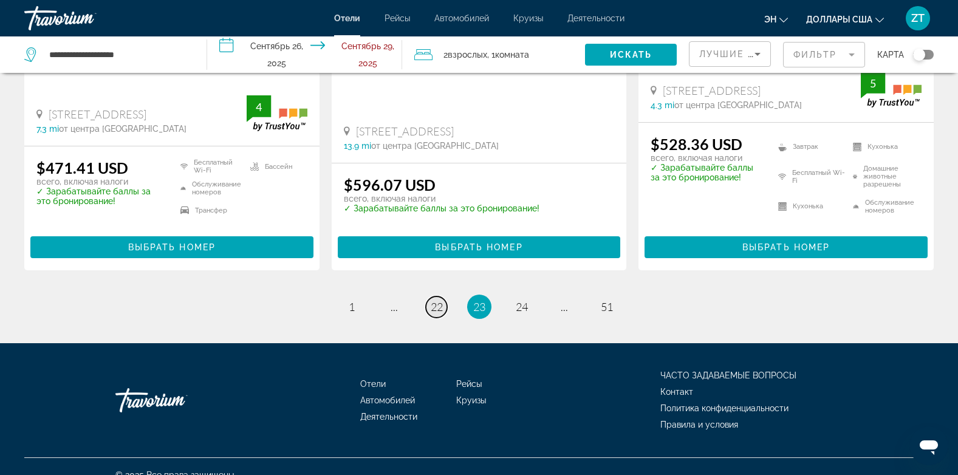
click at [438, 300] on span "22" at bounding box center [437, 306] width 12 height 13
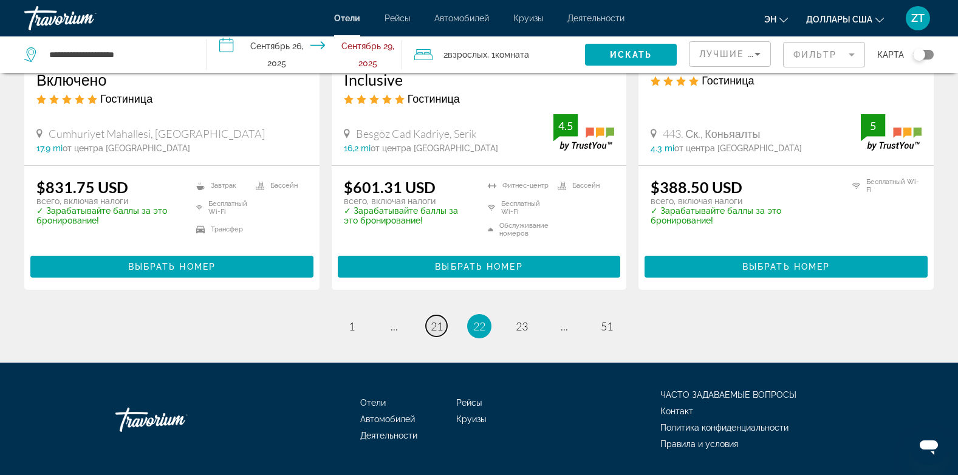
scroll to position [1646, 0]
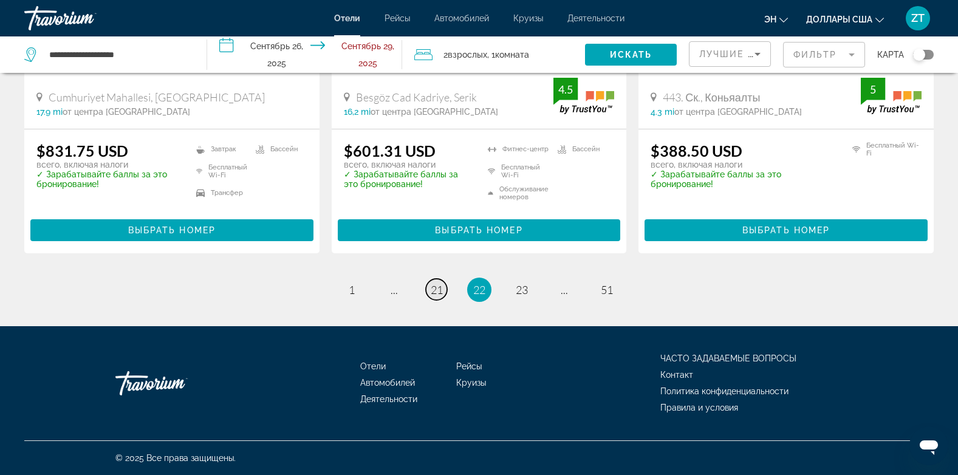
click at [438, 292] on span "21" at bounding box center [437, 289] width 12 height 13
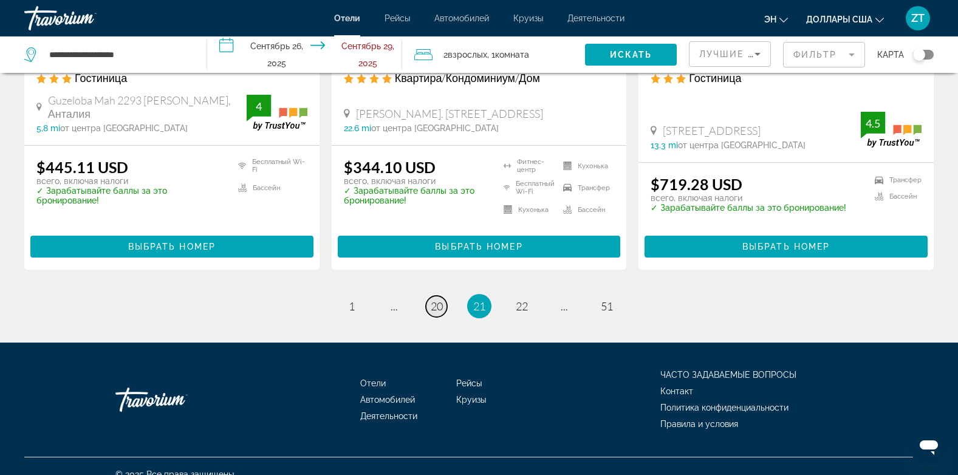
scroll to position [1682, 0]
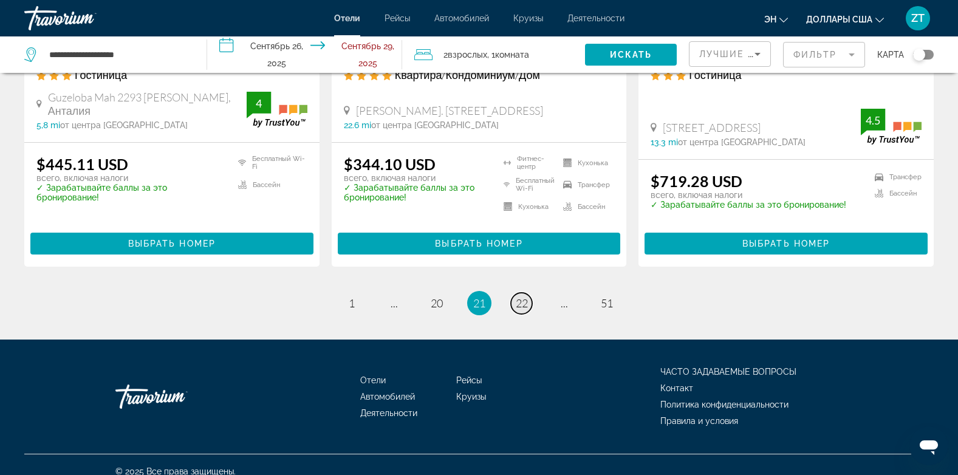
click at [520, 297] on span "22" at bounding box center [522, 303] width 12 height 13
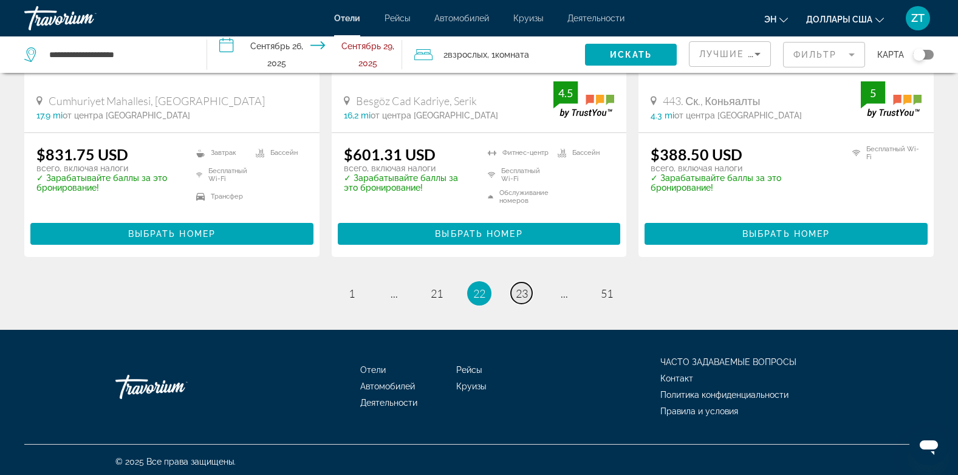
scroll to position [1646, 0]
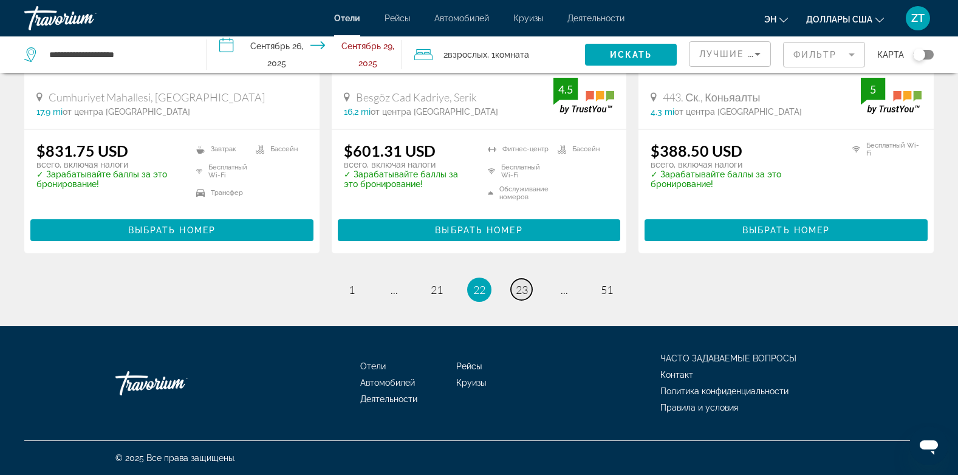
click at [520, 287] on span "23" at bounding box center [522, 289] width 12 height 13
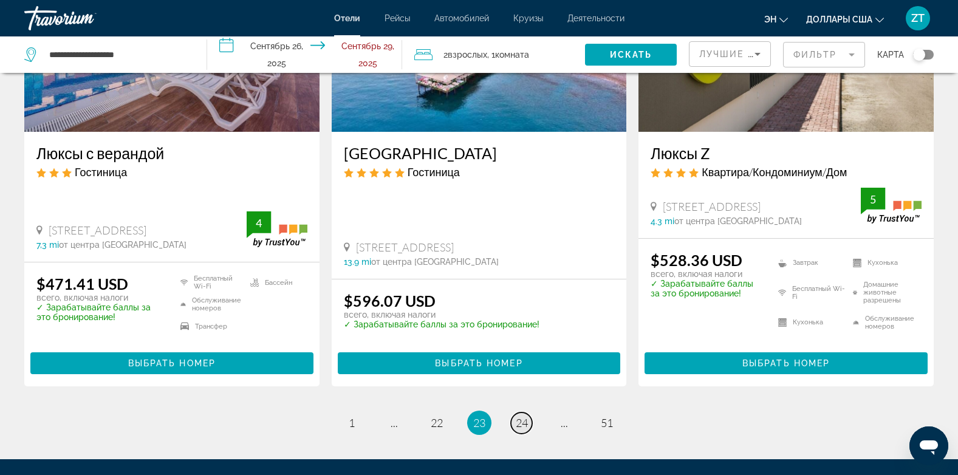
scroll to position [1699, 0]
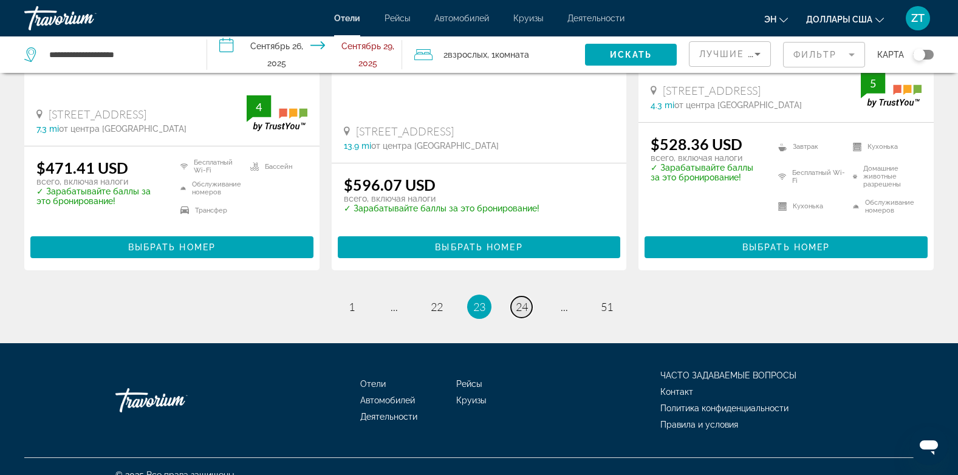
click at [520, 300] on span "24" at bounding box center [522, 306] width 12 height 13
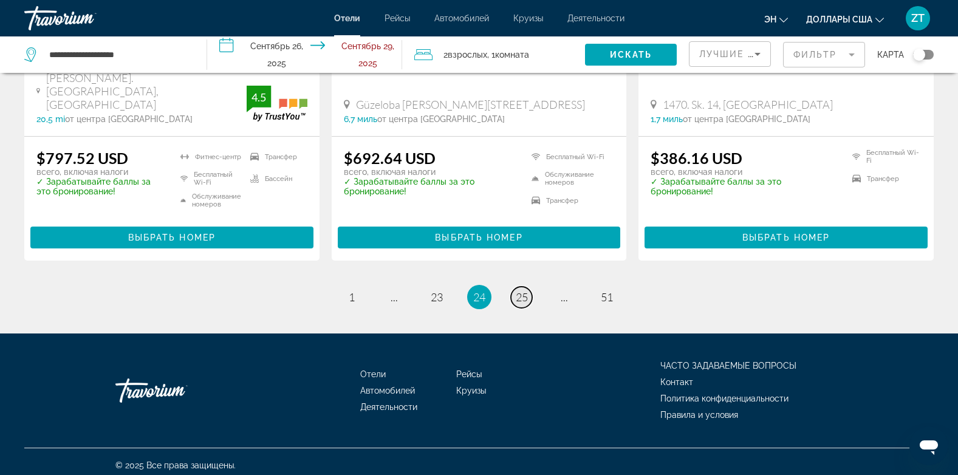
scroll to position [1677, 0]
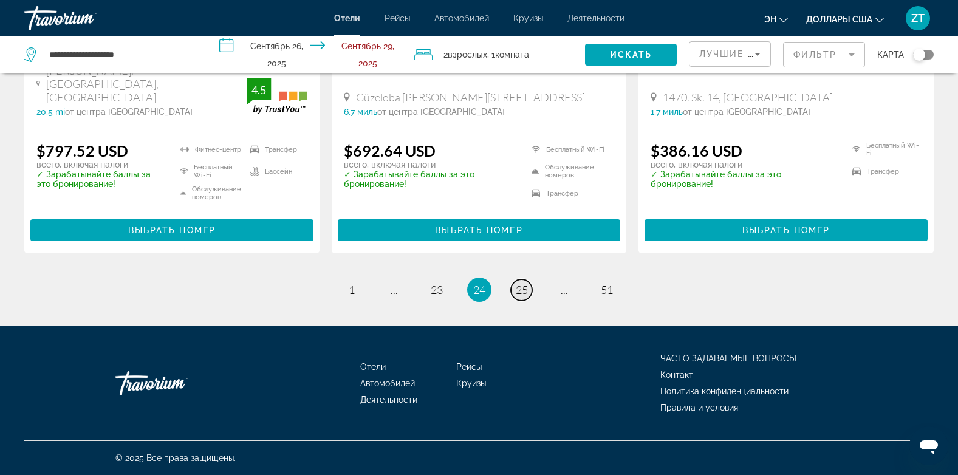
click at [520, 287] on span "25" at bounding box center [522, 289] width 12 height 13
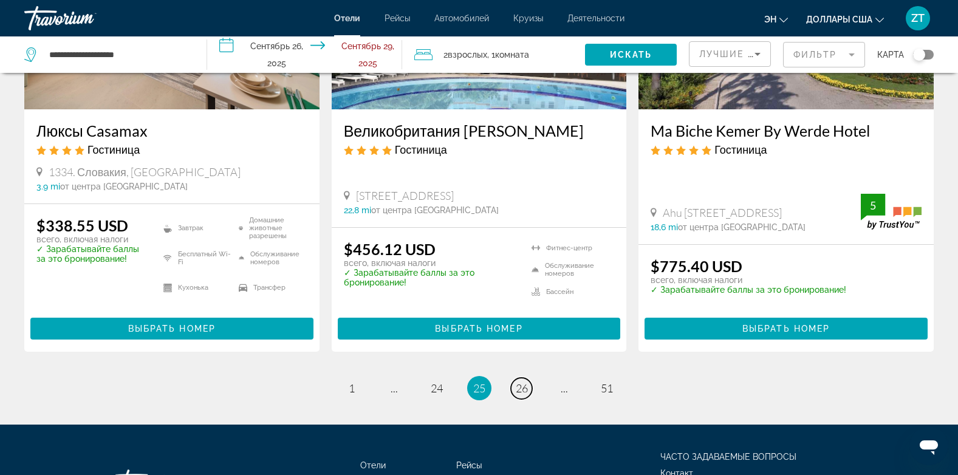
scroll to position [1667, 0]
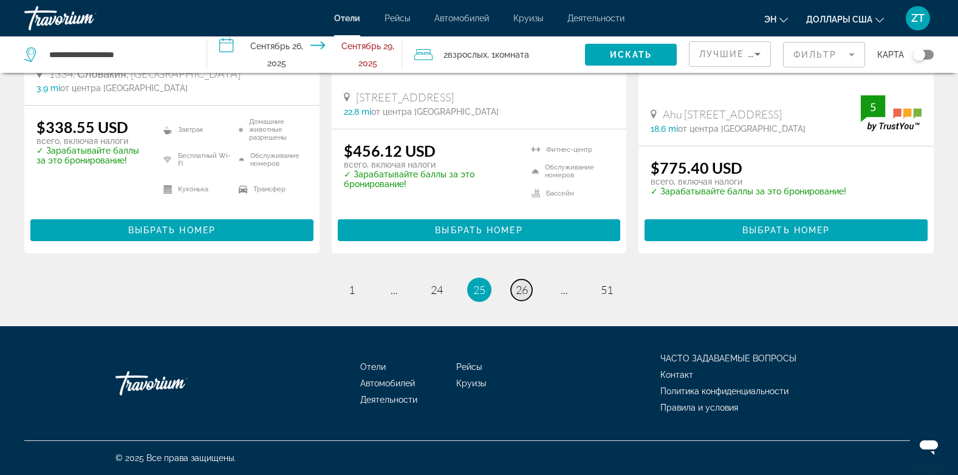
click at [520, 284] on span "26" at bounding box center [522, 289] width 12 height 13
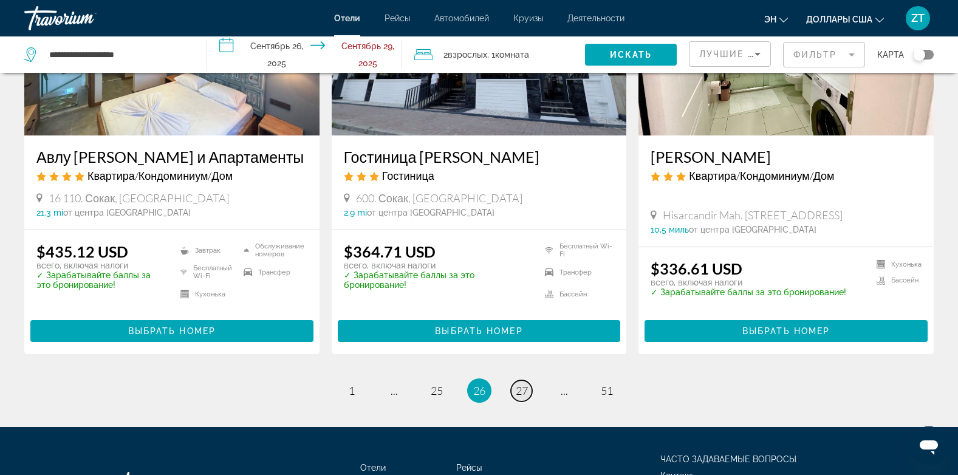
scroll to position [1639, 0]
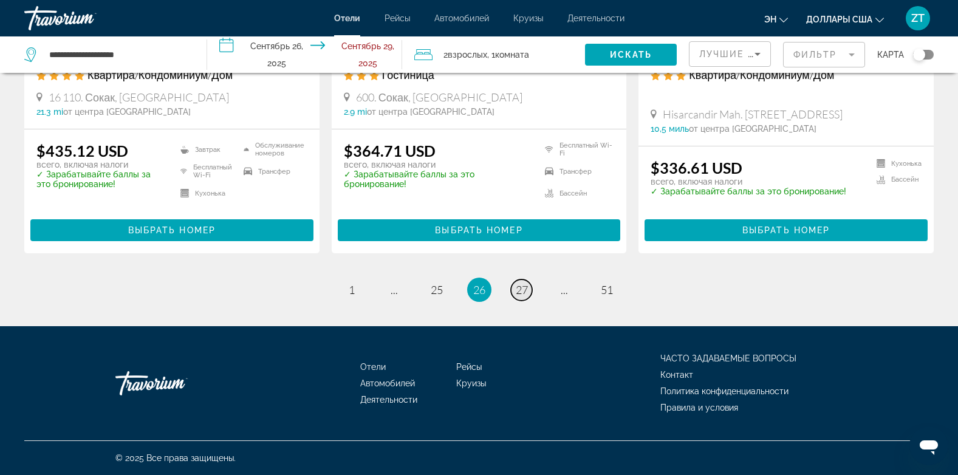
click at [520, 284] on span "27" at bounding box center [522, 289] width 12 height 13
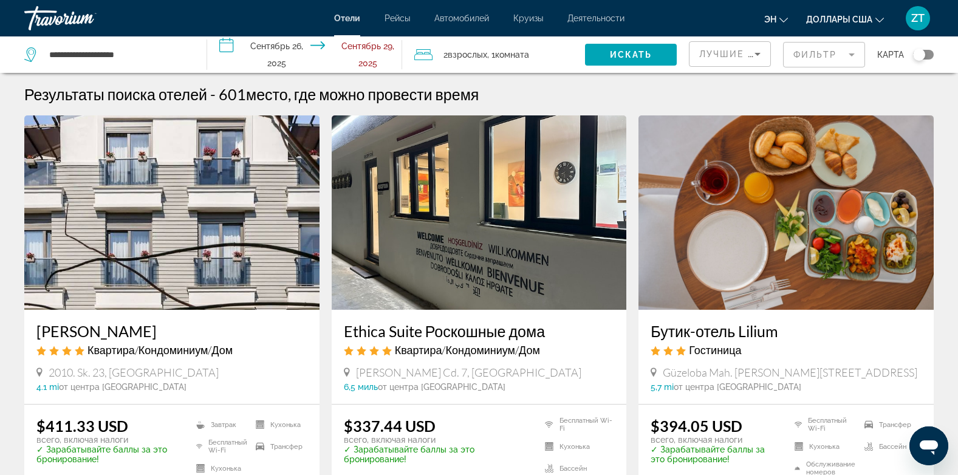
click at [520, 284] on img "Основное содержание" at bounding box center [479, 212] width 295 height 194
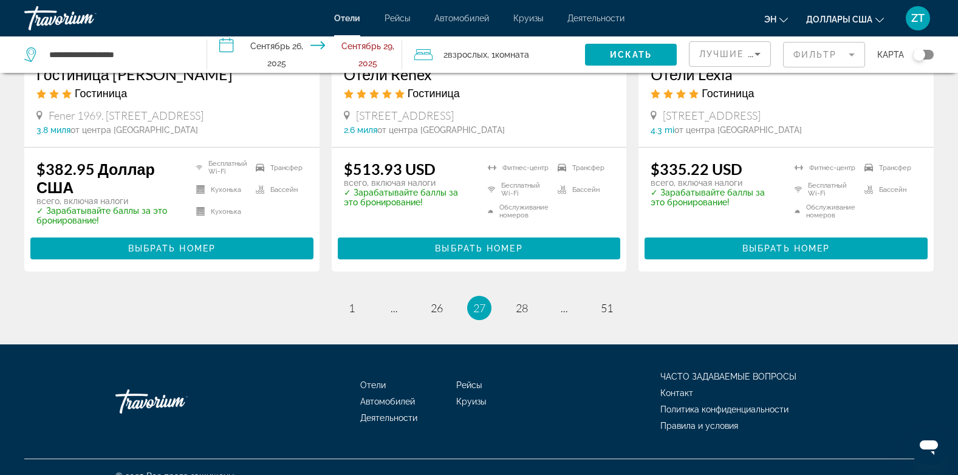
scroll to position [1606, 0]
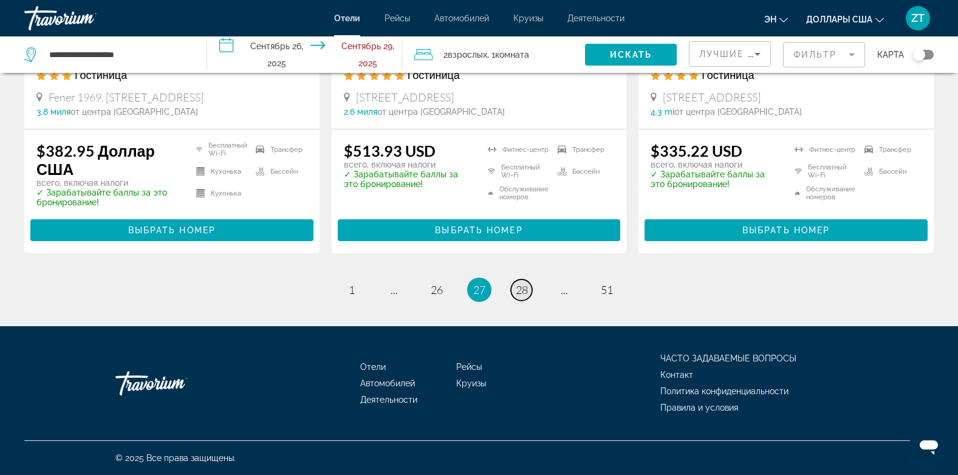
click at [518, 292] on span "28" at bounding box center [522, 289] width 12 height 13
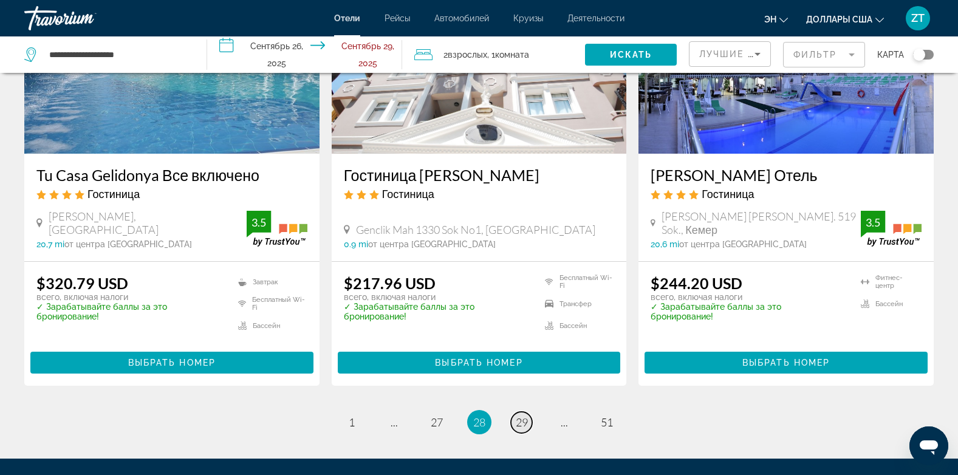
scroll to position [1624, 0]
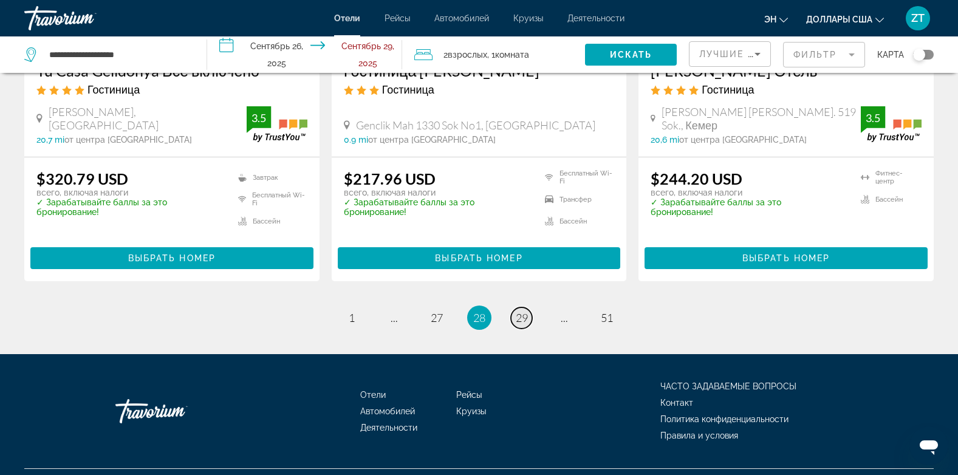
click at [518, 311] on span "29" at bounding box center [522, 317] width 12 height 13
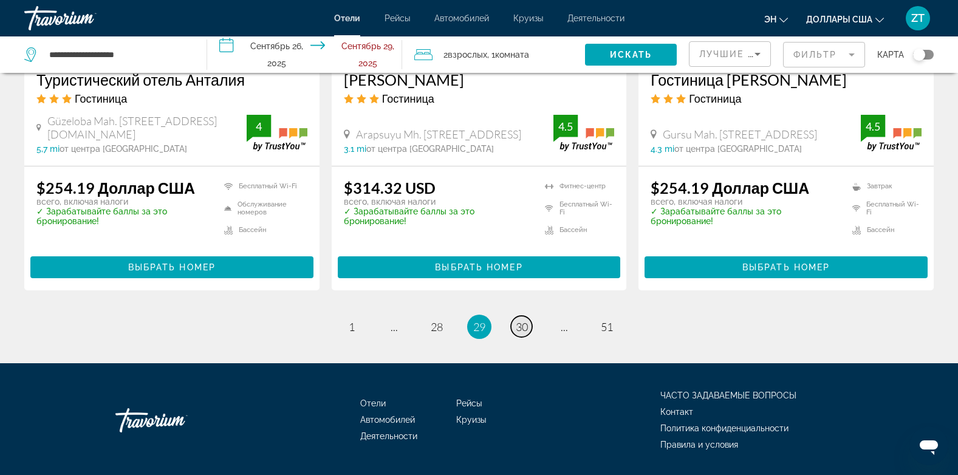
scroll to position [1640, 0]
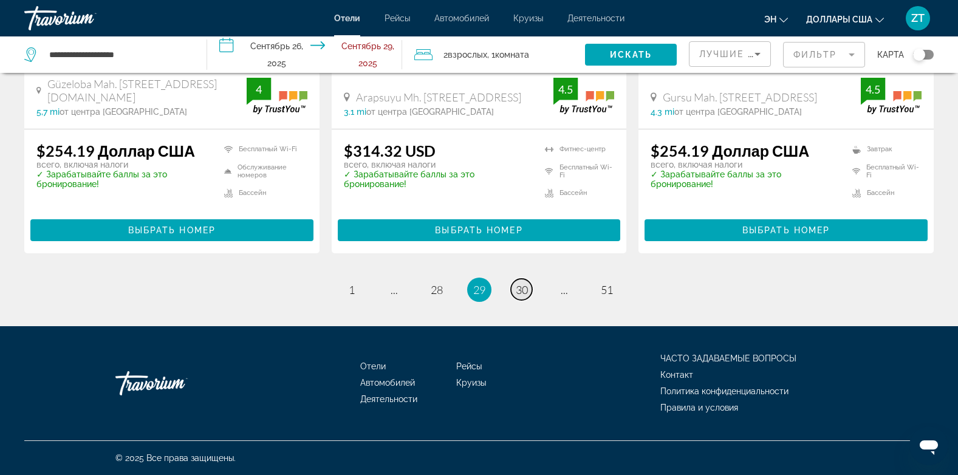
click at [518, 292] on span "30" at bounding box center [522, 289] width 12 height 13
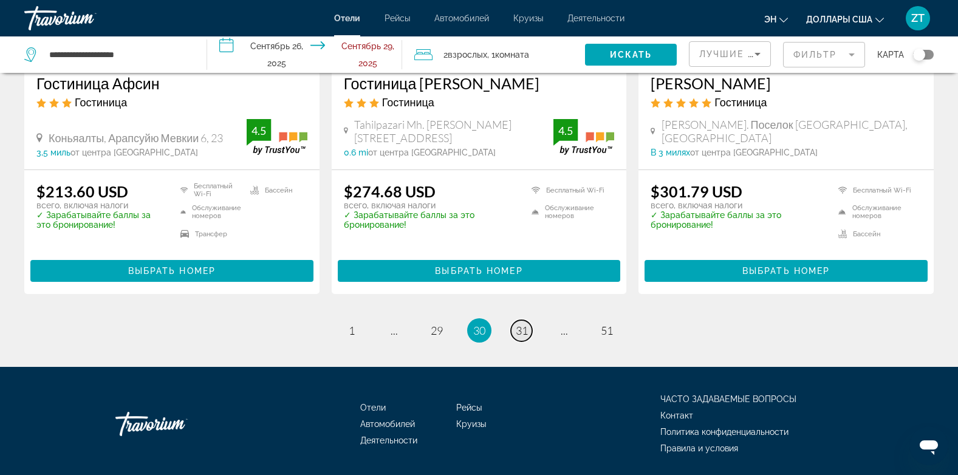
scroll to position [1642, 0]
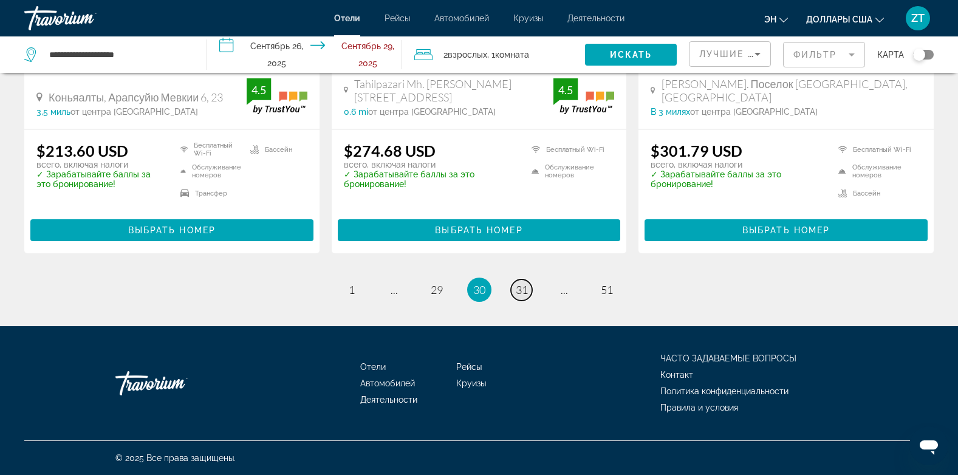
click at [518, 292] on span "31" at bounding box center [522, 289] width 12 height 13
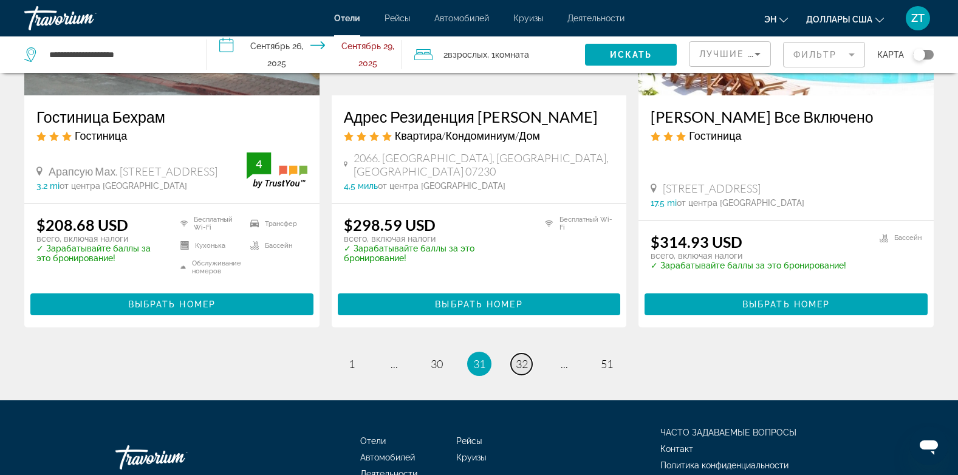
scroll to position [1689, 0]
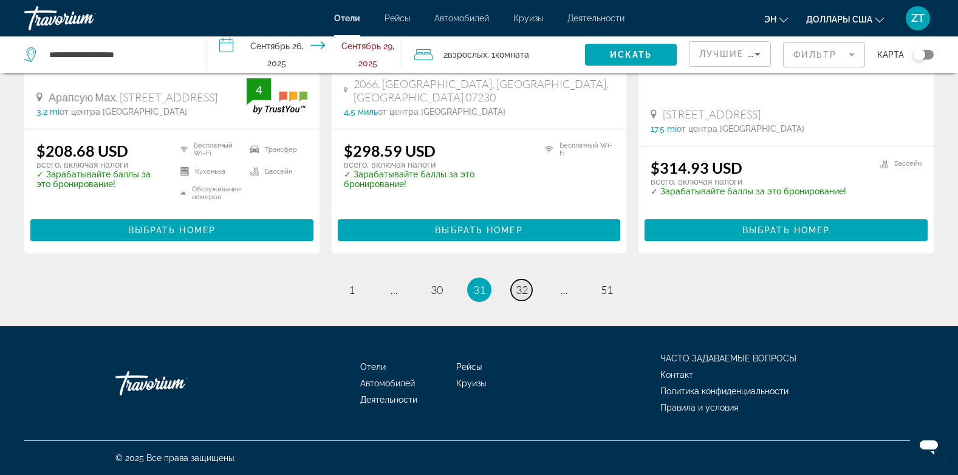
click at [518, 292] on span "32" at bounding box center [522, 289] width 12 height 13
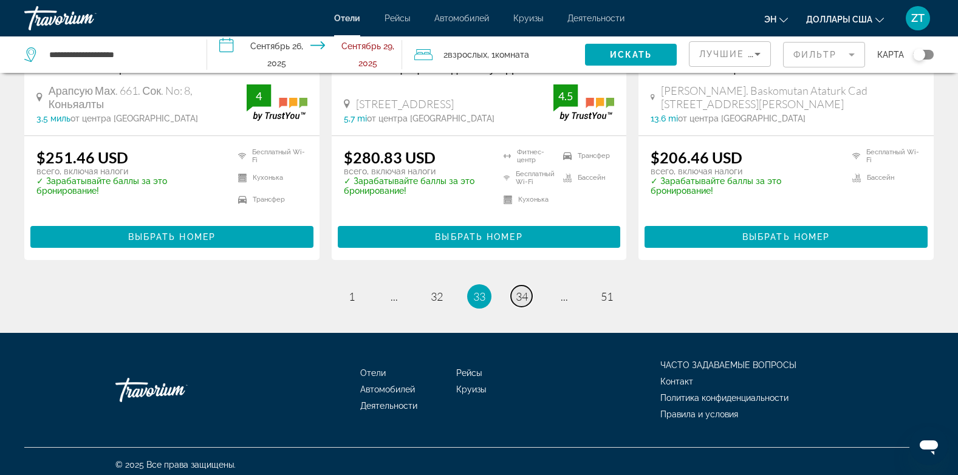
scroll to position [1639, 0]
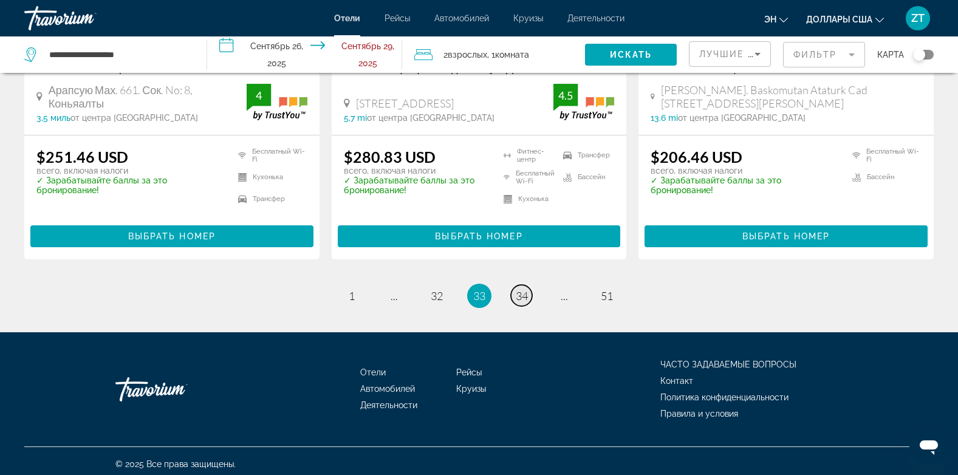
click at [518, 292] on span "34" at bounding box center [522, 295] width 12 height 13
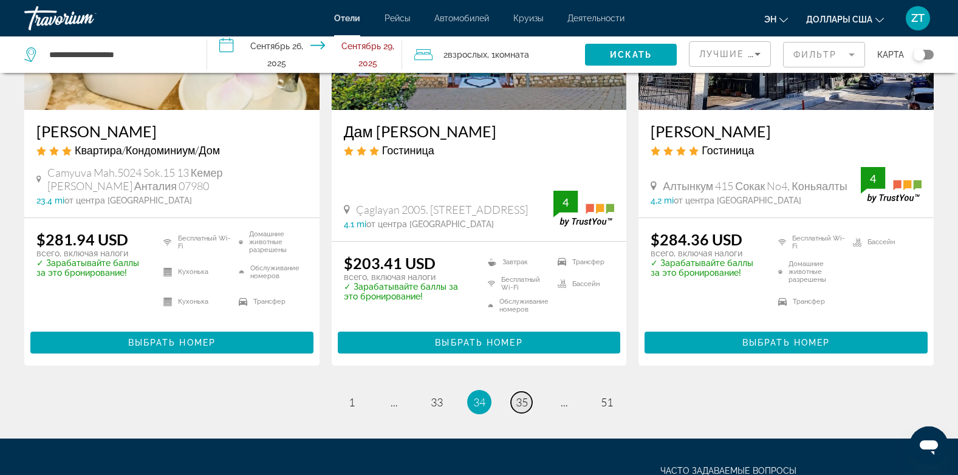
scroll to position [1656, 0]
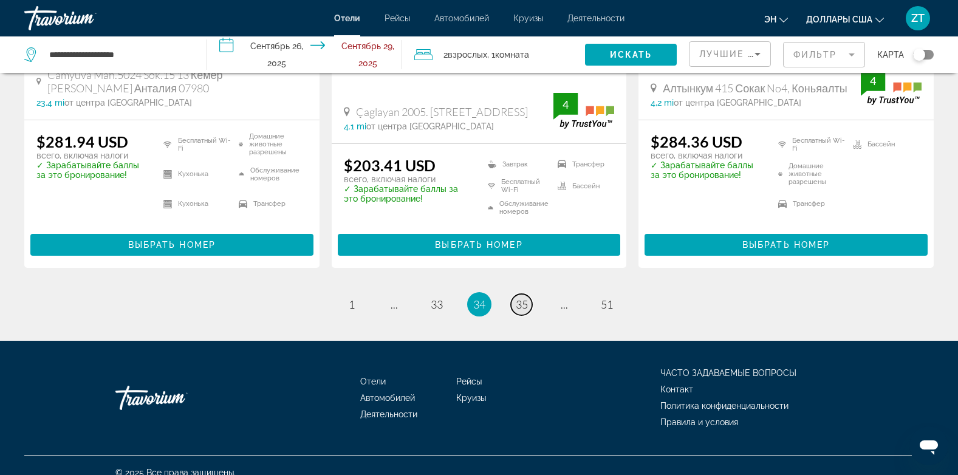
click at [518, 298] on span "35" at bounding box center [522, 304] width 12 height 13
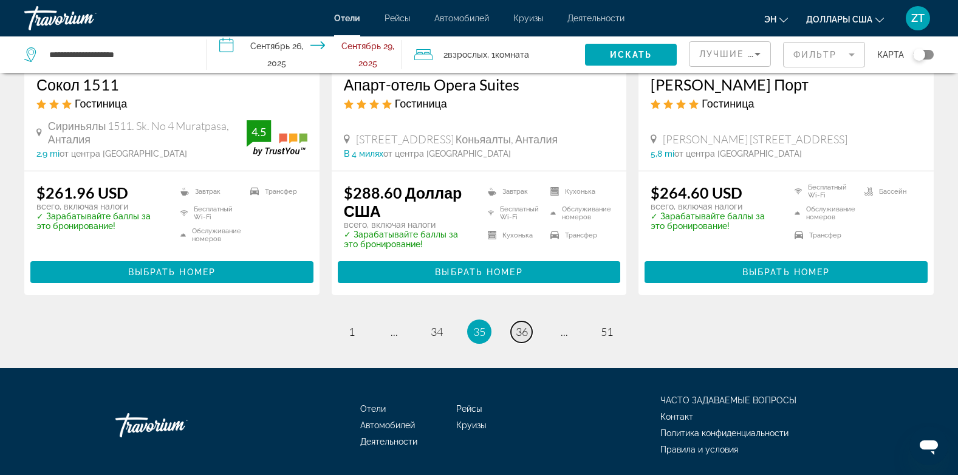
scroll to position [1637, 0]
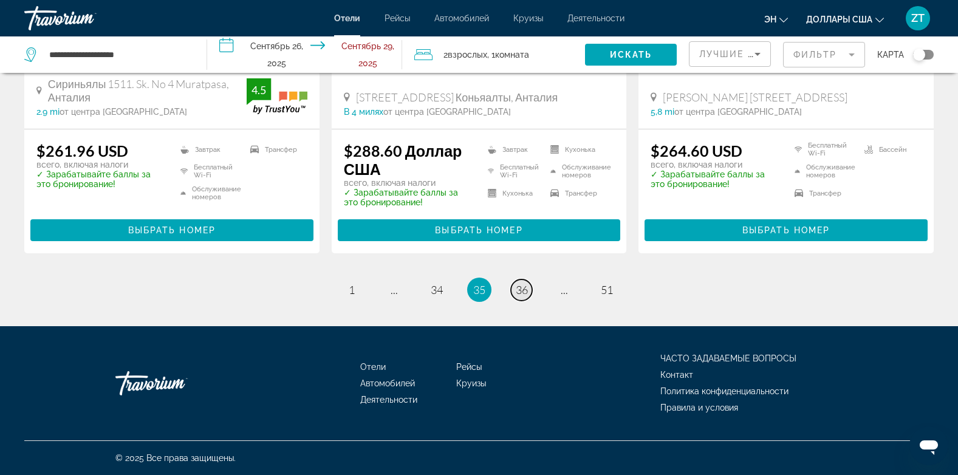
click at [518, 292] on span "36" at bounding box center [522, 289] width 12 height 13
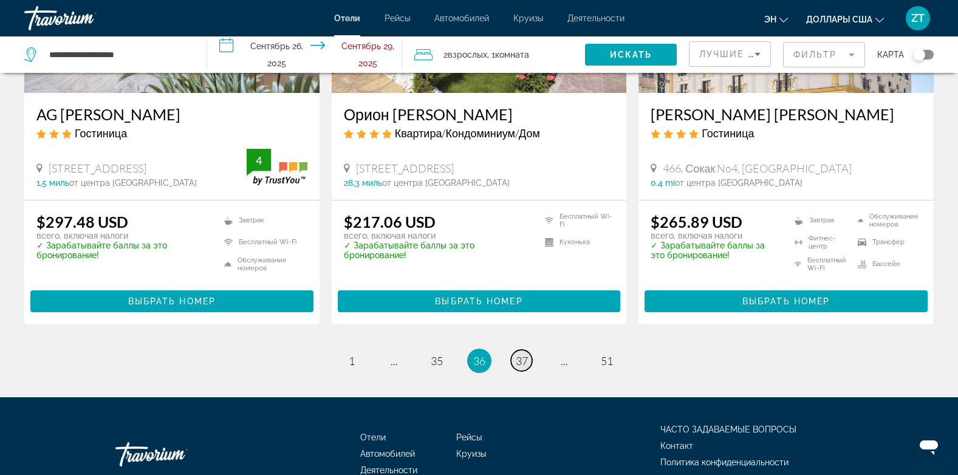
scroll to position [1646, 0]
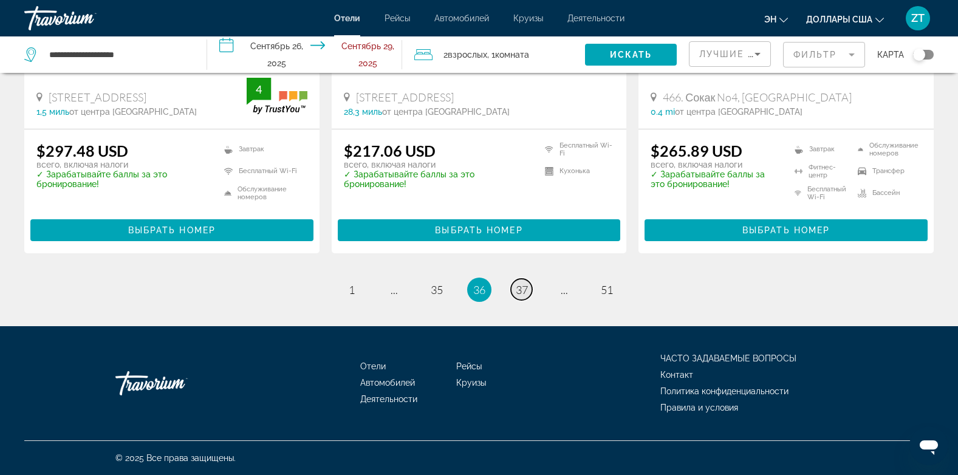
click at [518, 292] on span "37" at bounding box center [522, 289] width 12 height 13
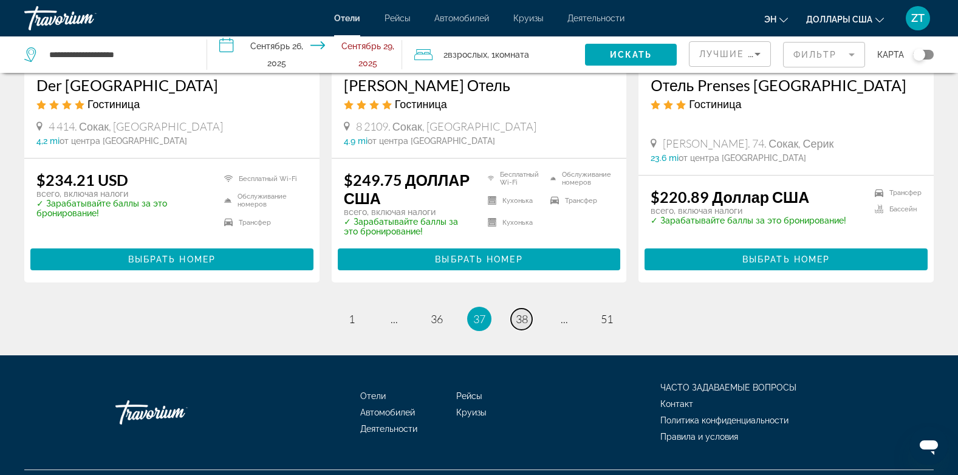
scroll to position [1646, 0]
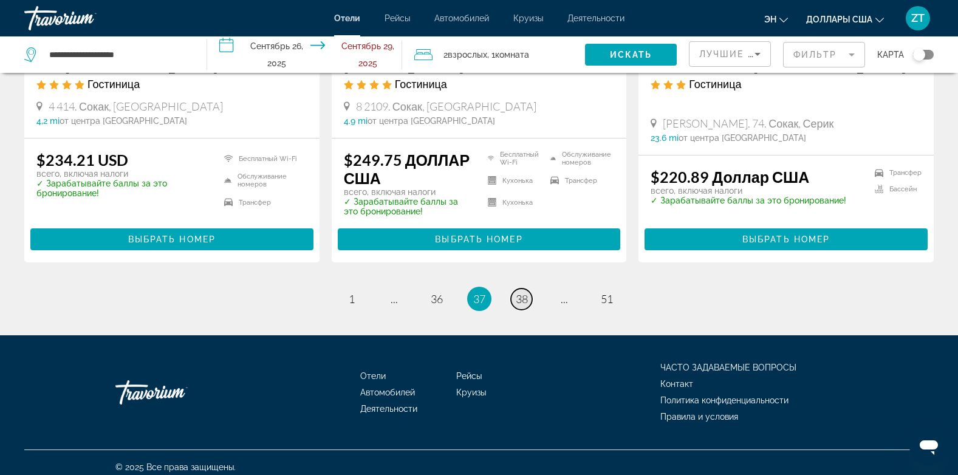
click at [518, 292] on span "38" at bounding box center [522, 298] width 12 height 13
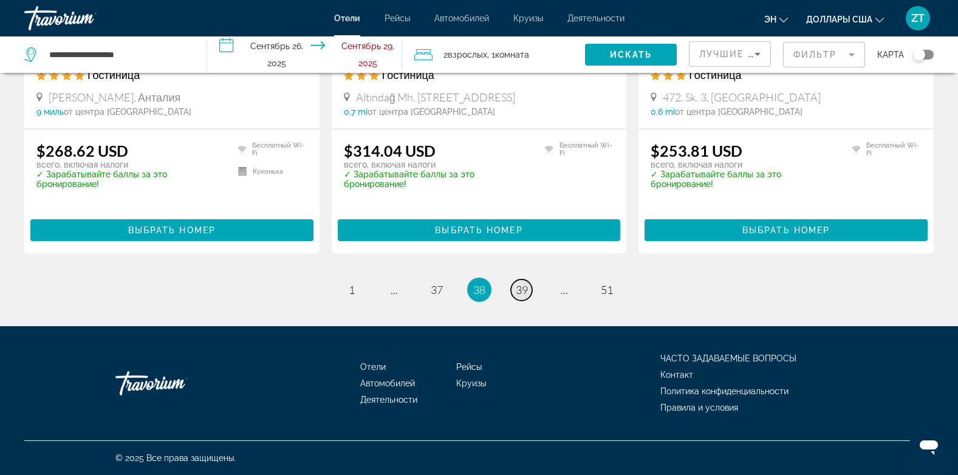
scroll to position [1625, 0]
click at [518, 292] on span "39" at bounding box center [522, 289] width 12 height 13
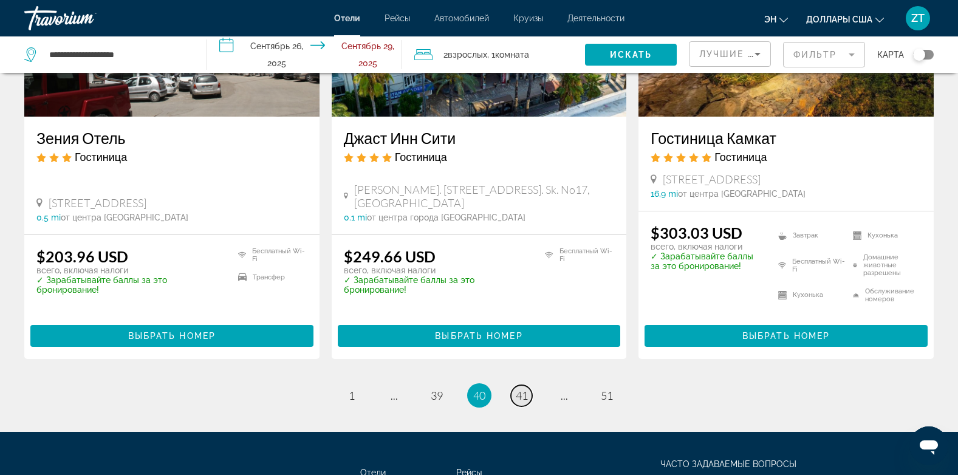
scroll to position [1649, 0]
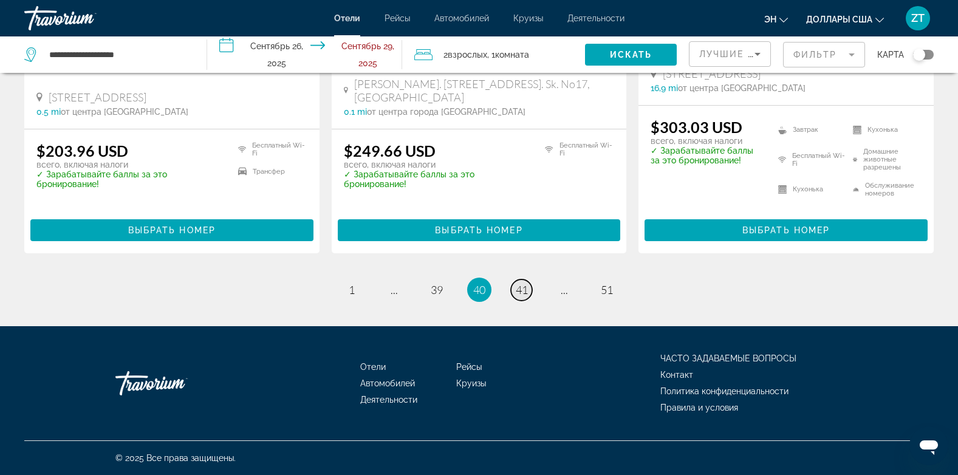
click at [518, 292] on span "41" at bounding box center [522, 289] width 12 height 13
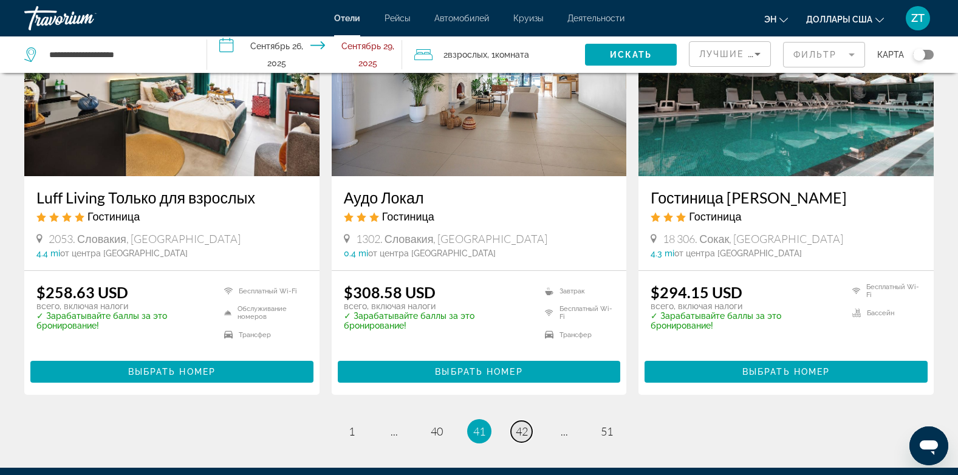
scroll to position [1615, 0]
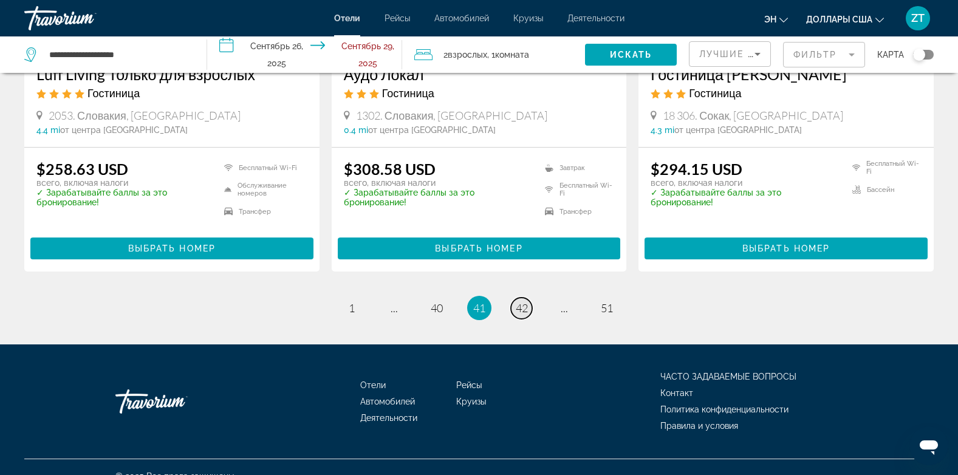
click at [518, 301] on span "42" at bounding box center [522, 307] width 12 height 13
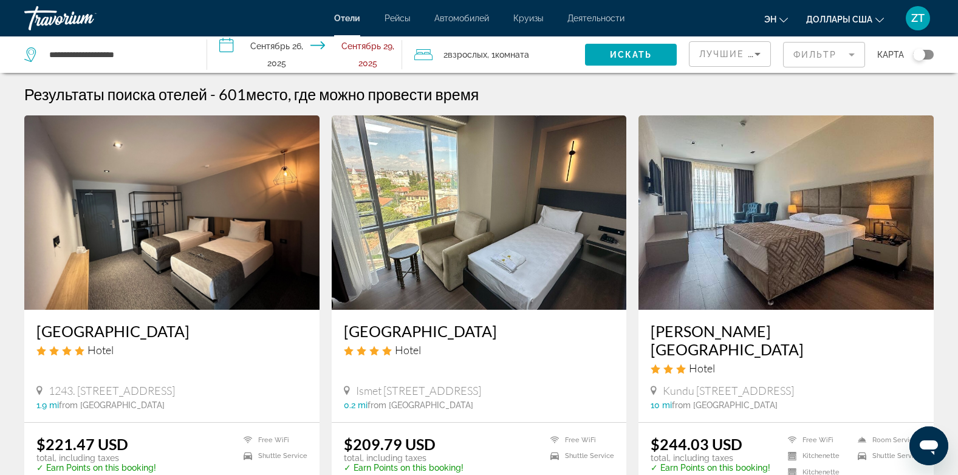
click at [518, 292] on img "Основное содержание" at bounding box center [479, 212] width 295 height 194
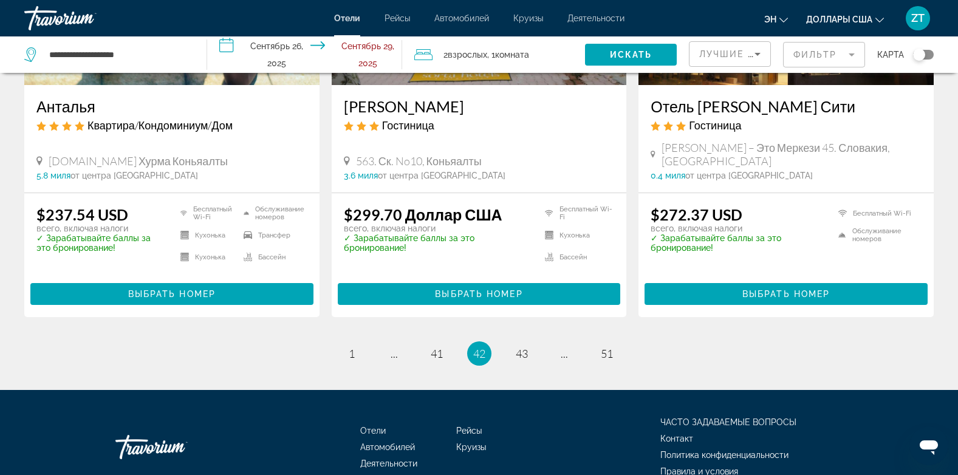
scroll to position [1612, 0]
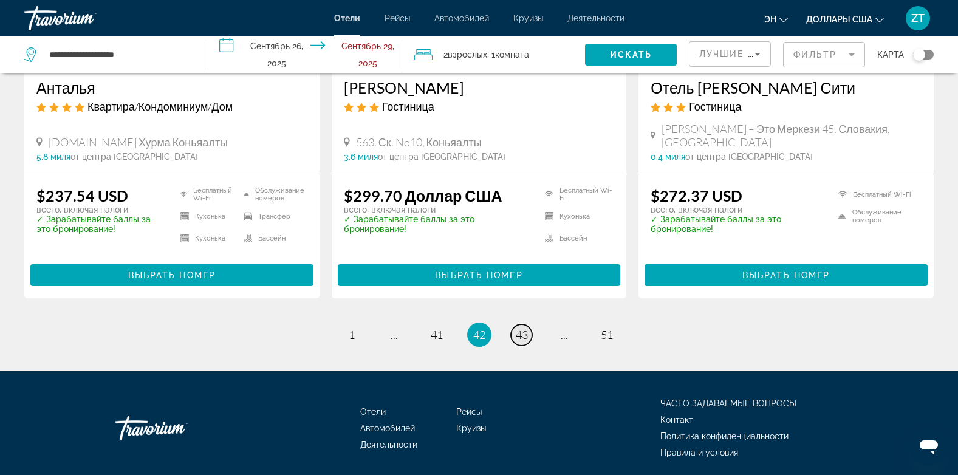
click at [518, 328] on span "43" at bounding box center [522, 334] width 12 height 13
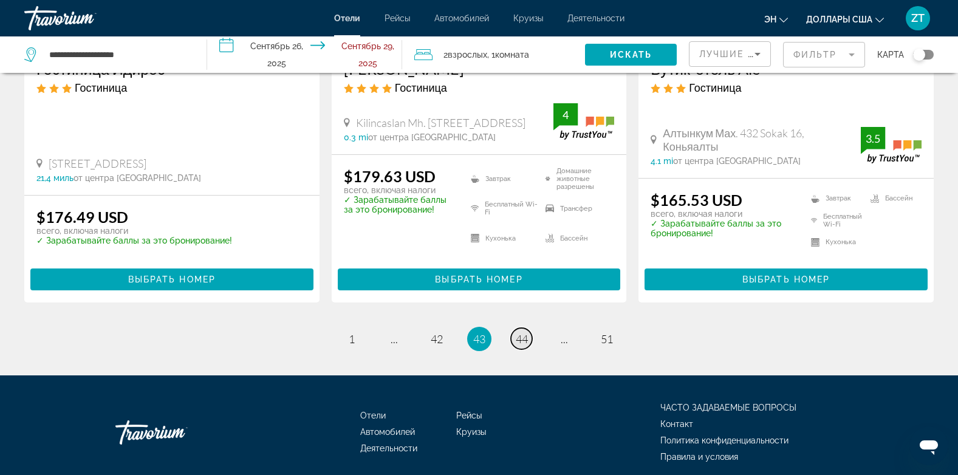
scroll to position [1699, 0]
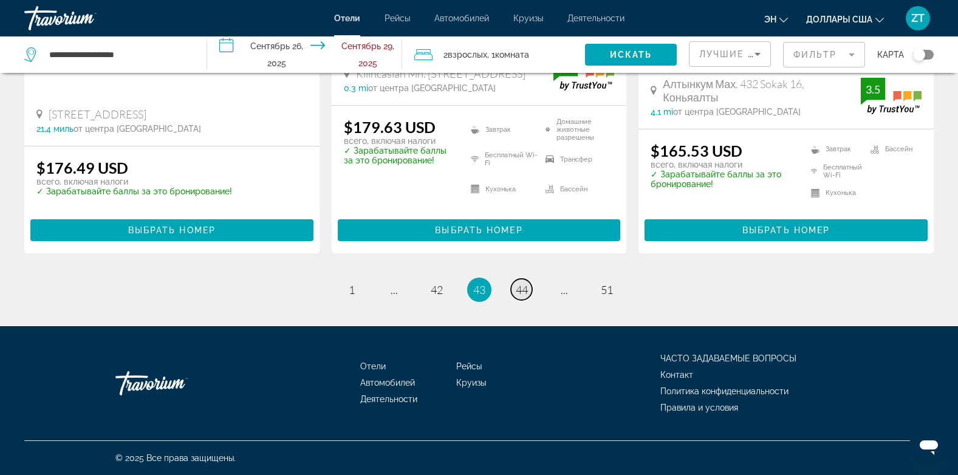
click at [516, 288] on span "44" at bounding box center [522, 289] width 12 height 13
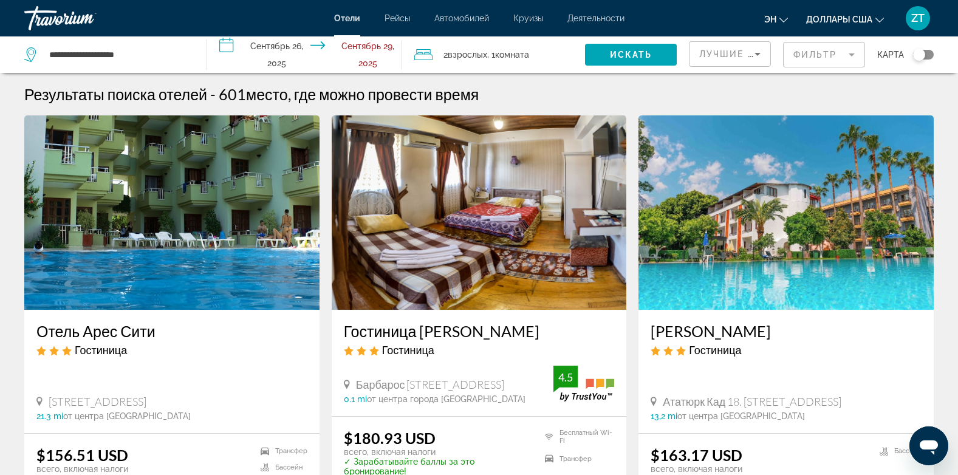
click at [515, 288] on img "Основное содержание" at bounding box center [479, 212] width 295 height 194
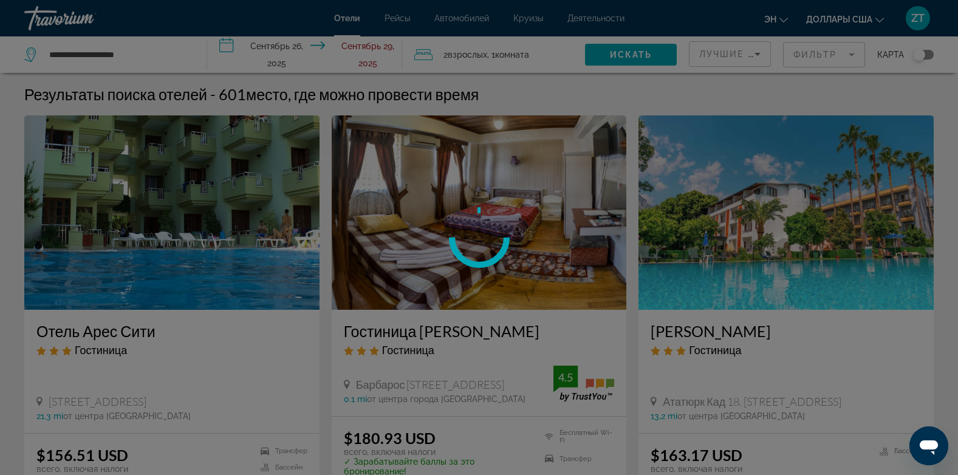
click at [515, 288] on div at bounding box center [479, 237] width 958 height 475
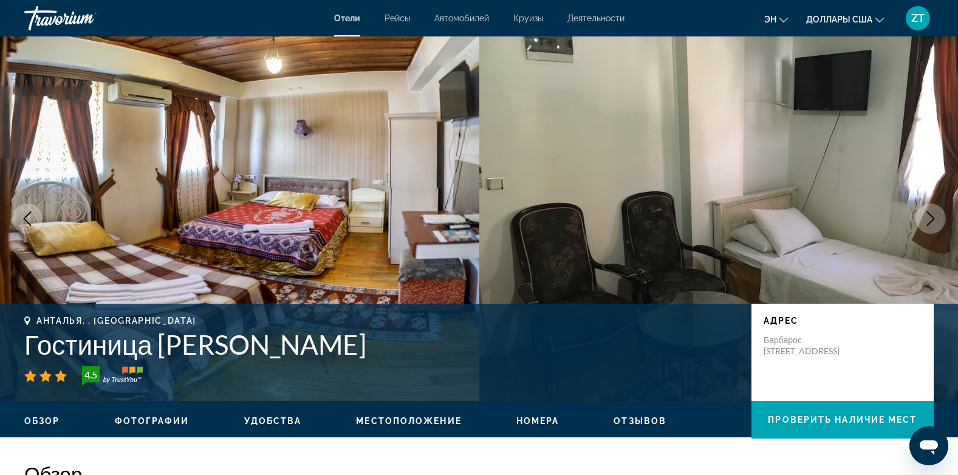
click at [289, 239] on img "Основное содержание" at bounding box center [240, 218] width 480 height 365
drag, startPoint x: 289, startPoint y: 239, endPoint x: 336, endPoint y: 335, distance: 106.5
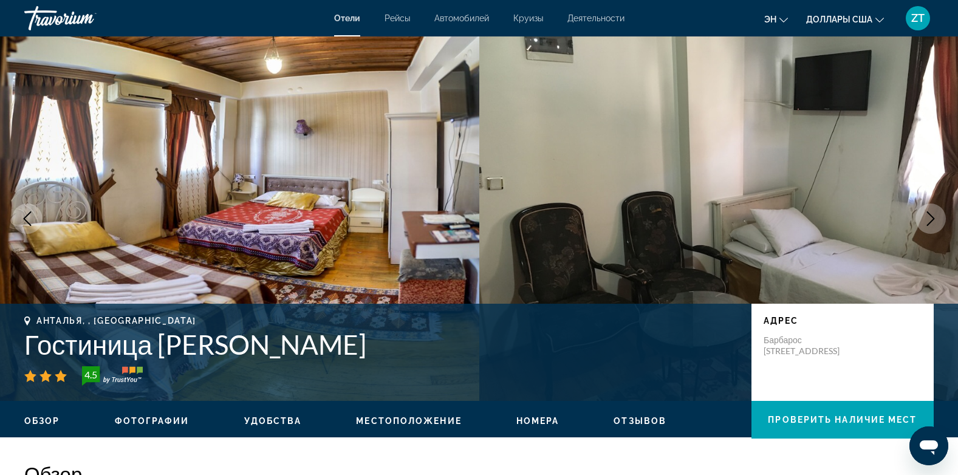
click at [336, 335] on h1 "Гостиница [PERSON_NAME]" at bounding box center [381, 345] width 715 height 32
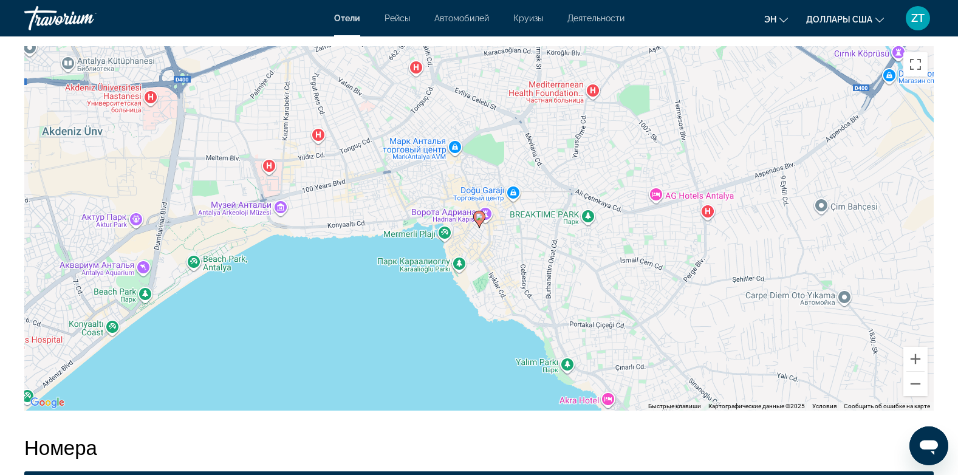
scroll to position [1143, 0]
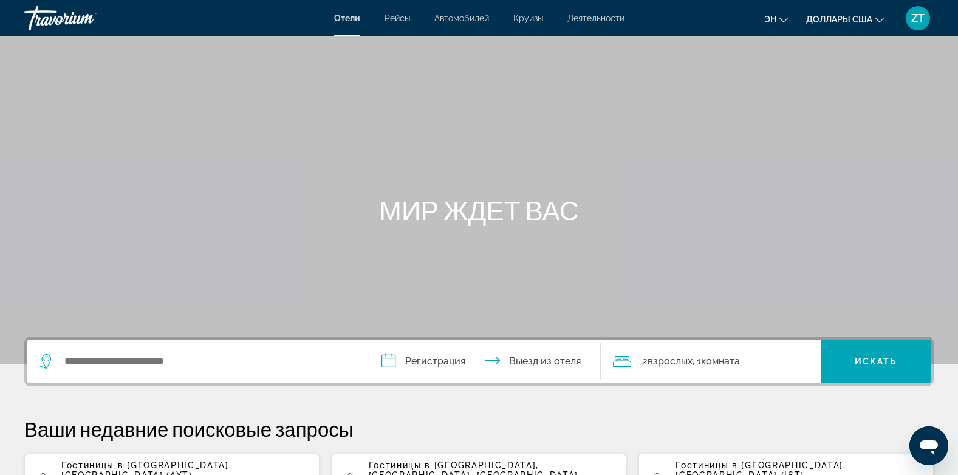
click at [136, 463] on span "Гостиницы в [GEOGRAPHIC_DATA]" at bounding box center [145, 466] width 168 height 10
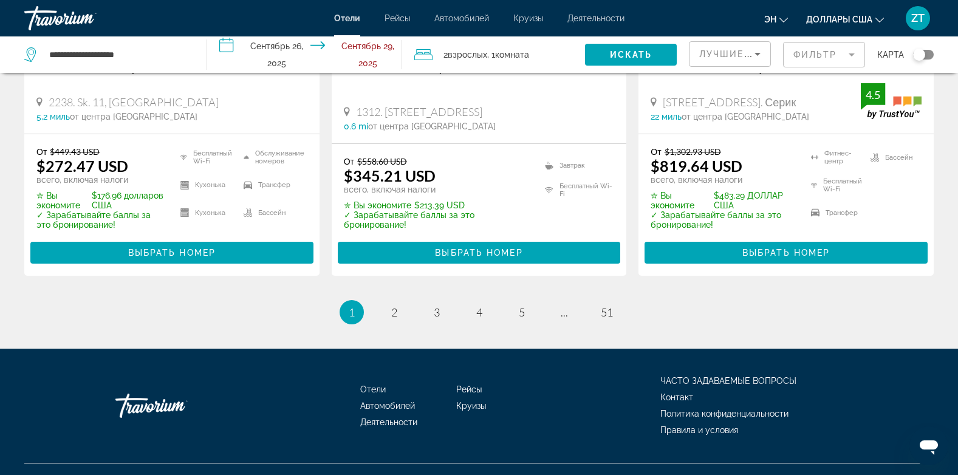
scroll to position [1716, 0]
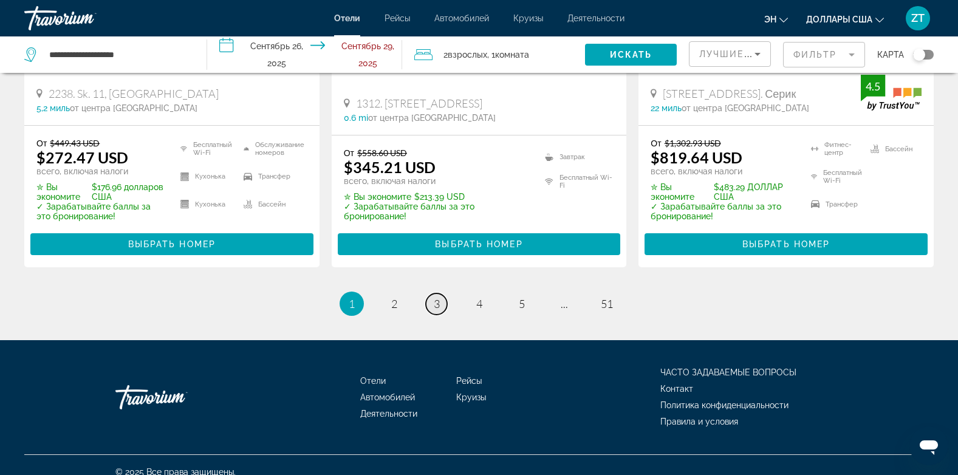
click at [440, 294] on link "страница 3" at bounding box center [436, 304] width 21 height 21
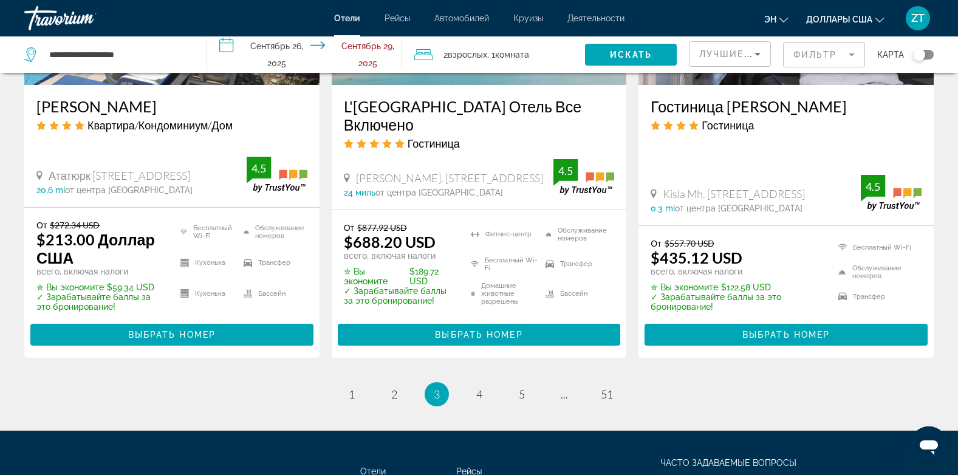
scroll to position [1770, 0]
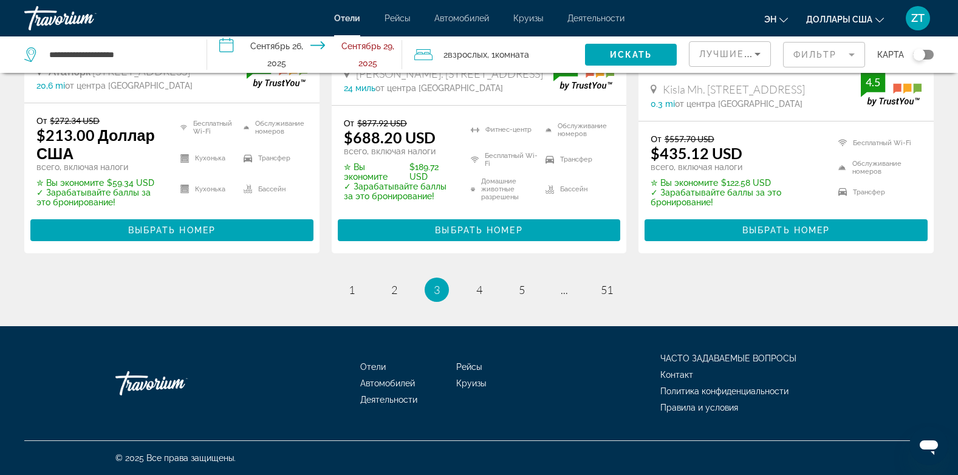
click at [440, 289] on li "Вы находитесь на странице 3" at bounding box center [437, 290] width 24 height 24
click at [432, 287] on li "Вы находитесь на странице 3" at bounding box center [437, 290] width 24 height 24
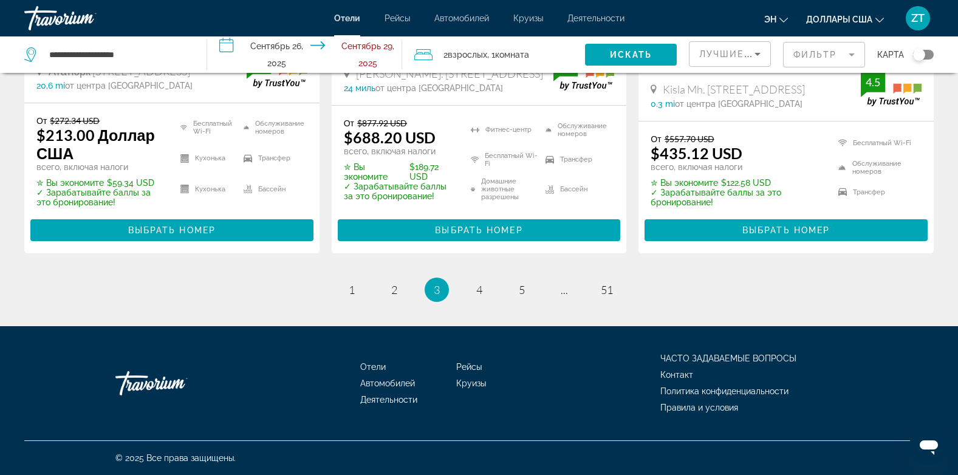
click at [432, 287] on li "Вы находитесь на странице 3" at bounding box center [437, 290] width 24 height 24
click at [439, 288] on span "3" at bounding box center [437, 289] width 6 height 13
click at [438, 291] on span "3" at bounding box center [437, 289] width 6 height 13
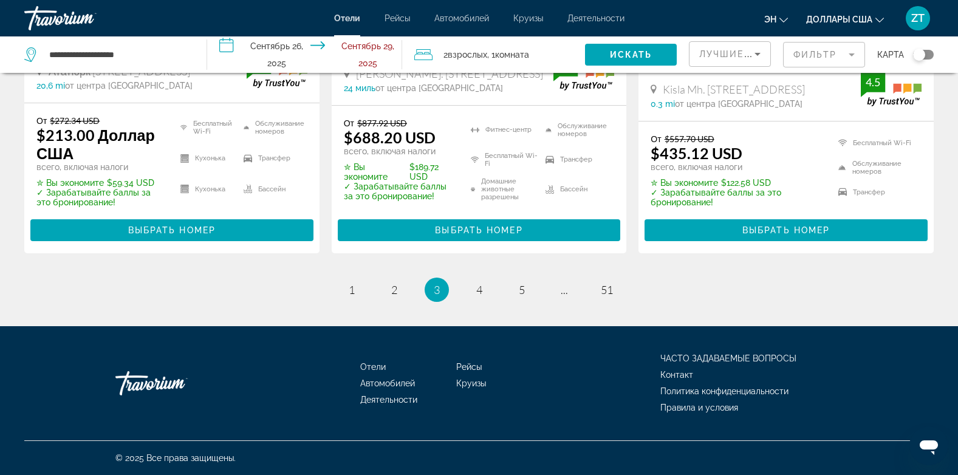
click at [438, 291] on span "3" at bounding box center [437, 289] width 6 height 13
click at [482, 288] on span "4" at bounding box center [479, 289] width 6 height 13
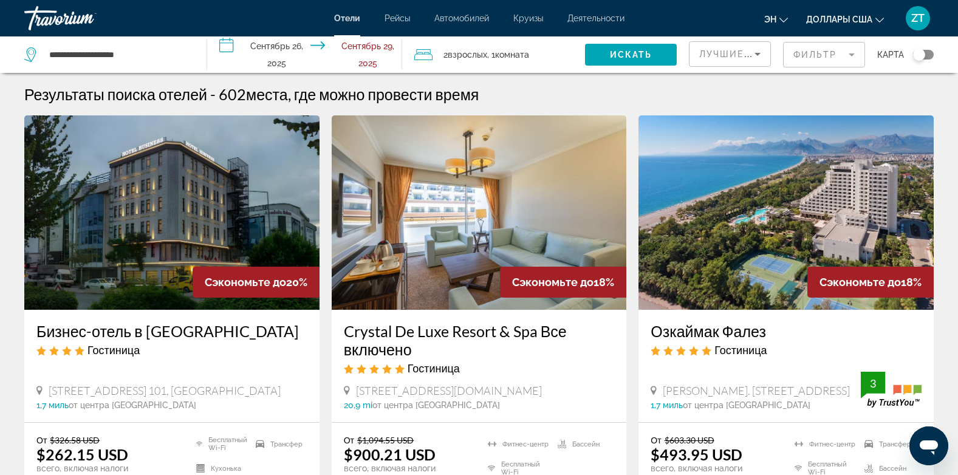
click at [702, 212] on img "Основное содержание" at bounding box center [786, 212] width 295 height 194
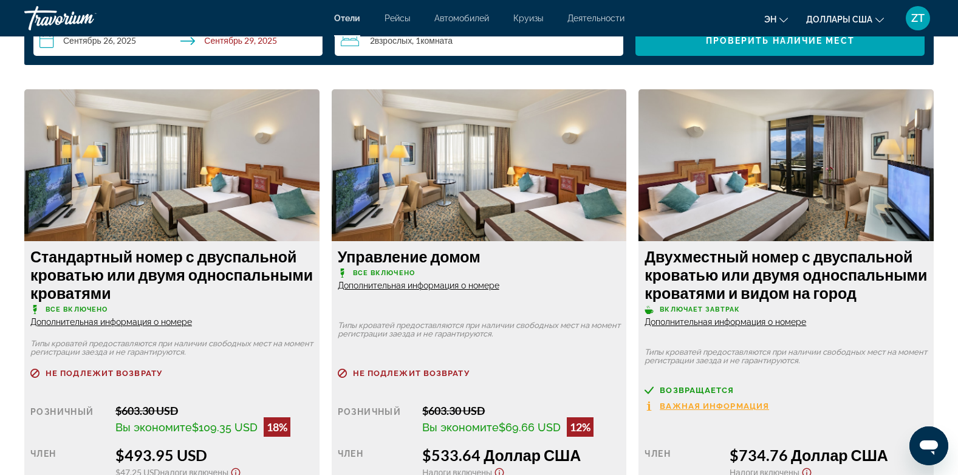
scroll to position [1677, 0]
